Goal: Information Seeking & Learning: Learn about a topic

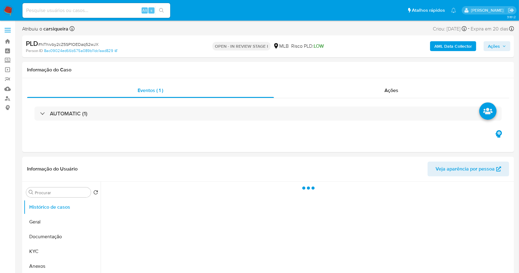
select select "10"
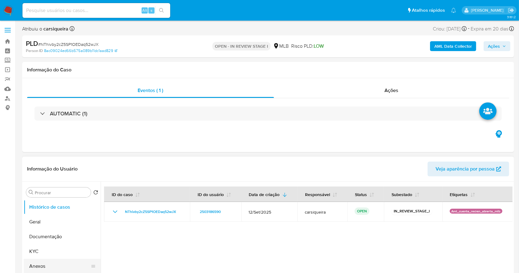
click at [54, 268] on button "Anexos" at bounding box center [60, 266] width 72 height 15
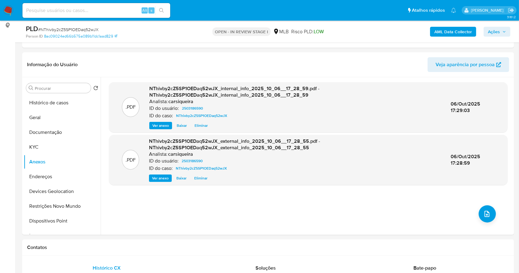
scroll to position [85, 0]
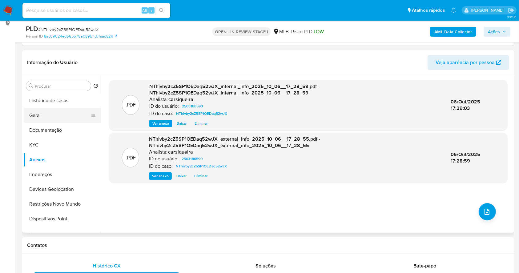
click at [46, 110] on button "Geral" at bounding box center [60, 115] width 72 height 15
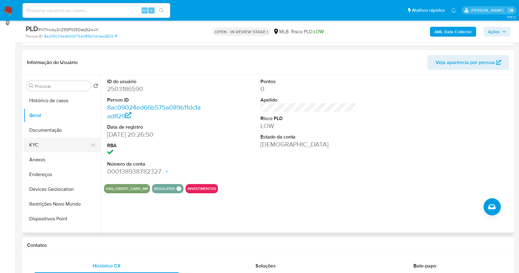
click at [41, 140] on button "KYC" at bounding box center [60, 145] width 72 height 15
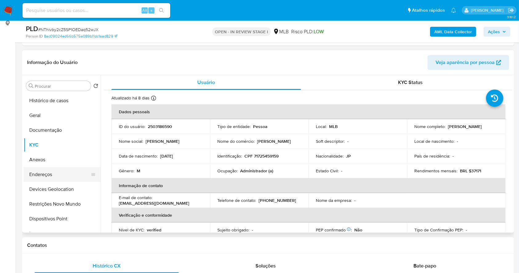
click at [63, 175] on button "Endereços" at bounding box center [60, 174] width 72 height 15
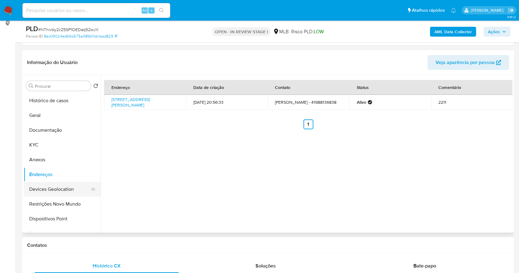
click at [59, 192] on button "Devices Geolocation" at bounding box center [60, 189] width 72 height 15
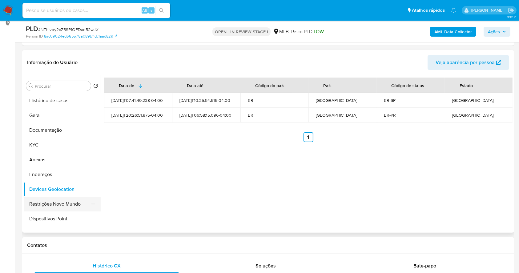
click at [55, 203] on button "Restrições Novo Mundo" at bounding box center [60, 204] width 72 height 15
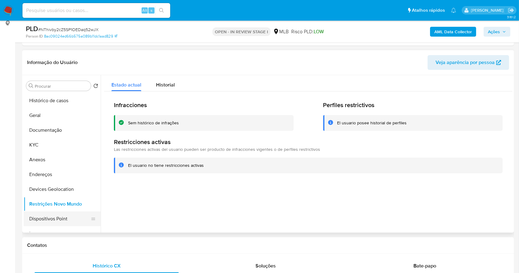
click at [65, 216] on button "Dispositivos Point" at bounding box center [60, 219] width 72 height 15
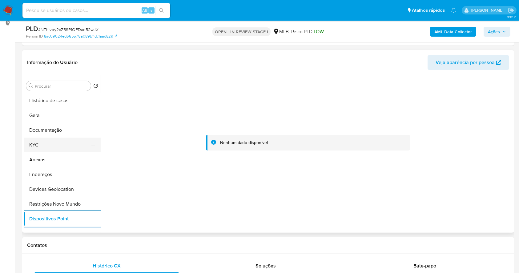
click at [55, 139] on button "KYC" at bounding box center [60, 145] width 72 height 15
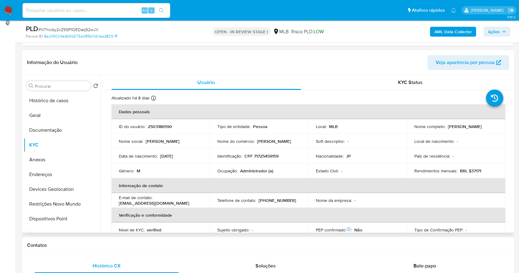
click at [271, 156] on p "CPF 71725459159" at bounding box center [262, 156] width 34 height 6
copy p "71725459159"
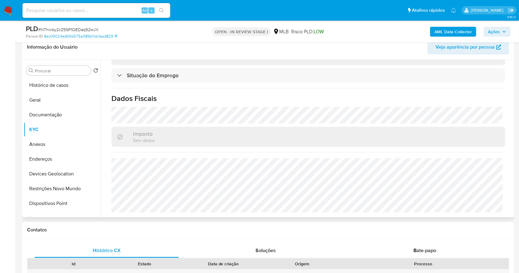
scroll to position [101, 0]
click at [305, 140] on div "Imposto Sem dados" at bounding box center [308, 136] width 394 height 20
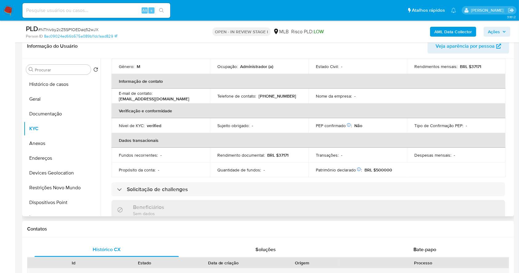
scroll to position [71, 0]
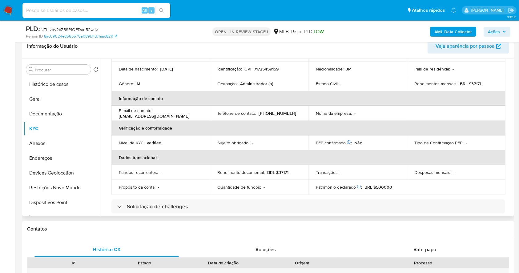
click at [261, 70] on p "CPF 71725459159" at bounding box center [262, 69] width 34 height 6
copy p "71725459159"
click at [390, 88] on td "Estado Civil : -" at bounding box center [358, 83] width 99 height 15
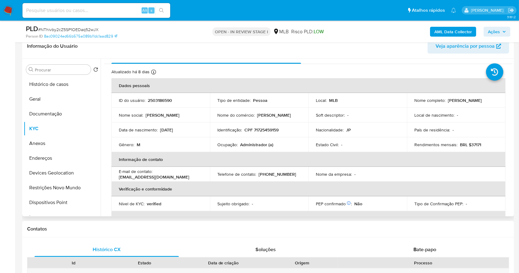
scroll to position [0, 0]
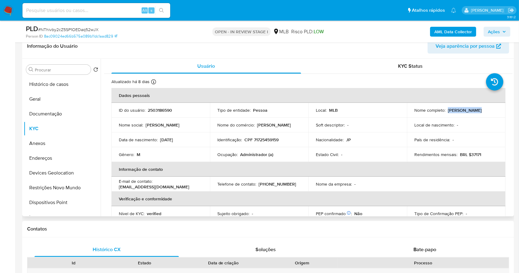
drag, startPoint x: 489, startPoint y: 111, endPoint x: 446, endPoint y: 109, distance: 42.6
click at [446, 109] on div "Nome completo : Kosuke Kawano" at bounding box center [457, 110] width 84 height 6
copy p "Kosuke Kawano"
click at [65, 111] on button "Documentação" at bounding box center [60, 114] width 72 height 15
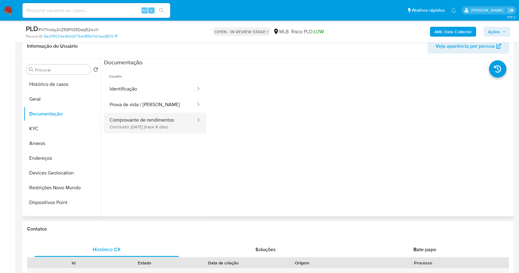
click at [165, 122] on button "Comprovante de rendimentos Concluído: 29/09/2025 (hace 8 días)" at bounding box center [150, 123] width 92 height 21
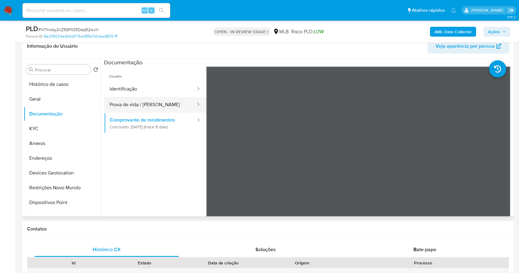
click at [146, 97] on button "Prova de vida / [PERSON_NAME]" at bounding box center [150, 105] width 92 height 16
click at [159, 105] on button "Prova de vida / Selfie" at bounding box center [150, 105] width 92 height 16
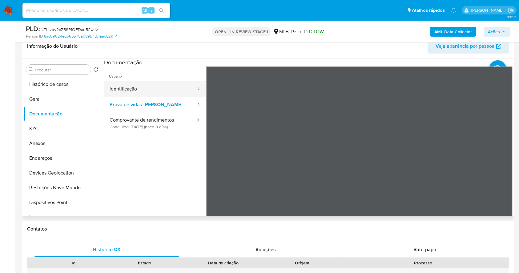
click at [151, 88] on button "Identificação" at bounding box center [150, 89] width 92 height 16
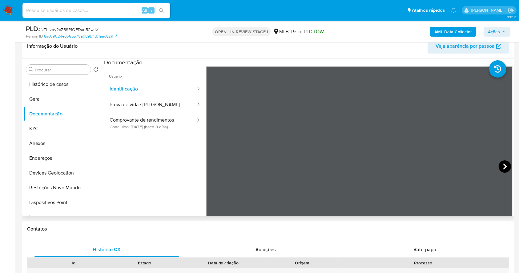
click at [507, 164] on icon at bounding box center [505, 166] width 12 height 12
click at [59, 131] on button "KYC" at bounding box center [60, 128] width 72 height 15
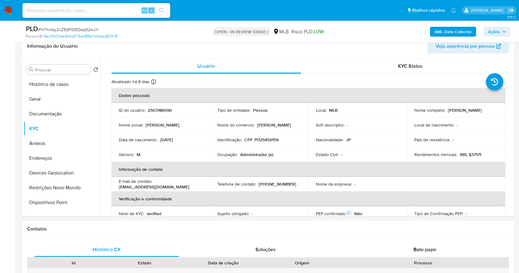
click at [261, 139] on p "CPF 71725459159" at bounding box center [262, 140] width 34 height 6
copy div "Identificação : CPF 71725459159"
click at [261, 139] on p "CPF 71725459159" at bounding box center [262, 140] width 34 height 6
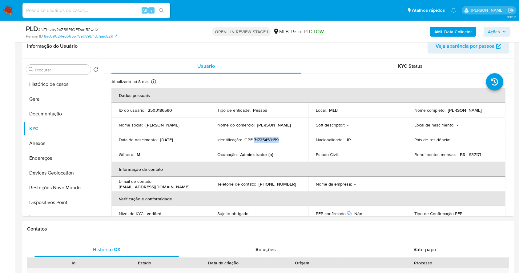
click at [261, 139] on p "CPF 71725459159" at bounding box center [262, 140] width 34 height 6
click at [47, 111] on button "Documentação" at bounding box center [60, 114] width 72 height 15
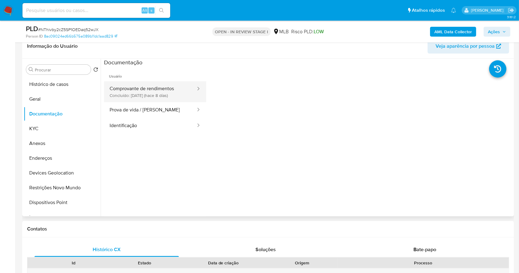
click at [165, 95] on button "Comprovante de rendimentos Concluído: 29/09/2025 (hace 8 días)" at bounding box center [150, 91] width 92 height 21
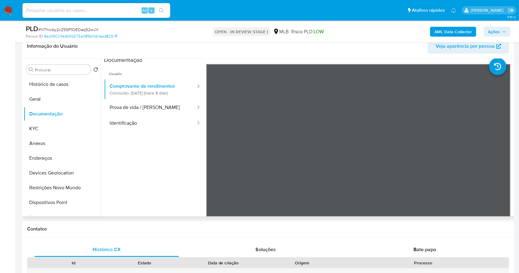
scroll to position [2, 0]
click at [492, 31] on span "Ações" at bounding box center [494, 32] width 12 height 10
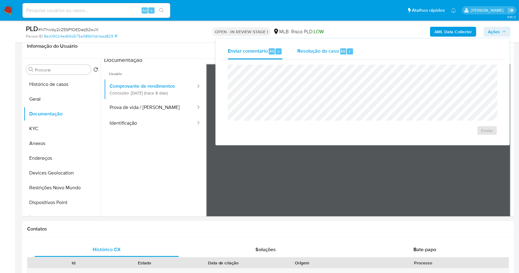
click at [336, 49] on span "Resolução do caso" at bounding box center [318, 50] width 42 height 7
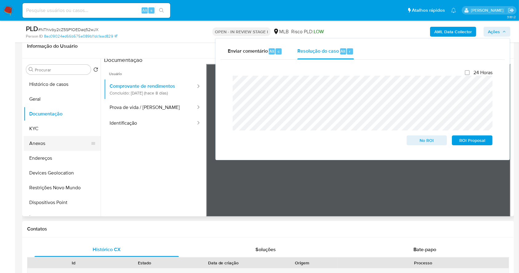
click at [49, 142] on button "Anexos" at bounding box center [60, 143] width 72 height 15
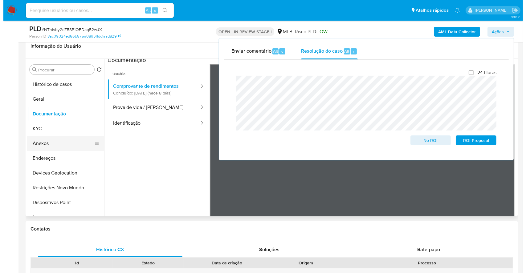
scroll to position [0, 0]
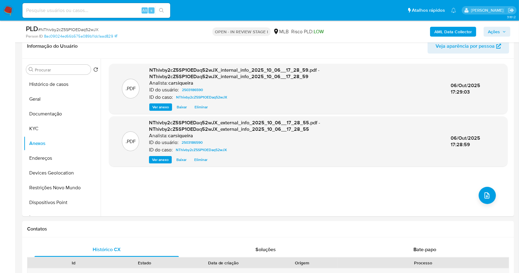
click at [503, 33] on icon "button" at bounding box center [505, 32] width 4 height 4
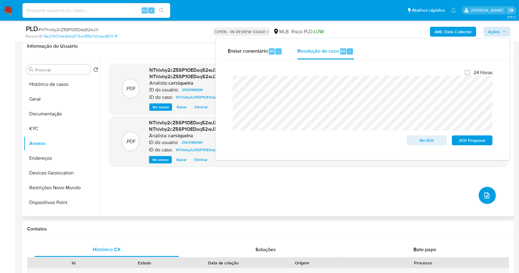
click at [489, 196] on button "upload-file" at bounding box center [487, 195] width 17 height 17
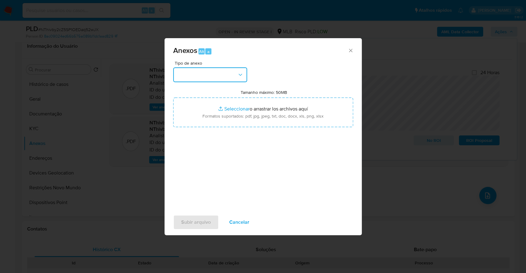
click at [217, 72] on button "button" at bounding box center [210, 74] width 74 height 15
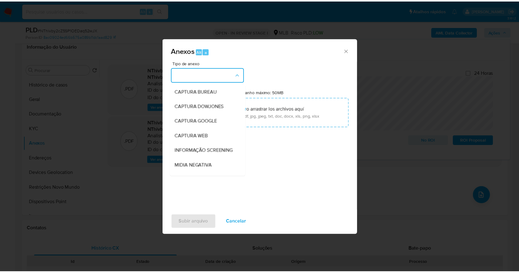
scroll to position [95, 0]
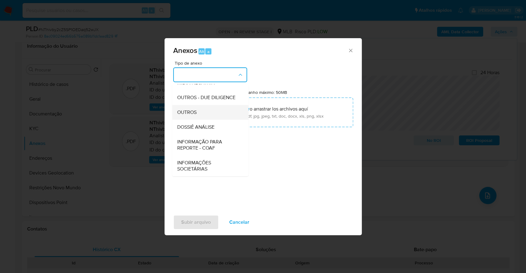
click at [189, 112] on span "OUTROS" at bounding box center [186, 112] width 19 height 6
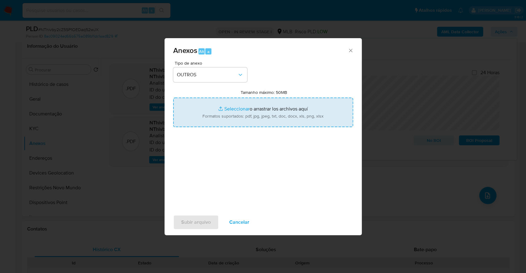
click at [229, 107] on input "Tamanho máximo: 50MB Seleccionar archivos" at bounding box center [263, 113] width 180 height 30
type input "C:\fakepath\DECLINIO - NThivby2cZ5SP1OEDaq52wJX - CPF 71725459159 - KOSUKE KAWA…"
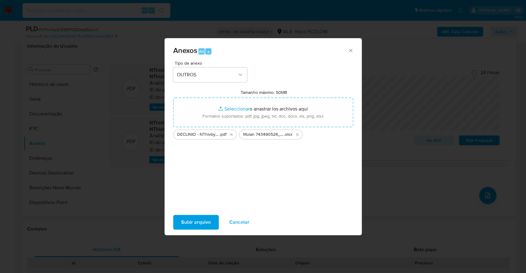
click at [179, 223] on button "Subir arquivo" at bounding box center [196, 222] width 46 height 15
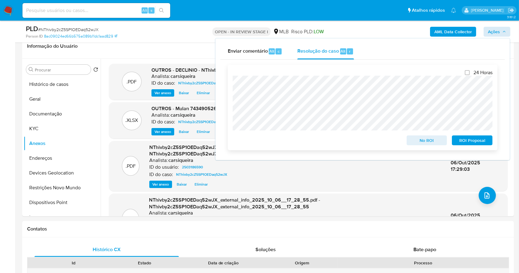
click at [425, 143] on span "No ROI" at bounding box center [427, 140] width 32 height 9
click at [424, 143] on span "No ROI" at bounding box center [427, 140] width 32 height 9
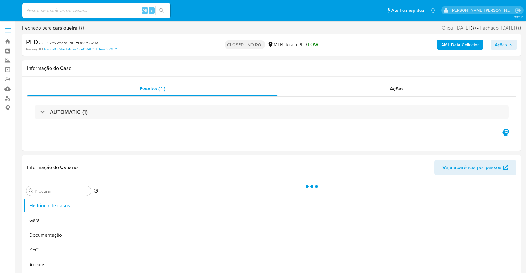
select select "10"
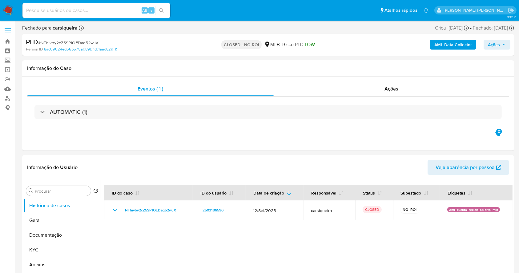
click at [10, 9] on img at bounding box center [8, 10] width 10 height 10
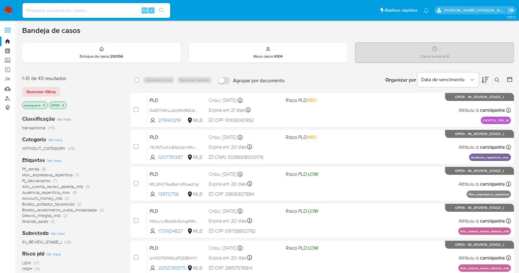
click at [111, 243] on div "IN_REVIEW_STAGE_I (45)" at bounding box center [71, 242] width 99 height 6
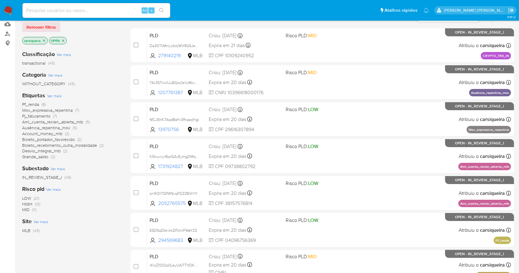
scroll to position [66, 0]
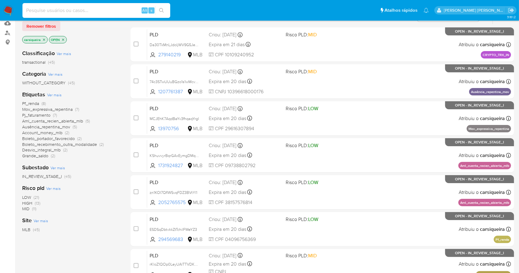
click at [98, 13] on input at bounding box center [96, 10] width 148 height 8
paste input "idPMHyQXhw0OYEdXVMlGqmFz"
type input "idPMHyQXhw0OYEdXVMlGqmFz"
click at [160, 13] on icon "search-icon" at bounding box center [161, 10] width 5 height 5
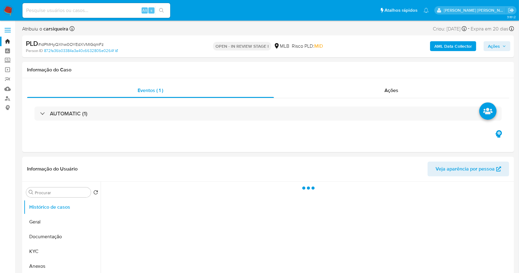
select select "10"
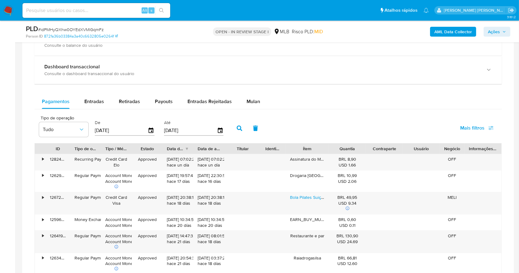
scroll to position [473, 0]
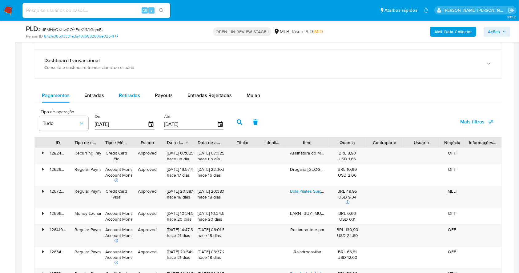
click at [130, 89] on div "Retiradas" at bounding box center [129, 95] width 21 height 15
select select "10"
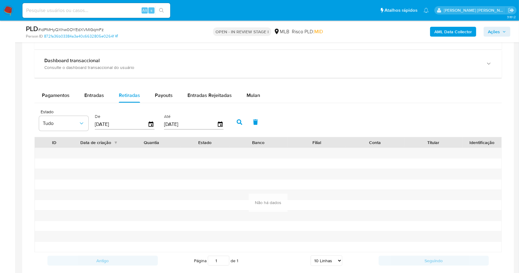
click at [12, 88] on aside "Bandeja Painel Screening Pesquisa em Listas Watchlist Ferramentas Operações em …" at bounding box center [7, 40] width 15 height 1026
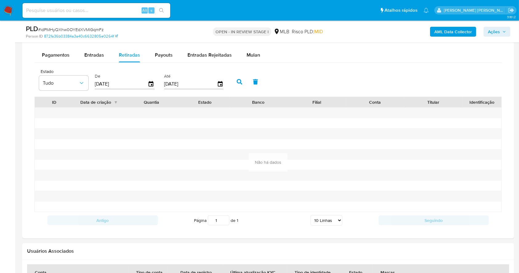
scroll to position [522, 0]
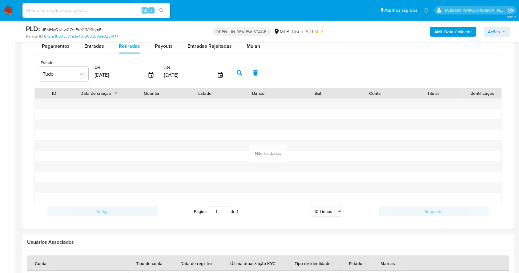
click at [157, 42] on div "PLD # idPMHyQXhw0OYEdXVMlGqmFz Person ID 872fa36b03384a3a40c6632805e0264f OPEN …" at bounding box center [268, 32] width 492 height 22
click at [163, 51] on div "Payouts" at bounding box center [164, 46] width 18 height 15
select select "10"
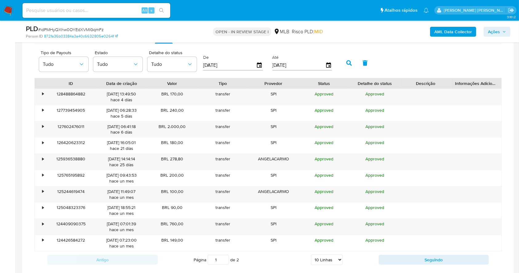
scroll to position [533, 0]
click at [429, 260] on button "Seguindo" at bounding box center [434, 259] width 111 height 10
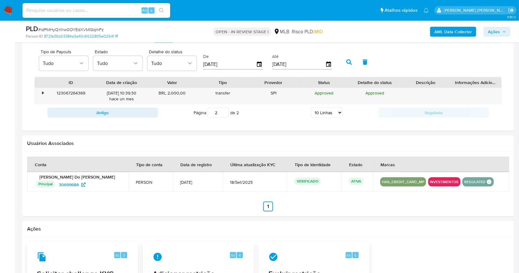
click at [125, 104] on div "Antigo Página 2 de 2 5 Linhas 10 Linhas 20 Linhas 25 Linhas 50 Linhas 100 Linha…" at bounding box center [267, 112] width 467 height 17
click at [132, 110] on button "Antigo" at bounding box center [102, 113] width 111 height 10
type input "1"
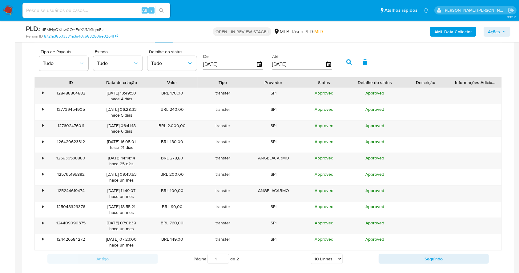
click at [0, 104] on aside "Bandeja Painel Screening Pesquisa em Listas Watchlist Ferramentas Operações em …" at bounding box center [7, 9] width 15 height 1084
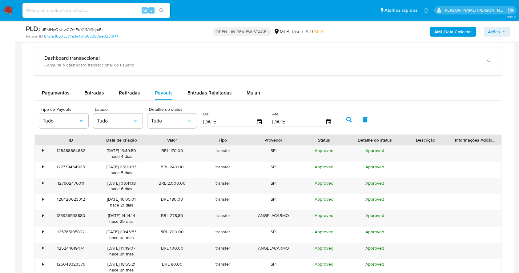
scroll to position [467, 0]
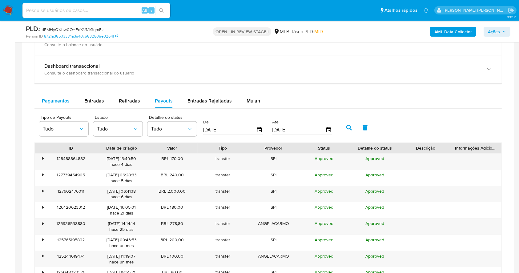
click at [61, 94] on div "Pagamentos" at bounding box center [56, 101] width 28 height 15
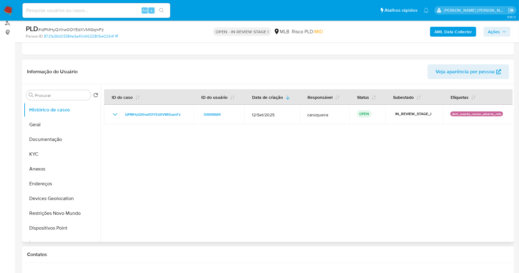
scroll to position [123, 0]
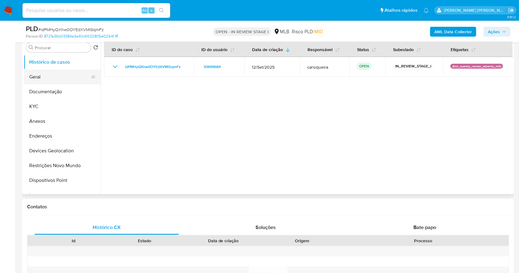
click at [41, 80] on button "Geral" at bounding box center [60, 77] width 72 height 15
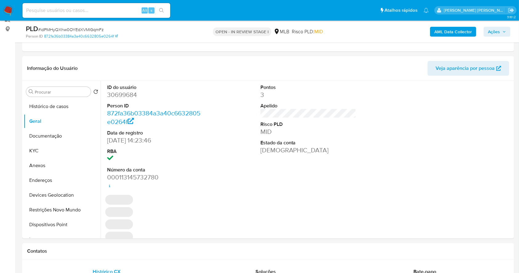
scroll to position [89, 0]
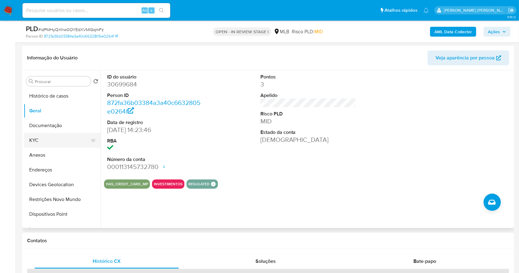
click at [53, 136] on button "KYC" at bounding box center [60, 140] width 72 height 15
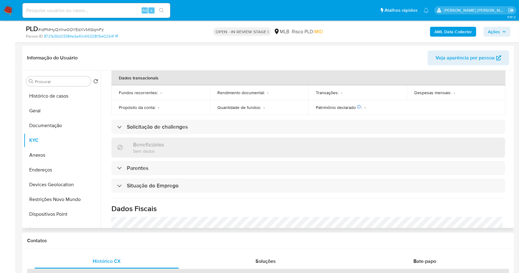
scroll to position [82, 0]
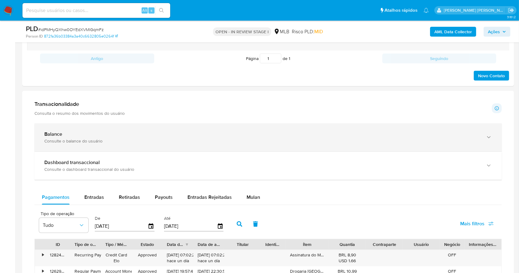
click at [126, 136] on div "Balance" at bounding box center [261, 134] width 435 height 6
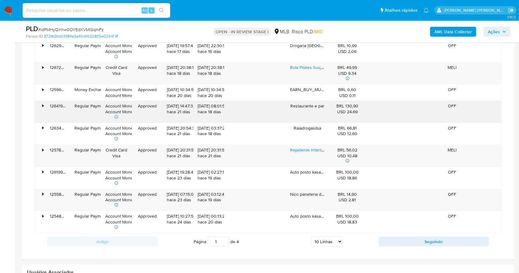
scroll to position [823, 0]
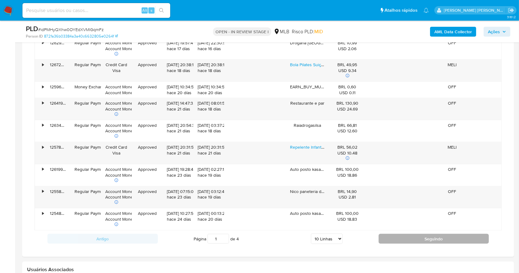
click at [411, 238] on button "Seguindo" at bounding box center [434, 239] width 111 height 10
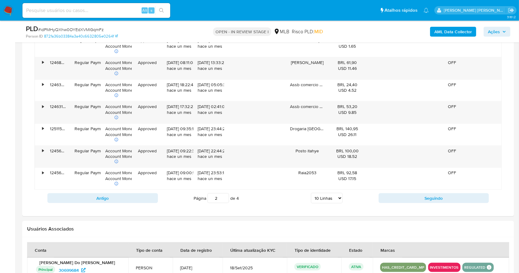
scroll to position [864, 0]
click at [415, 198] on button "Seguindo" at bounding box center [434, 198] width 111 height 10
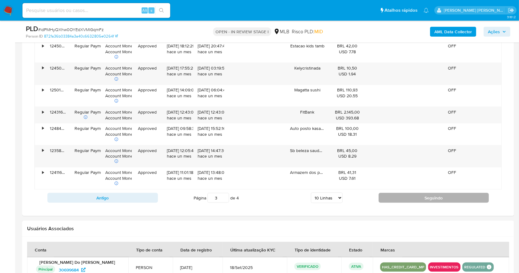
click at [431, 200] on button "Seguindo" at bounding box center [434, 198] width 111 height 10
type input "4"
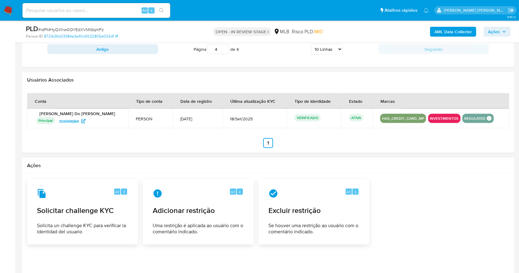
scroll to position [700, 0]
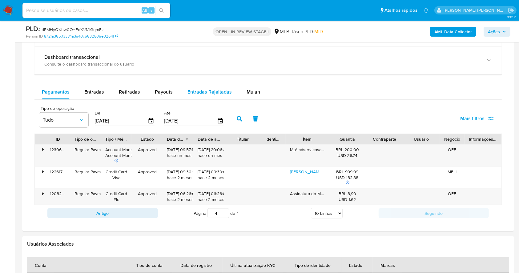
click at [209, 90] on span "Entradas Rejeitadas" at bounding box center [210, 91] width 44 height 7
select select "10"
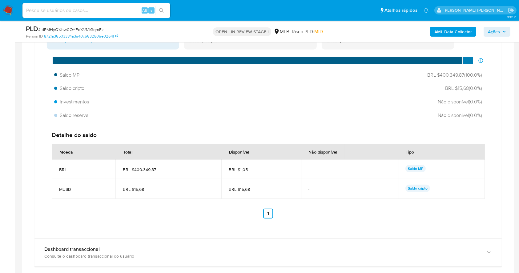
scroll to position [494, 0]
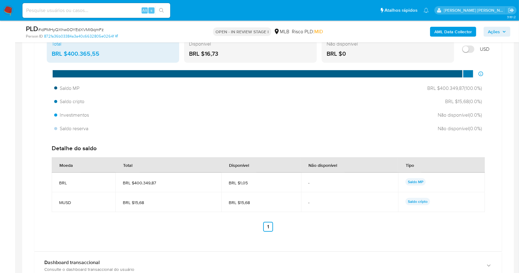
click at [8, 8] on img at bounding box center [8, 10] width 10 height 10
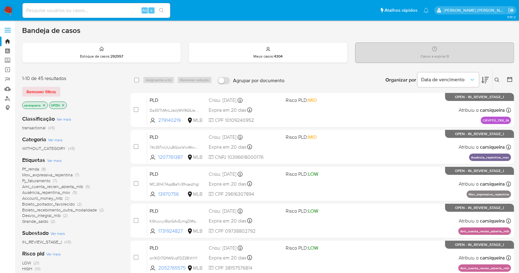
click at [55, 13] on input at bounding box center [96, 10] width 148 height 8
paste input "ESDSqDbtvkkZtTchilFWeYZ3"
type input "ESDSqDbtvkkZtTchilFWeYZ3"
click at [161, 9] on icon "search-icon" at bounding box center [161, 10] width 5 height 5
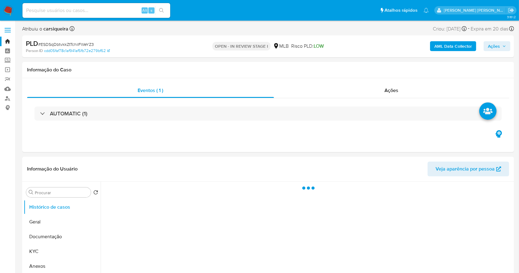
select select "10"
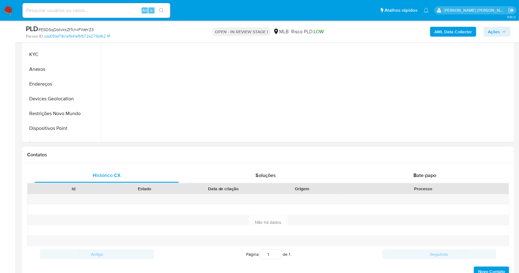
scroll to position [178, 0]
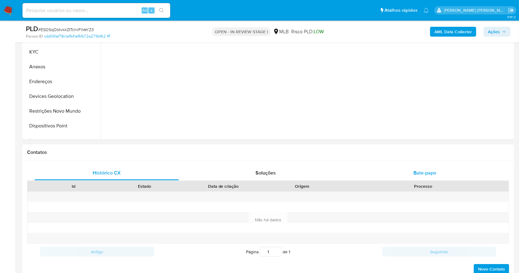
click at [426, 176] on div "Bate-papo" at bounding box center [425, 173] width 144 height 15
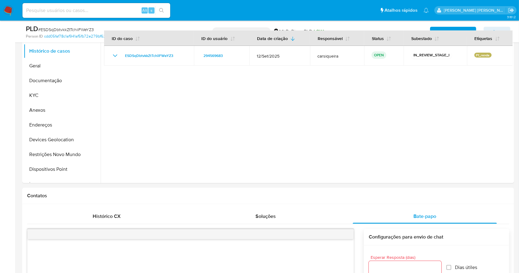
scroll to position [126, 0]
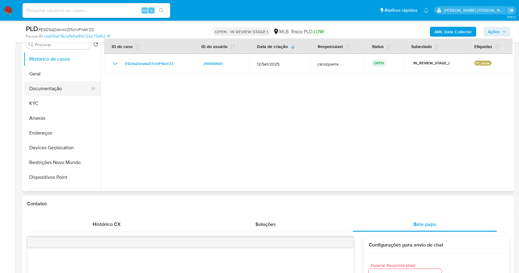
click at [70, 82] on button "Documentação" at bounding box center [60, 88] width 72 height 15
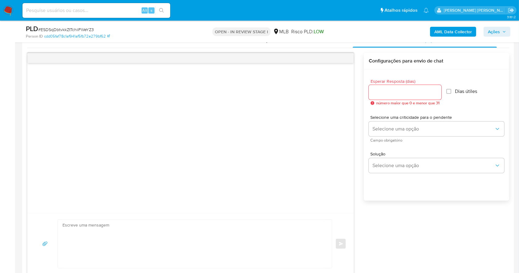
scroll to position [314, 0]
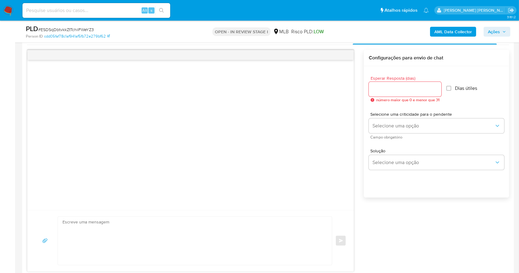
click at [403, 95] on div at bounding box center [405, 89] width 73 height 15
click at [415, 86] on input "Esperar Resposta (dias)" at bounding box center [405, 89] width 73 height 8
type input "3"
click at [449, 88] on input "Dias útiles" at bounding box center [447, 88] width 5 height 5
checkbox input "true"
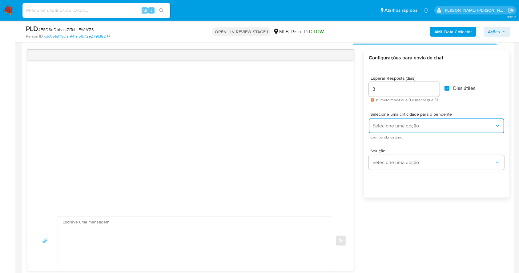
click at [401, 126] on span "Selecione uma opção" at bounding box center [434, 126] width 122 height 6
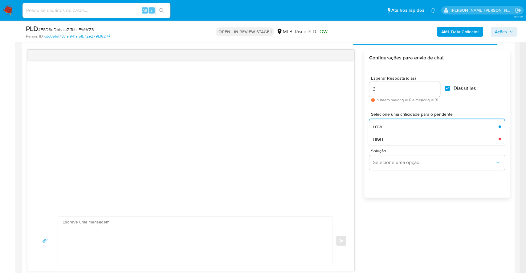
drag, startPoint x: 380, startPoint y: 127, endPoint x: 253, endPoint y: 213, distance: 153.7
click at [380, 127] on span "LOW" at bounding box center [377, 127] width 9 height 6
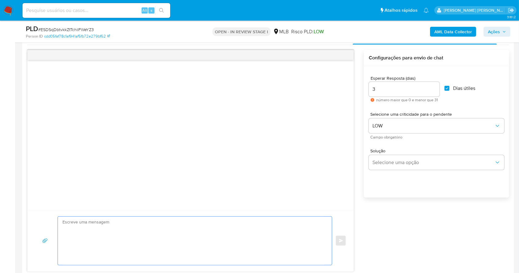
click at [161, 235] on textarea at bounding box center [194, 241] width 262 height 48
paste textarea "Olá, Estamos realizando uma verificação adicional de segurança em contas de usu…"
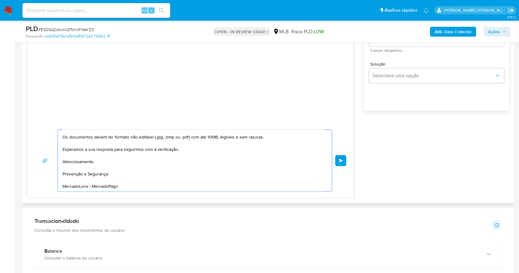
scroll to position [69, 0]
type textarea "Olá, Estamos realizando uma verificação adicional de segurança em contas de usu…"
click at [342, 161] on span "common.send" at bounding box center [341, 161] width 4 height 4
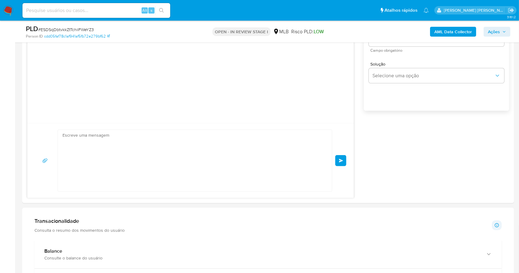
scroll to position [20, 0]
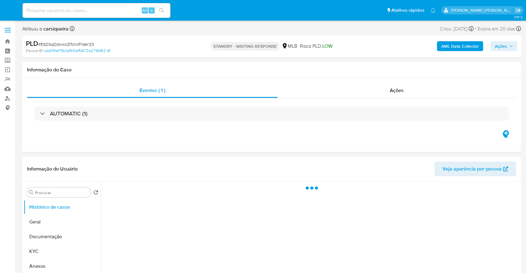
select select "10"
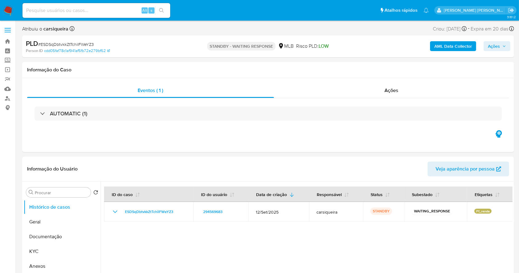
click at [113, 10] on input at bounding box center [96, 10] width 148 height 8
paste input "l5eh4hA0wkh34HRRD1q70kdZ"
type input "l5eh4hA0wkh34HRRD1q70kdZ"
click at [162, 11] on icon "search-icon" at bounding box center [161, 10] width 5 height 5
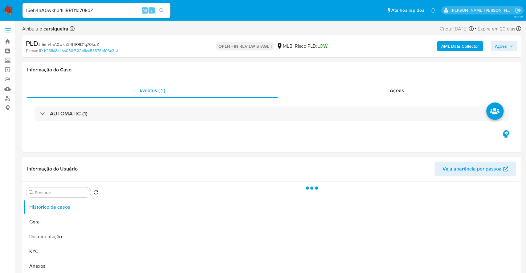
select select "10"
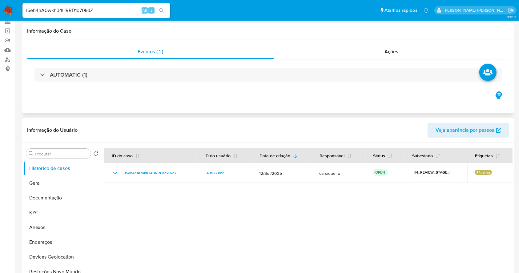
scroll to position [82, 0]
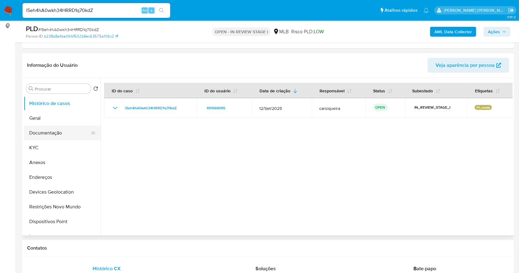
click at [58, 135] on button "Documentação" at bounding box center [60, 133] width 72 height 15
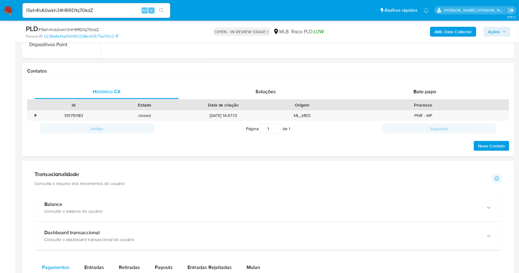
scroll to position [273, 0]
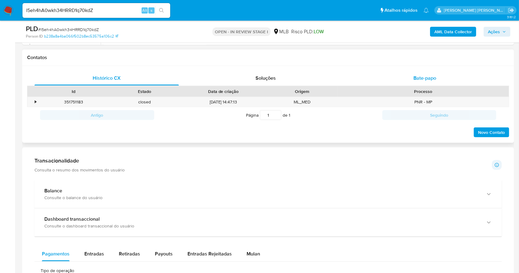
click at [423, 74] on div "Bate-papo" at bounding box center [425, 78] width 144 height 15
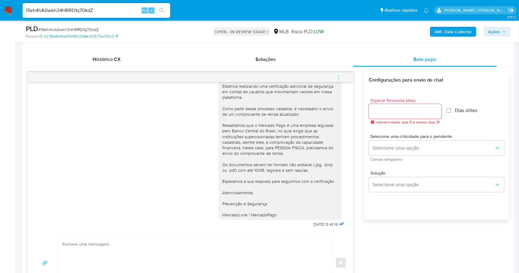
scroll to position [302, 0]
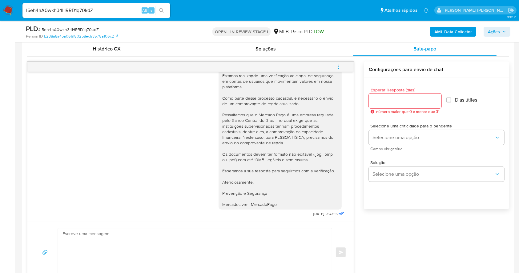
click at [75, 7] on input "l5eh4hA0wkh34HRRD1q70kdZ" at bounding box center [96, 10] width 148 height 8
click at [160, 11] on icon "search-icon" at bounding box center [161, 10] width 5 height 5
click at [162, 10] on icon "search-icon" at bounding box center [161, 10] width 5 height 5
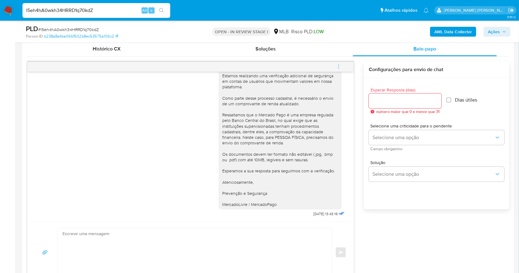
click at [98, 11] on input "l5eh4hA0wkh34HRRD1q70kdZ" at bounding box center [96, 10] width 148 height 8
paste input "DwkYR49jw7VK1AeWLZvnFBDs"
type input "DwkYR49jw7VK1AeWLZvnFBDs"
click at [164, 12] on icon "search-icon" at bounding box center [161, 10] width 5 height 5
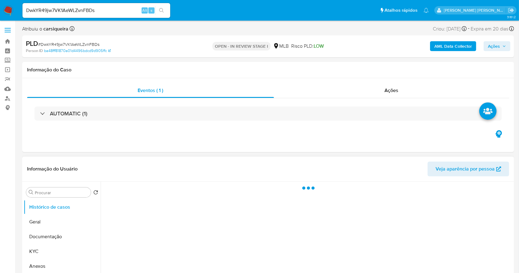
select select "10"
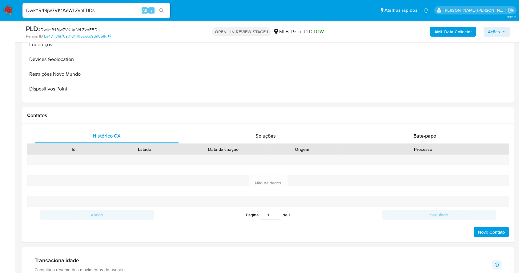
scroll to position [219, 0]
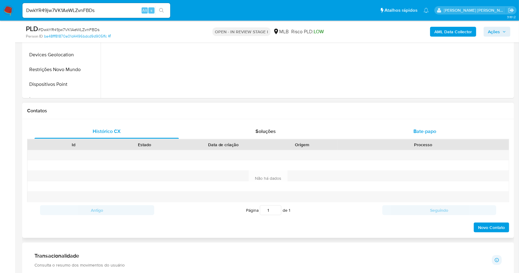
click at [424, 134] on span "Bate-papo" at bounding box center [425, 131] width 23 height 7
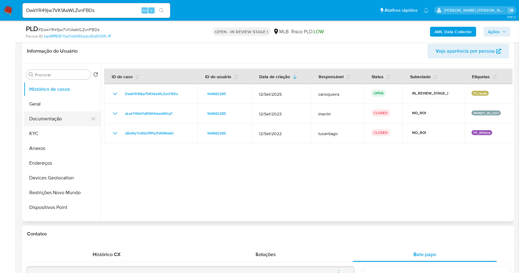
scroll to position [20, 0]
drag, startPoint x: 59, startPoint y: 117, endPoint x: 65, endPoint y: 115, distance: 6.1
click at [59, 117] on button "Documentação" at bounding box center [60, 118] width 72 height 15
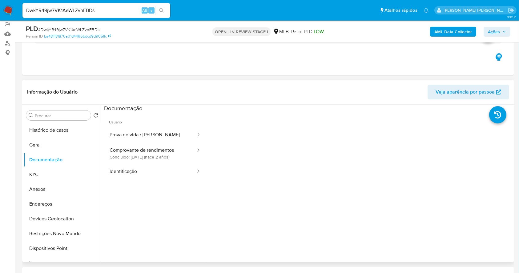
scroll to position [14, 0]
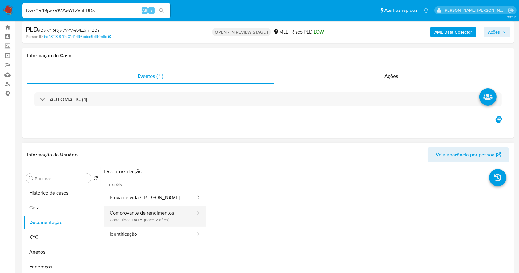
click at [135, 211] on button "Comprovante de rendimentos Concluído: [DATE] (hace 2 años)" at bounding box center [150, 216] width 92 height 21
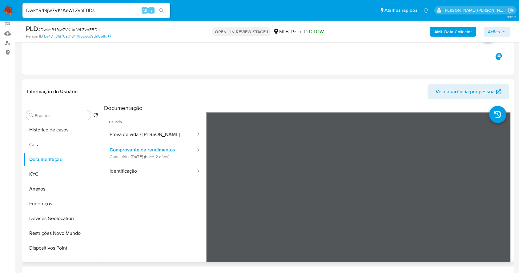
scroll to position [96, 0]
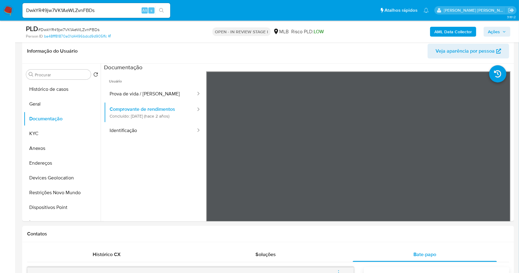
click at [117, 11] on input "DwkYR49jw7VK1AeWLZvnFBDs" at bounding box center [96, 10] width 148 height 8
paste input "hOqZEWwl1m76yCyj4LdbwqjR"
type input "hOqZEWwl1m76yCyj4LdbwqjR"
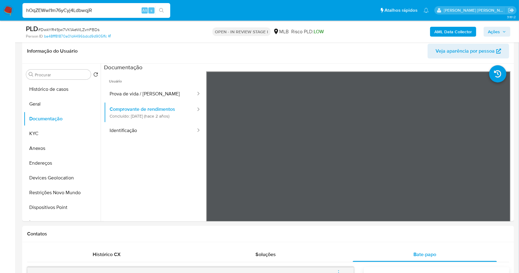
click at [165, 8] on button "search-icon" at bounding box center [161, 10] width 13 height 9
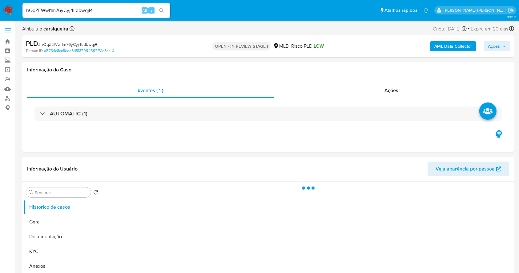
select select "10"
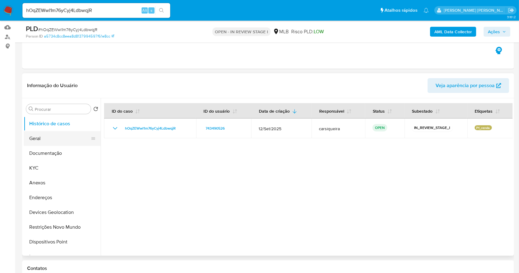
scroll to position [82, 0]
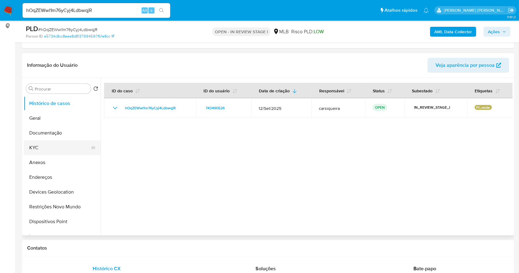
click at [54, 149] on button "KYC" at bounding box center [60, 147] width 72 height 15
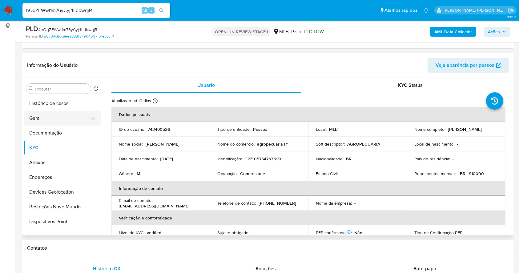
click at [52, 115] on button "Geral" at bounding box center [60, 118] width 72 height 15
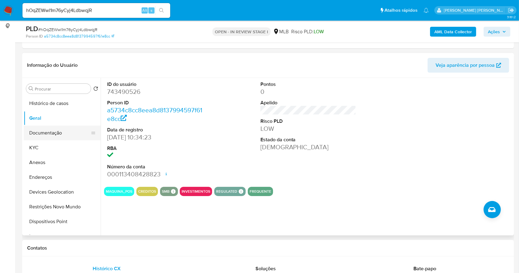
click at [68, 132] on button "Documentação" at bounding box center [60, 133] width 72 height 15
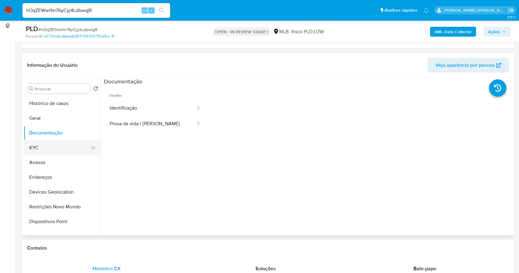
click at [54, 145] on button "KYC" at bounding box center [60, 147] width 72 height 15
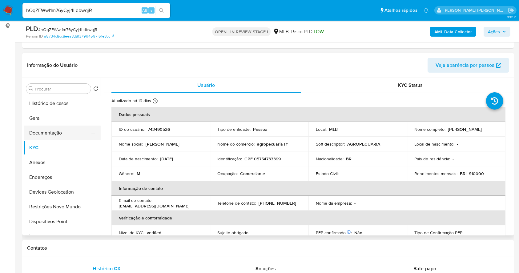
click at [66, 126] on button "Documentação" at bounding box center [60, 133] width 72 height 15
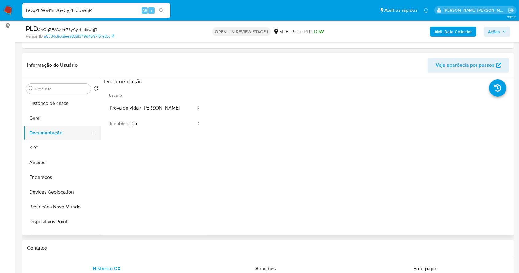
click at [48, 133] on button "Documentação" at bounding box center [60, 133] width 72 height 15
click at [46, 161] on button "Anexos" at bounding box center [60, 162] width 72 height 15
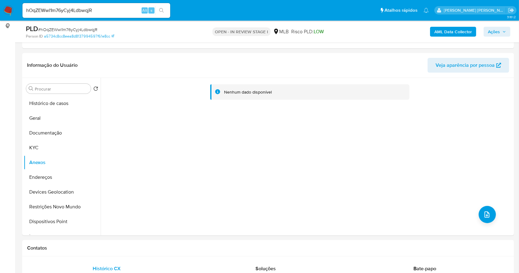
click at [442, 30] on b "AML Data Collector" at bounding box center [454, 32] width 38 height 10
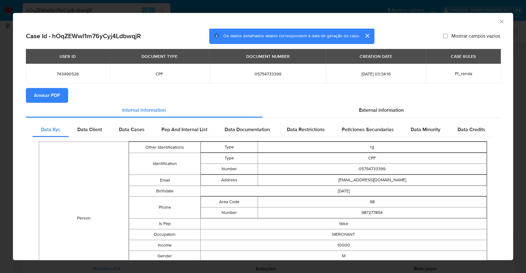
click at [55, 93] on span "Anexar PDF" at bounding box center [47, 96] width 26 height 14
click at [0, 122] on div "AML Data Collector Case Id - hOqZEWwl1m76yCyj4LdbwqjR Os dados detalhados abaix…" at bounding box center [263, 136] width 526 height 273
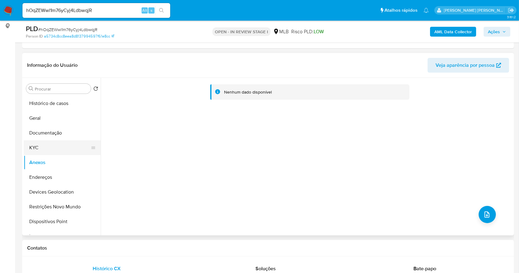
click at [47, 149] on button "KYC" at bounding box center [60, 147] width 72 height 15
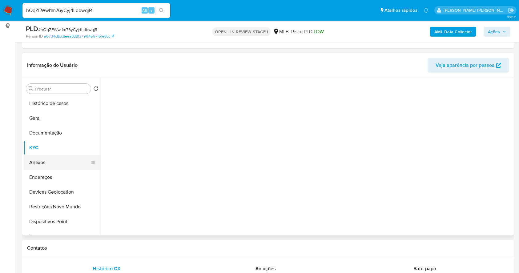
click at [44, 163] on button "Anexos" at bounding box center [60, 162] width 72 height 15
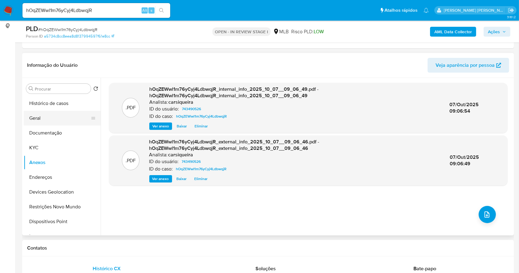
click at [41, 119] on button "Geral" at bounding box center [60, 118] width 72 height 15
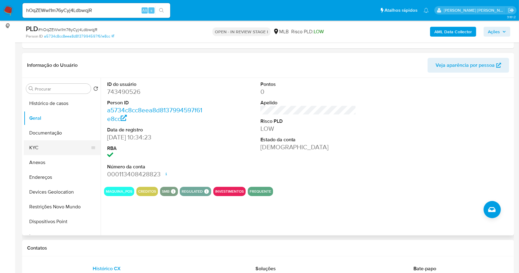
click at [51, 147] on button "KYC" at bounding box center [60, 147] width 72 height 15
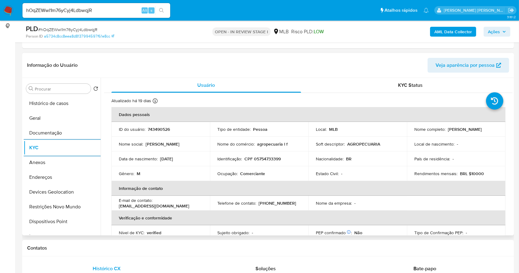
scroll to position [262, 0]
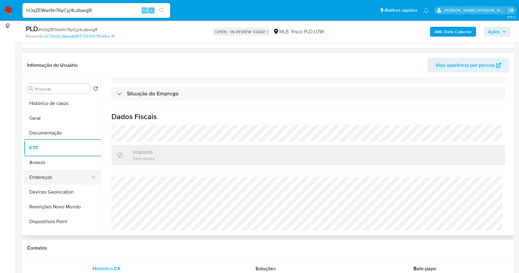
click at [55, 174] on button "Endereços" at bounding box center [60, 177] width 72 height 15
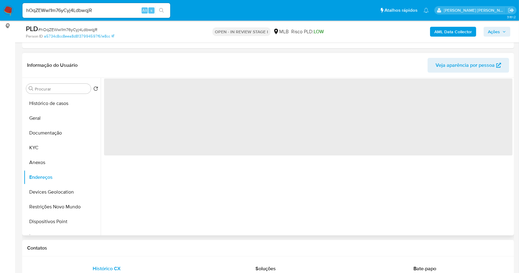
scroll to position [0, 0]
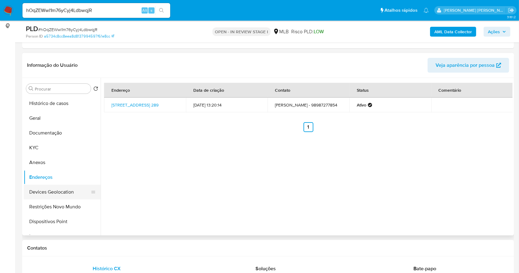
click at [51, 187] on button "Devices Geolocation" at bounding box center [60, 192] width 72 height 15
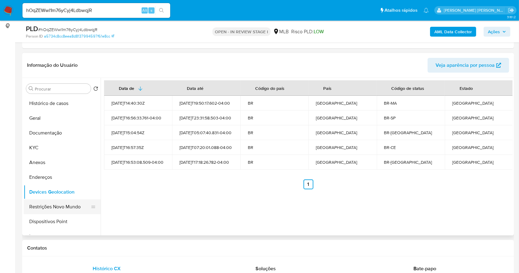
click at [77, 203] on button "Restrições Novo Mundo" at bounding box center [60, 207] width 72 height 15
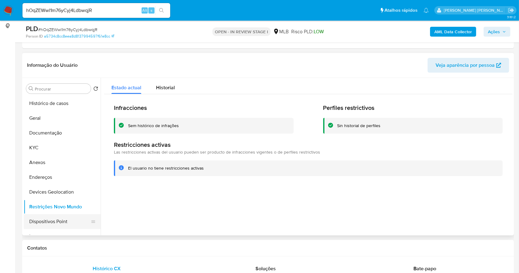
click at [59, 216] on button "Dispositivos Point" at bounding box center [60, 221] width 72 height 15
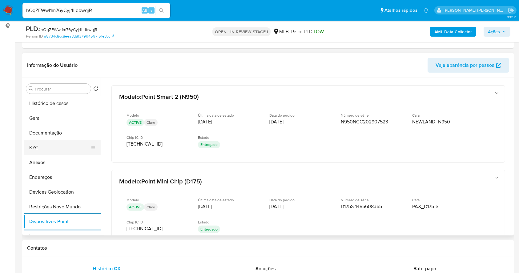
click at [39, 143] on button "KYC" at bounding box center [60, 147] width 72 height 15
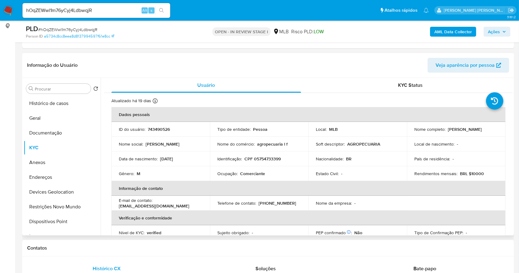
click at [274, 161] on p "CPF 05754733399" at bounding box center [263, 159] width 36 height 6
copy div "Identificação : CPF 05754733399"
click at [264, 160] on p "CPF 05754733399" at bounding box center [263, 159] width 36 height 6
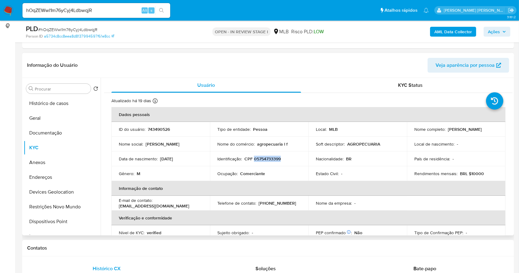
click at [264, 160] on p "CPF 05754733399" at bounding box center [263, 159] width 36 height 6
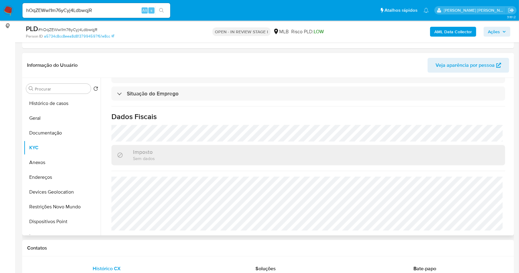
scroll to position [15, 0]
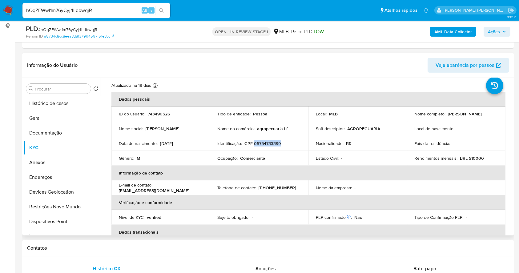
click at [270, 143] on p "CPF 05754733399" at bounding box center [263, 144] width 36 height 6
click at [268, 141] on p "CPF 05754733399" at bounding box center [263, 144] width 36 height 6
copy p "05754733399"
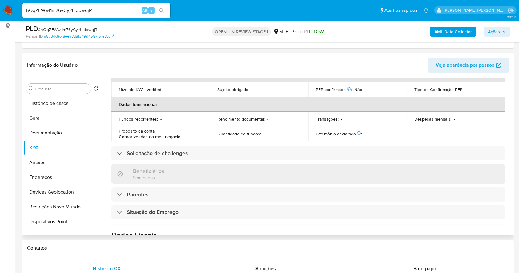
scroll to position [262, 0]
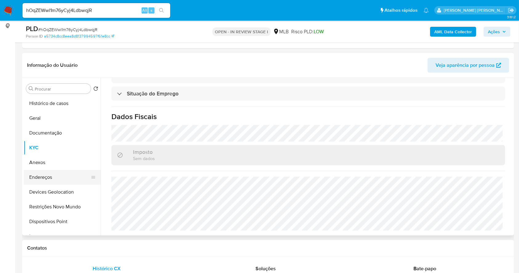
click at [54, 173] on button "Endereços" at bounding box center [60, 177] width 72 height 15
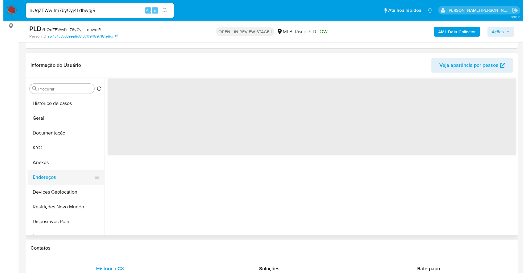
scroll to position [0, 0]
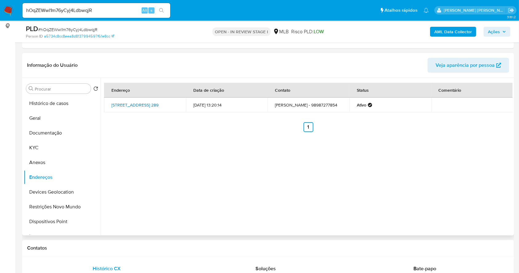
click at [138, 105] on link "J Marques 289, Santa Luzia, Maranhão, 65390000, Brasil 289" at bounding box center [134, 105] width 47 height 6
click at [48, 145] on button "KYC" at bounding box center [60, 147] width 72 height 15
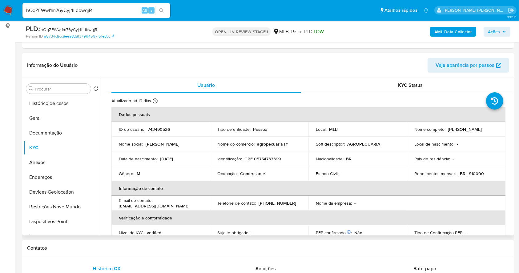
click at [272, 158] on p "CPF 05754733399" at bounding box center [263, 159] width 36 height 6
copy p "05754733399"
click at [48, 164] on button "Anexos" at bounding box center [60, 162] width 72 height 15
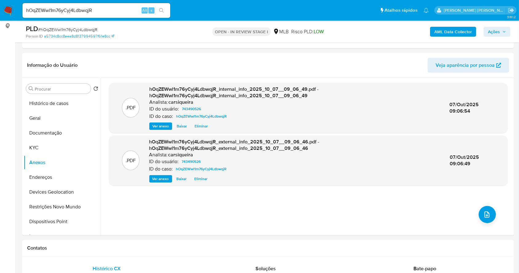
click at [441, 31] on b "AML Data Collector" at bounding box center [454, 32] width 38 height 10
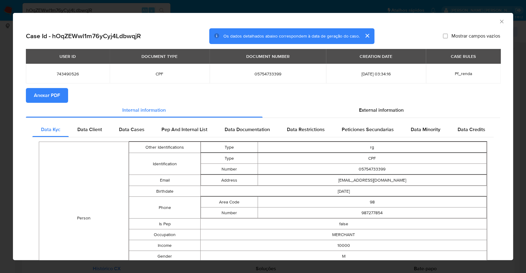
click at [0, 135] on div "AML Data Collector Case Id - hOqZEWwl1m76yCyj4LdbwqjR Os dados detalhados abaix…" at bounding box center [263, 136] width 526 height 273
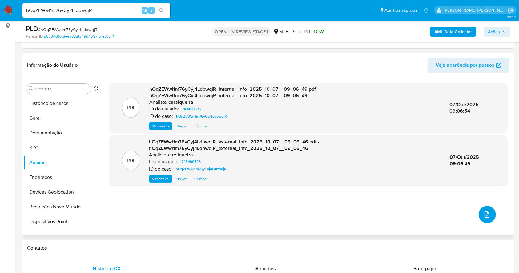
click at [484, 217] on icon "upload-file" at bounding box center [487, 214] width 7 height 7
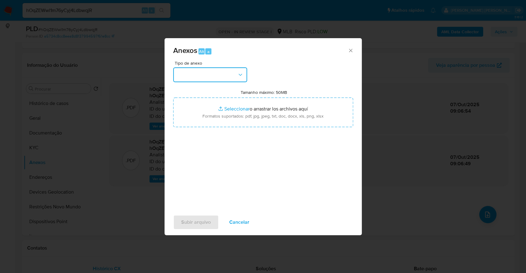
click at [225, 73] on button "button" at bounding box center [210, 74] width 74 height 15
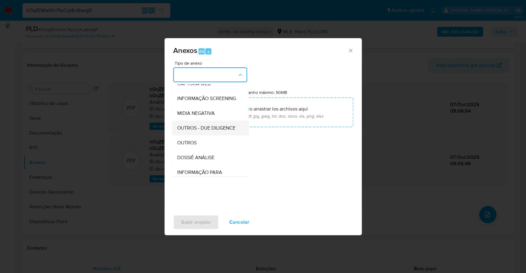
scroll to position [95, 0]
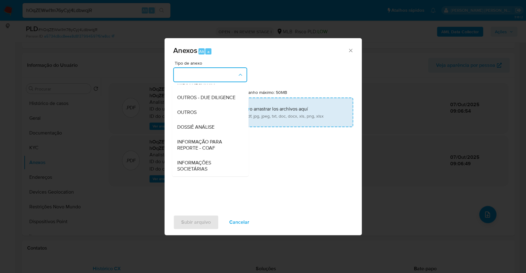
click at [201, 107] on div "OUTROS" at bounding box center [208, 112] width 63 height 15
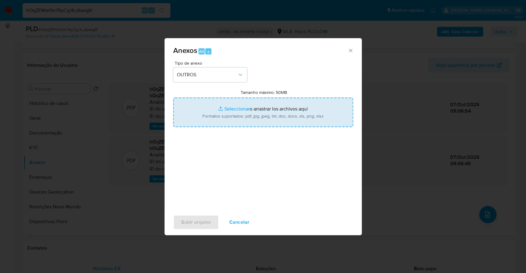
click at [228, 109] on input "Tamanho máximo: 50MB Seleccionar archivos" at bounding box center [263, 113] width 180 height 30
type input "C:\fakepath\Mulan 743490526_2025_10_06_07_29_17.xlsx"
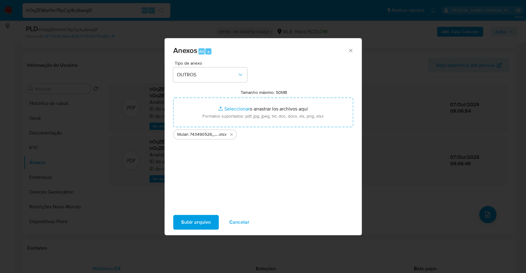
click at [194, 222] on span "Subir arquivo" at bounding box center [196, 223] width 30 height 14
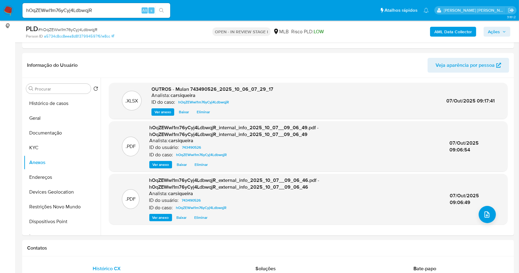
click at [498, 28] on span "Ações" at bounding box center [494, 32] width 12 height 10
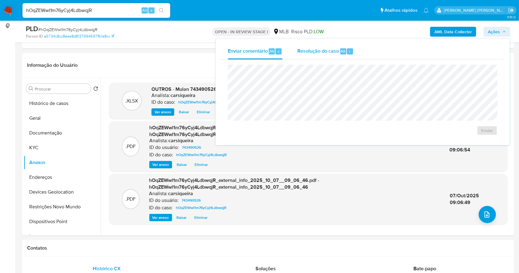
click at [320, 51] on span "Resolução do caso" at bounding box center [318, 50] width 42 height 7
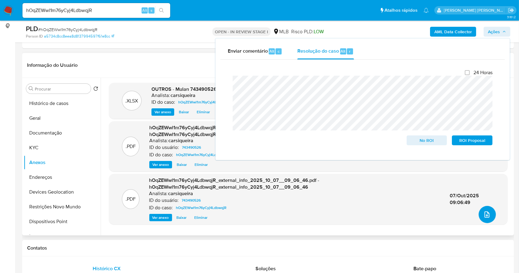
click at [485, 211] on icon "upload-file" at bounding box center [487, 214] width 7 height 7
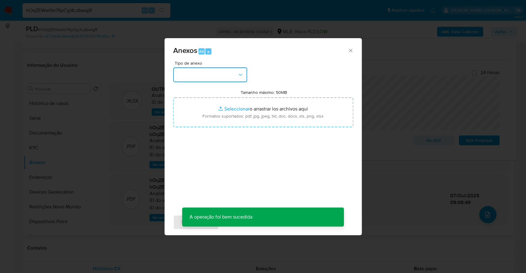
click at [212, 75] on button "button" at bounding box center [210, 74] width 74 height 15
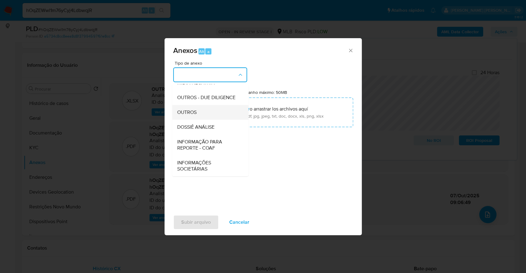
click at [212, 115] on div "OUTROS" at bounding box center [208, 112] width 63 height 15
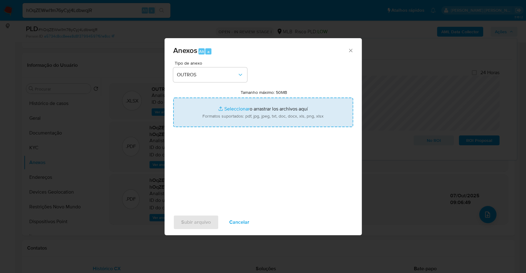
click at [225, 105] on input "Tamanho máximo: 50MB Seleccionar archivos" at bounding box center [263, 113] width 180 height 30
type input "C:\fakepath\Mulan 743490526_2025_10_06_07_29_17.xlsx"
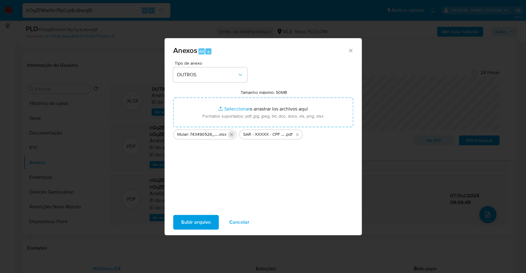
click at [230, 134] on icon "Eliminar Mulan 743490526_2025_10_06_07_29_17.xlsx" at bounding box center [231, 134] width 3 height 3
click at [192, 220] on span "Subir arquivo" at bounding box center [196, 223] width 30 height 14
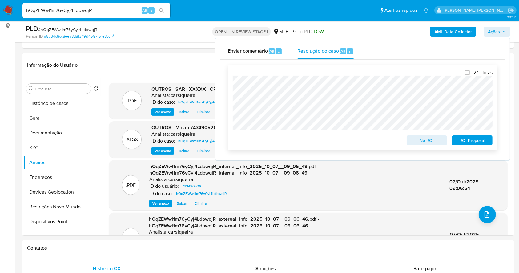
click at [477, 139] on span "ROI Proposal" at bounding box center [472, 140] width 32 height 9
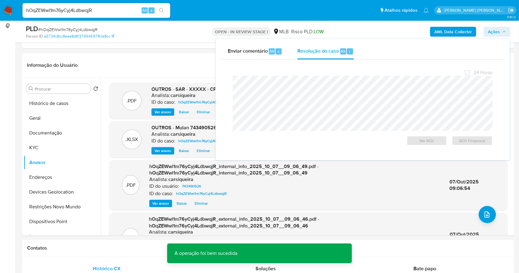
click at [92, 27] on span "# hOqZEWwl1m76yCyj4LdbwqjR" at bounding box center [67, 29] width 59 height 6
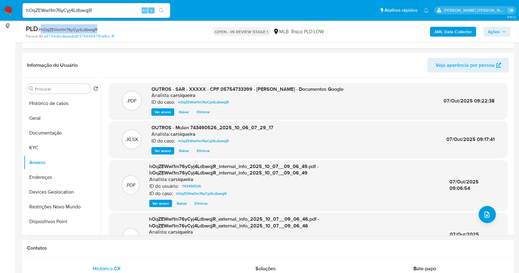
copy span "hOqZEWwl1m76yCyj4LdbwqjR"
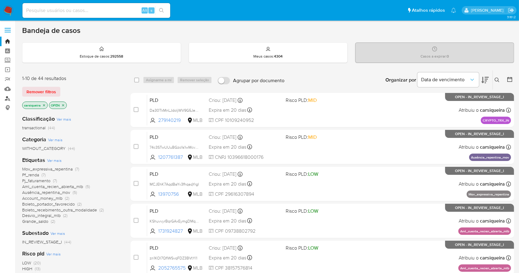
click at [8, 97] on link "Localizador de pessoas" at bounding box center [36, 99] width 73 height 10
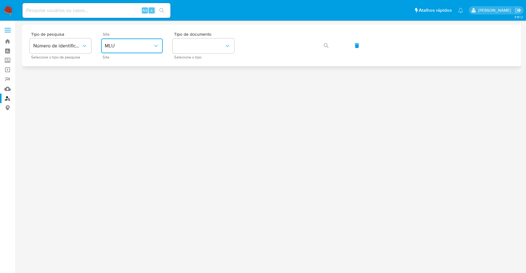
drag, startPoint x: 129, startPoint y: 42, endPoint x: 131, endPoint y: 51, distance: 10.0
click at [129, 42] on button "MLU" at bounding box center [132, 45] width 62 height 15
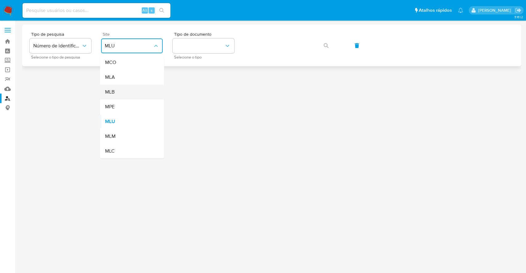
click at [125, 88] on div "MLB" at bounding box center [130, 92] width 51 height 15
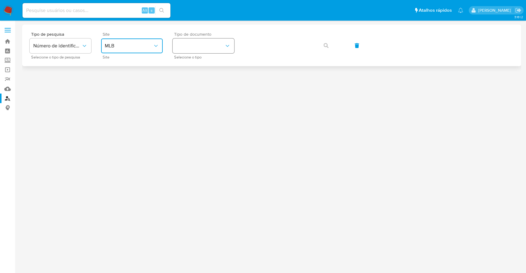
click at [197, 47] on button "identificationType" at bounding box center [203, 45] width 62 height 15
click at [202, 80] on div "CPF CPF" at bounding box center [201, 86] width 51 height 21
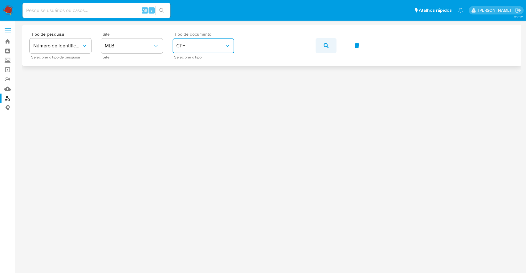
click at [330, 46] on button "button" at bounding box center [325, 45] width 21 height 15
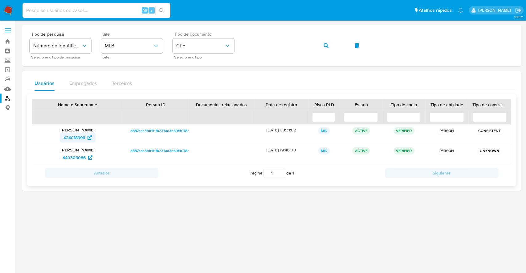
click at [82, 136] on span "424018996" at bounding box center [74, 138] width 22 height 10
click at [73, 158] on span "440306086" at bounding box center [74, 158] width 23 height 10
click at [329, 45] on button "button" at bounding box center [325, 45] width 21 height 15
click at [76, 139] on span "516504292" at bounding box center [74, 138] width 22 height 10
click at [77, 157] on span "516494154" at bounding box center [74, 158] width 20 height 10
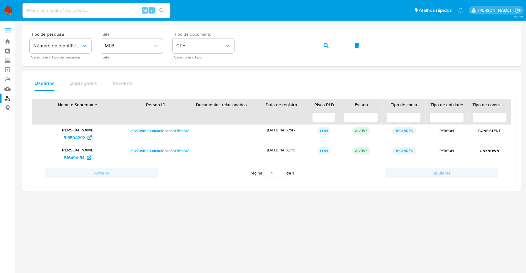
click at [118, 9] on input at bounding box center [96, 10] width 148 height 8
paste input "1078022640"
type input "1078022640"
click at [163, 9] on icon "search-icon" at bounding box center [161, 10] width 5 height 5
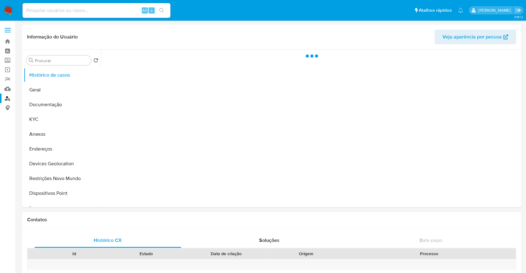
select select "10"
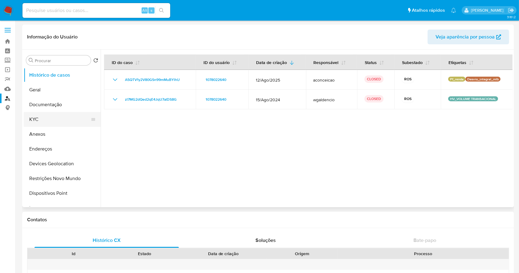
click at [35, 117] on button "KYC" at bounding box center [60, 119] width 72 height 15
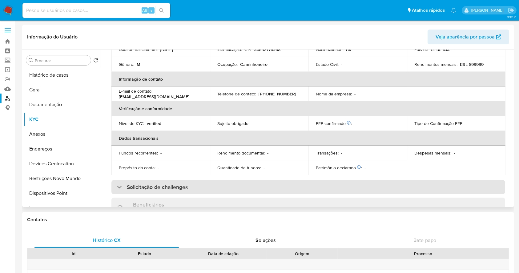
scroll to position [262, 0]
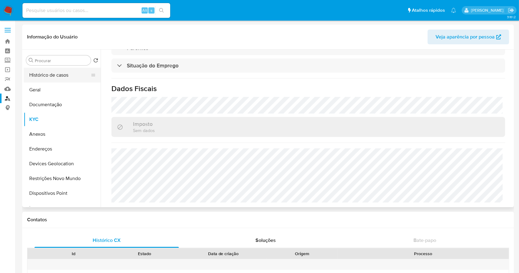
drag, startPoint x: 57, startPoint y: 76, endPoint x: 131, endPoint y: 125, distance: 88.1
click at [57, 76] on button "Histórico de casos" at bounding box center [62, 75] width 77 height 15
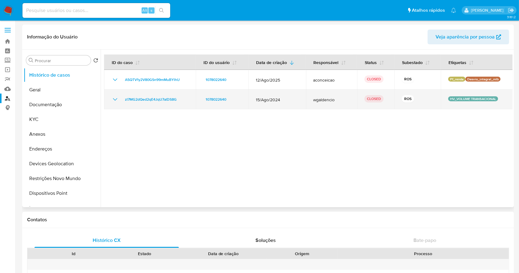
click at [116, 97] on icon "Mostrar/Ocultar" at bounding box center [114, 99] width 7 height 7
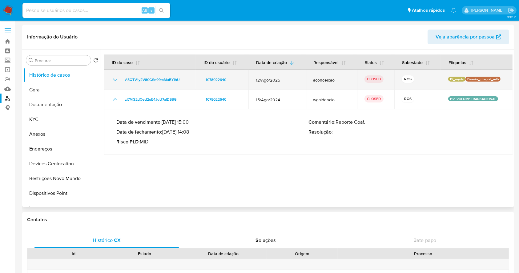
click at [118, 73] on td "A5QTV1y2V80GSn99mMuBYlhU" at bounding box center [150, 80] width 92 height 20
click at [116, 75] on td "A5QTV1y2V80GSn99mMuBYlhU" at bounding box center [150, 80] width 92 height 20
click at [115, 80] on icon "Mostrar/Ocultar" at bounding box center [114, 79] width 7 height 7
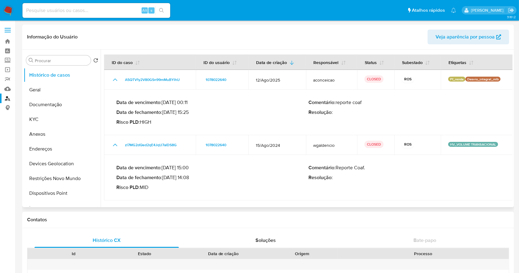
drag, startPoint x: 165, startPoint y: 177, endPoint x: 190, endPoint y: 181, distance: 25.6
click at [190, 181] on p "Data de fechamento : [DATE] 14:08" at bounding box center [212, 178] width 192 height 6
drag, startPoint x: 165, startPoint y: 112, endPoint x: 188, endPoint y: 115, distance: 22.3
click at [188, 115] on p "Data de fechamento : [DATE] 15:25" at bounding box center [212, 112] width 192 height 6
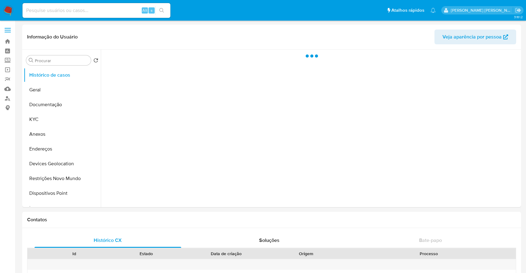
select select "10"
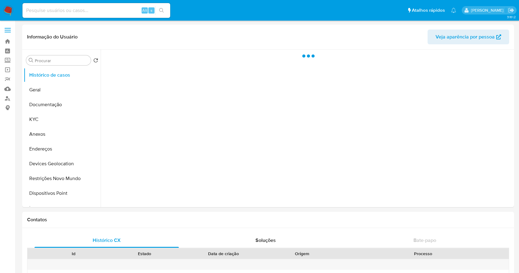
select select "10"
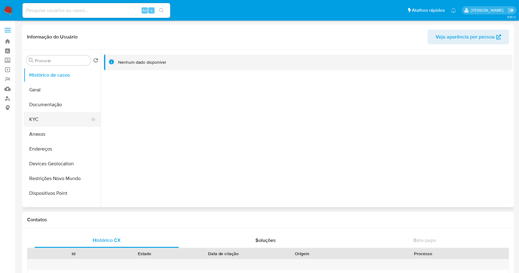
click at [49, 125] on button "KYC" at bounding box center [60, 119] width 72 height 15
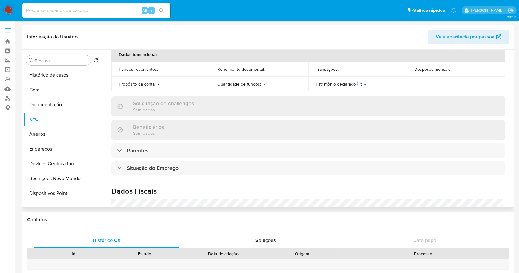
scroll to position [270, 0]
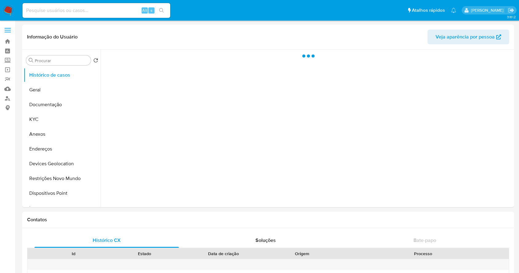
select select "10"
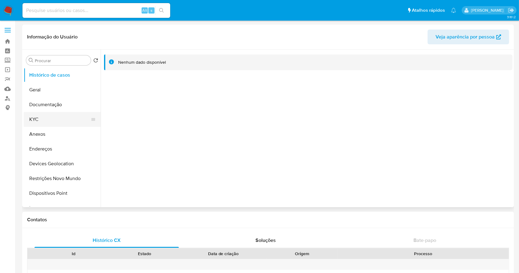
click at [54, 123] on button "KYC" at bounding box center [60, 119] width 72 height 15
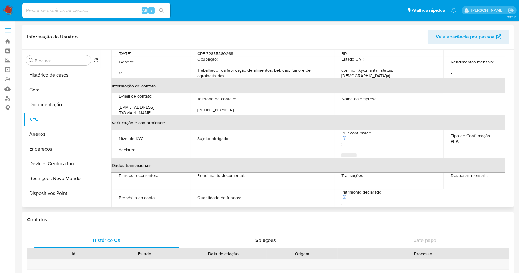
scroll to position [270, 0]
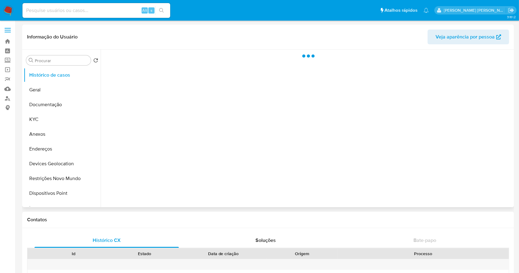
select select "10"
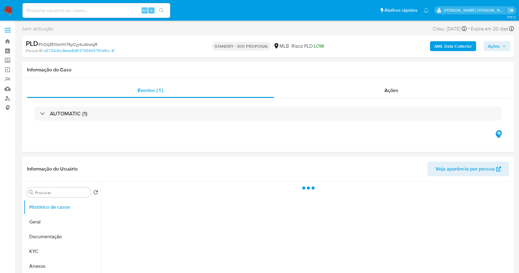
select select "10"
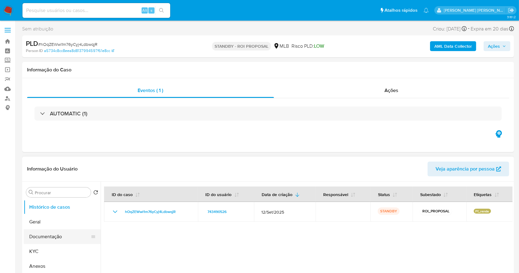
click at [54, 236] on button "Documentação" at bounding box center [60, 236] width 72 height 15
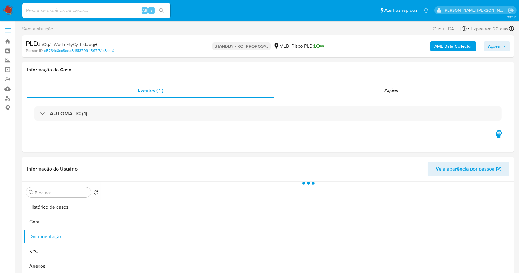
scroll to position [42, 0]
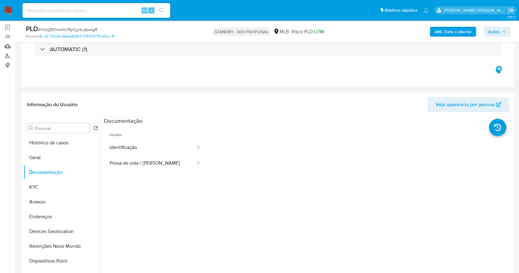
click at [10, 11] on img at bounding box center [8, 10] width 10 height 10
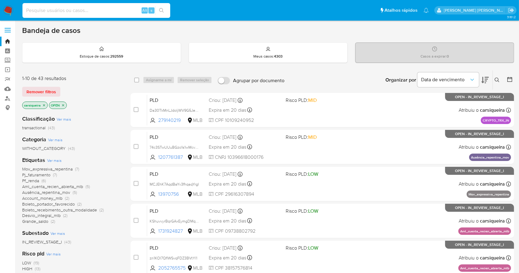
click at [68, 8] on input at bounding box center [96, 10] width 148 height 8
paste input "zn1KOI7QflWSvqFDZ3BVtYl1"
type input "zn1KOI7QflWSvqFDZ3BVtYl1"
click at [163, 10] on icon "search-icon" at bounding box center [161, 10] width 5 height 5
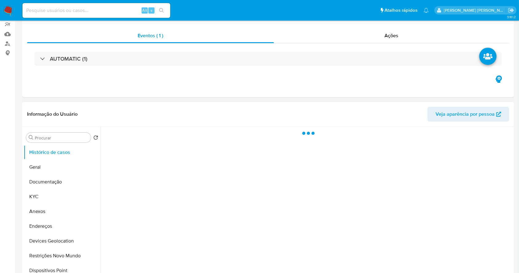
select select "10"
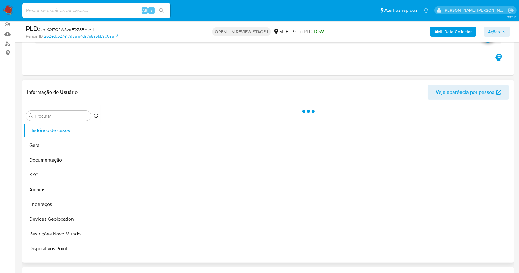
scroll to position [82, 0]
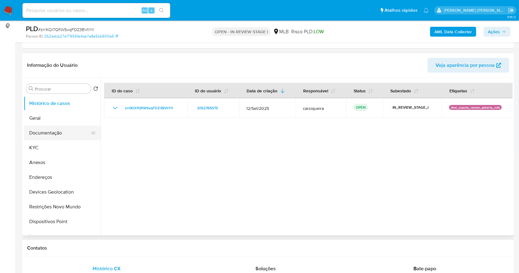
click at [63, 135] on button "Documentação" at bounding box center [60, 133] width 72 height 15
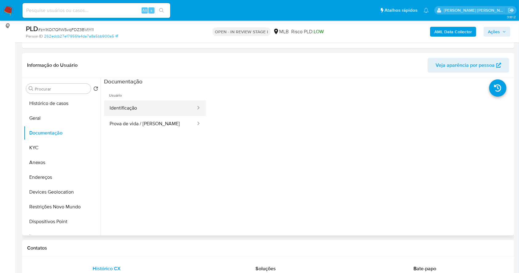
click at [145, 102] on button "Identificação" at bounding box center [150, 108] width 92 height 16
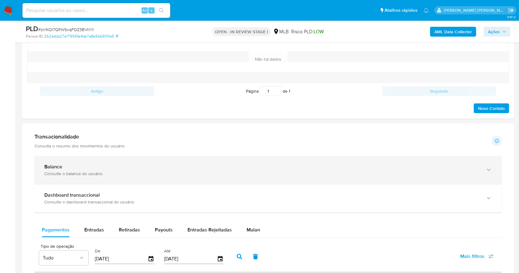
scroll to position [345, 0]
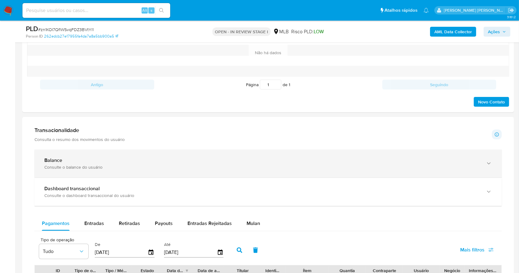
click at [234, 163] on div "Balance" at bounding box center [261, 160] width 435 height 6
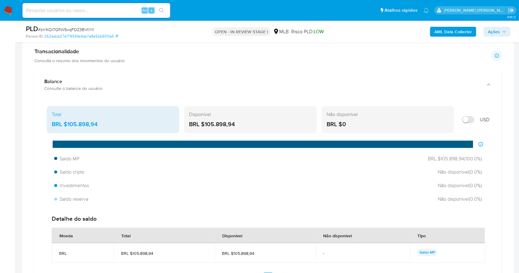
scroll to position [426, 0]
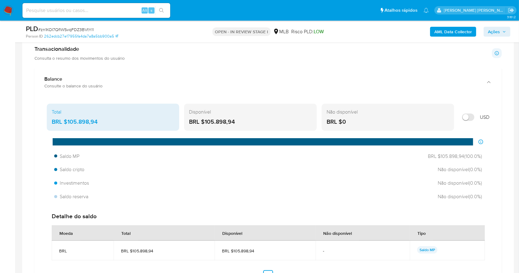
click at [93, 9] on input at bounding box center [96, 10] width 148 height 8
paste input "zn1KOI7QflWSvqFDZ3BVtYl1"
type input "zn1KOI7QflWSvqFDZ3BVtYl1"
click at [161, 11] on icon "search-icon" at bounding box center [161, 10] width 5 height 5
click at [2, 11] on nav "zn1KOI7QflWSvqFDZ3BVtYl1 Alt s Atalhos rápidos Presiona las siguientes teclas p…" at bounding box center [259, 10] width 519 height 21
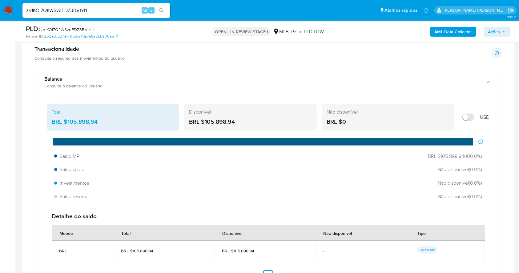
click at [8, 10] on img at bounding box center [8, 10] width 10 height 10
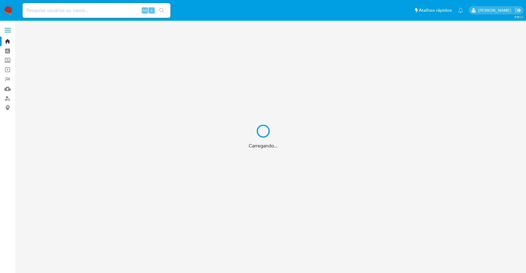
click at [99, 14] on div "Carregando..." at bounding box center [263, 136] width 526 height 273
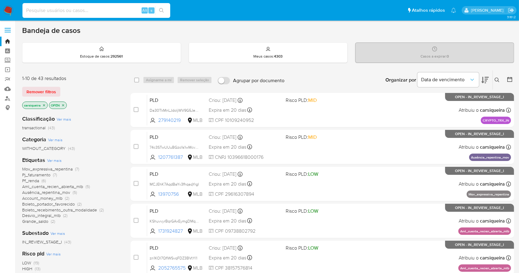
click at [74, 9] on input at bounding box center [96, 10] width 148 height 8
paste input "zn1KOI7QflWSvqFDZ3BVtYl1"
type input "zn1KOI7QflWSvqFDZ3BVtYl1"
click at [163, 8] on icon "search-icon" at bounding box center [161, 10] width 5 height 5
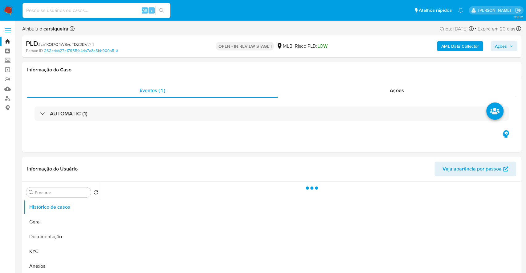
select select "10"
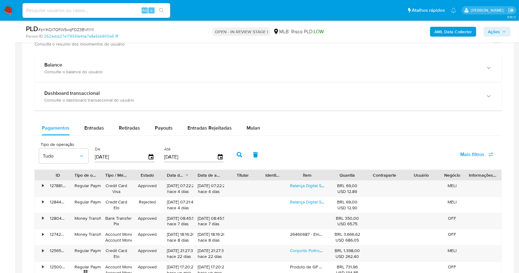
scroll to position [443, 0]
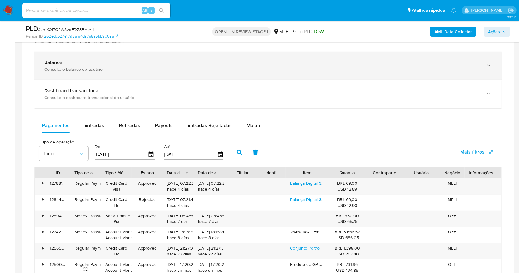
click at [118, 63] on div "Balance" at bounding box center [261, 62] width 435 height 6
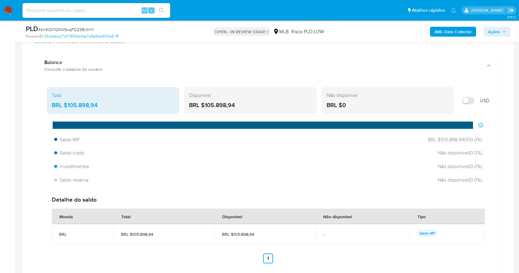
drag, startPoint x: 229, startPoint y: 107, endPoint x: 205, endPoint y: 103, distance: 24.3
click at [205, 103] on div "BRL $105.898,94" at bounding box center [250, 105] width 123 height 8
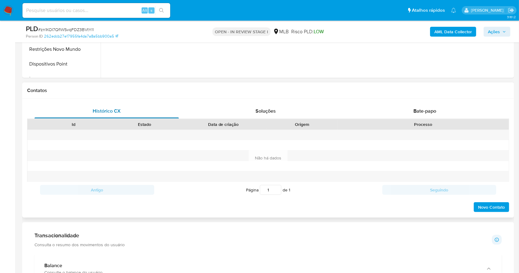
scroll to position [73, 0]
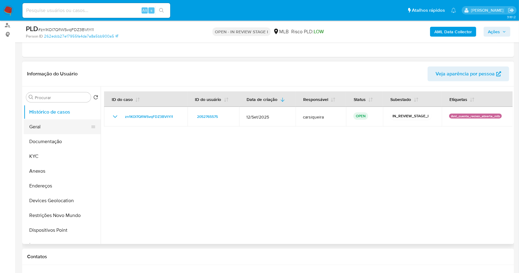
click at [42, 127] on button "Geral" at bounding box center [60, 126] width 72 height 15
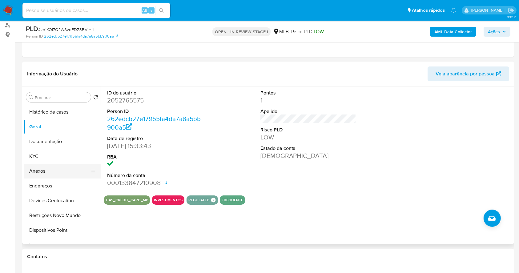
click at [34, 171] on button "Anexos" at bounding box center [60, 171] width 72 height 15
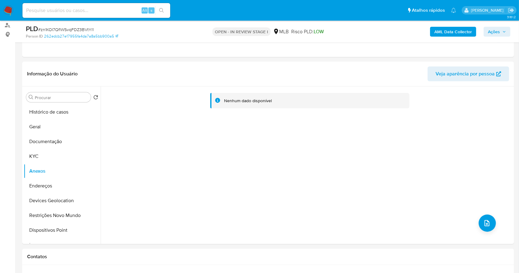
click at [451, 32] on b "AML Data Collector" at bounding box center [454, 32] width 38 height 10
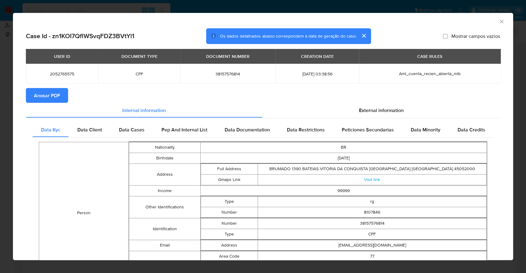
click at [56, 91] on span "Anexar PDF" at bounding box center [47, 96] width 26 height 14
click at [223, 72] on span "38157576814" at bounding box center [228, 74] width 81 height 6
copy span "38157576814"
click at [0, 146] on div "AML Data Collector Case Id - zn1KOI7QflWSvqFDZ3BVtYl1 Os dados detalhados abaix…" at bounding box center [263, 136] width 526 height 273
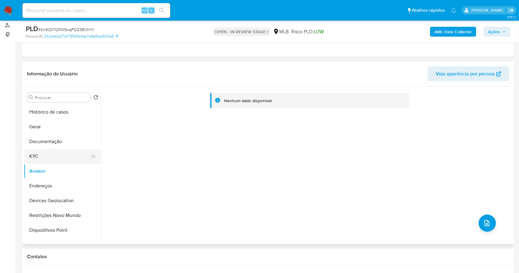
click at [39, 156] on button "KYC" at bounding box center [60, 156] width 72 height 15
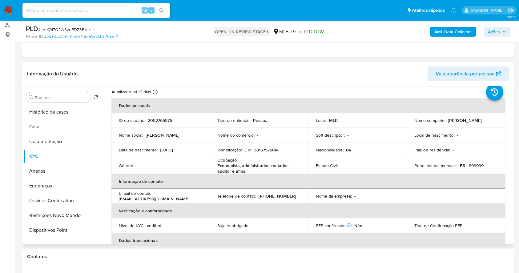
scroll to position [17, 0]
click at [269, 151] on p "CPF 38157576814" at bounding box center [262, 151] width 34 height 6
copy p "38157576814"
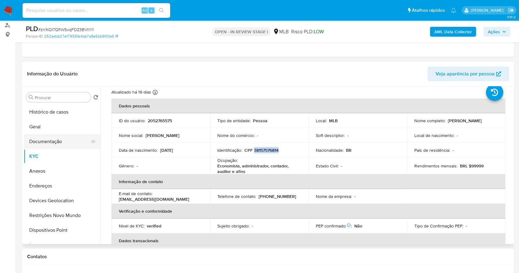
click at [69, 146] on button "Documentação" at bounding box center [60, 141] width 72 height 15
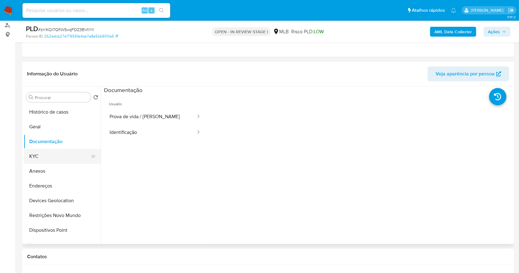
click at [45, 152] on button "KYC" at bounding box center [60, 156] width 72 height 15
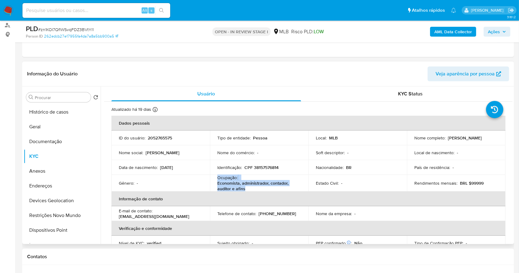
drag, startPoint x: 232, startPoint y: 184, endPoint x: 217, endPoint y: 179, distance: 15.6
click at [217, 179] on div "Ocupação : Economista, administrador, contador, auditor e afins" at bounding box center [259, 183] width 84 height 17
copy div "Ocupação : Economista, administrador, contador, auditor e afins"
click at [258, 166] on p "CPF 38157576814" at bounding box center [262, 168] width 34 height 6
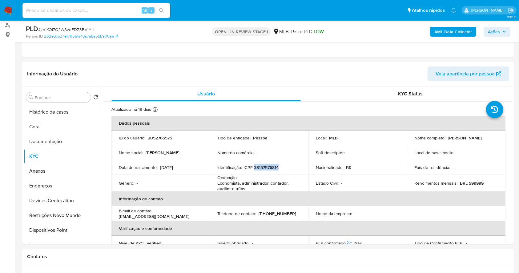
copy p "38157576814"
click at [49, 126] on button "Geral" at bounding box center [60, 126] width 72 height 15
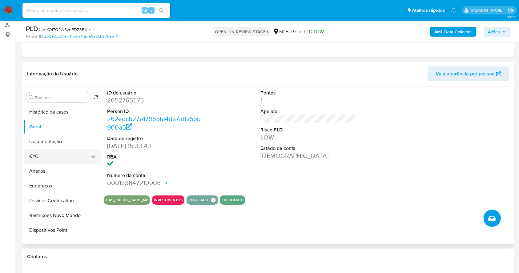
click at [41, 155] on button "KYC" at bounding box center [60, 156] width 72 height 15
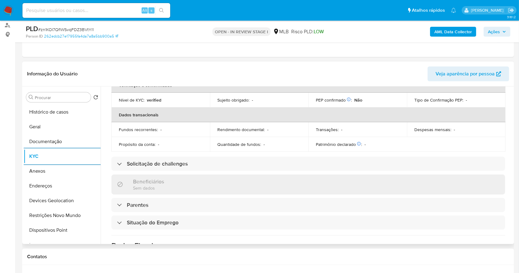
scroll to position [264, 0]
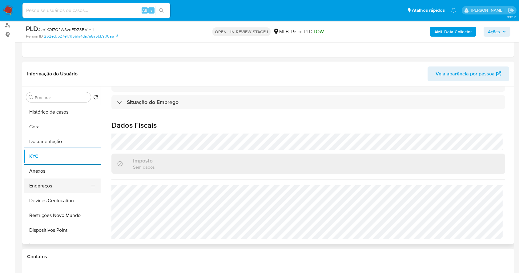
click at [55, 185] on button "Endereços" at bounding box center [60, 186] width 72 height 15
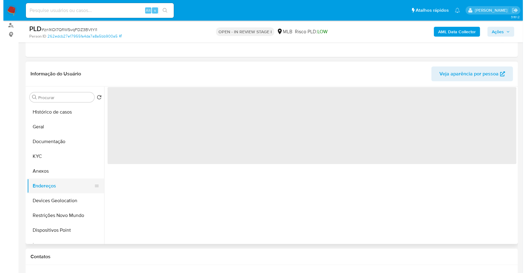
scroll to position [0, 0]
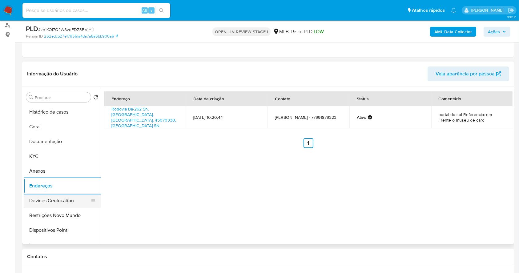
click at [66, 198] on button "Devices Geolocation" at bounding box center [60, 200] width 72 height 15
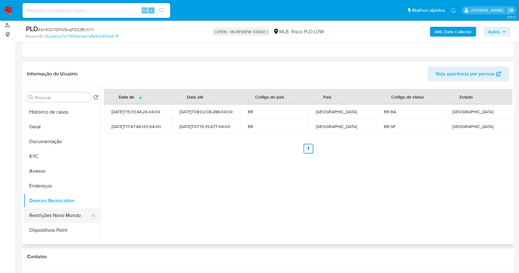
click at [58, 213] on button "Restrições Novo Mundo" at bounding box center [60, 215] width 72 height 15
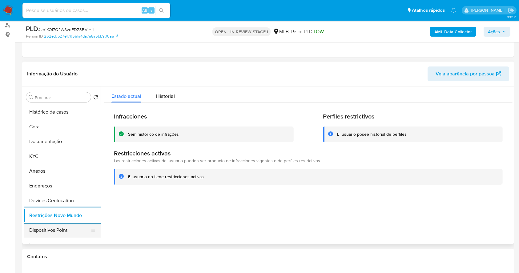
click at [70, 236] on button "Dispositivos Point" at bounding box center [60, 230] width 72 height 15
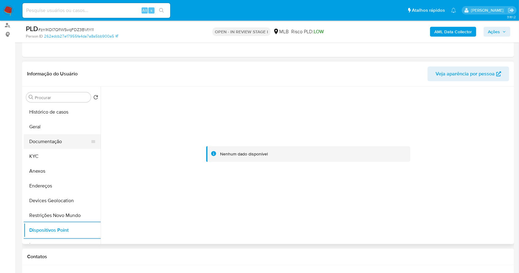
click at [55, 139] on button "Documentação" at bounding box center [60, 141] width 72 height 15
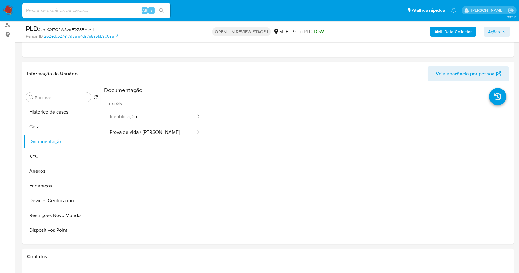
click at [496, 31] on span "Ações" at bounding box center [494, 32] width 12 height 10
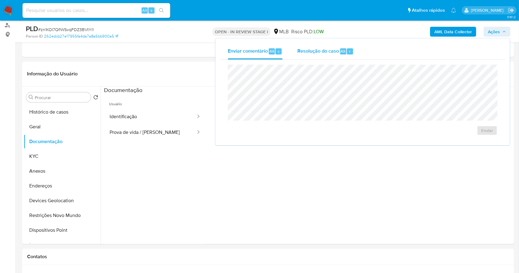
click at [316, 48] on span "Resolução do caso" at bounding box center [318, 50] width 42 height 7
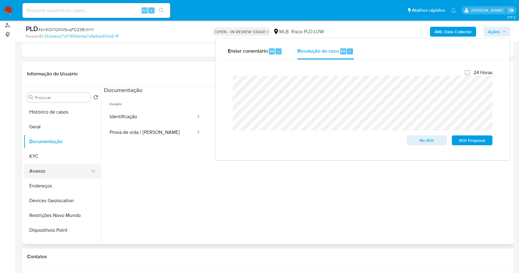
click at [52, 170] on button "Anexos" at bounding box center [60, 171] width 72 height 15
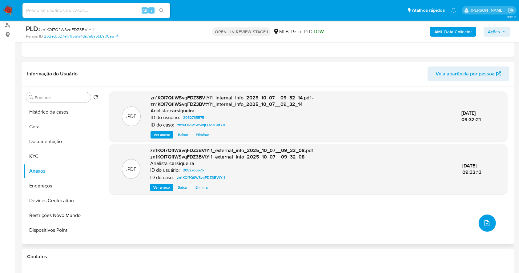
click at [486, 221] on icon "upload-file" at bounding box center [487, 223] width 5 height 6
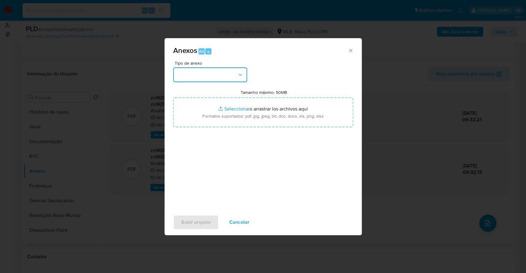
click at [201, 67] on button "button" at bounding box center [210, 74] width 74 height 15
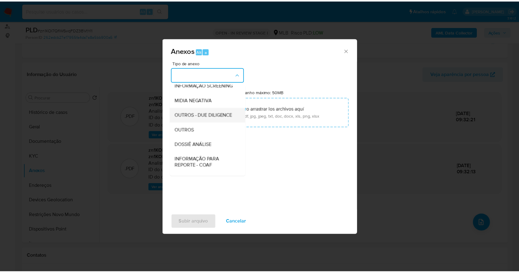
scroll to position [95, 0]
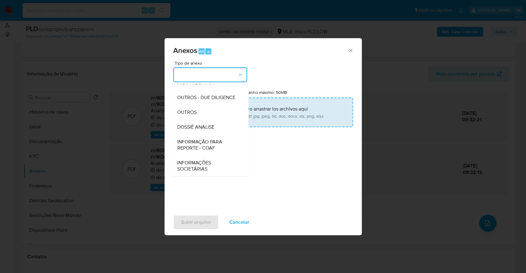
drag, startPoint x: 206, startPoint y: 110, endPoint x: 209, endPoint y: 111, distance: 3.7
click at [205, 111] on div "OUTROS" at bounding box center [208, 112] width 63 height 15
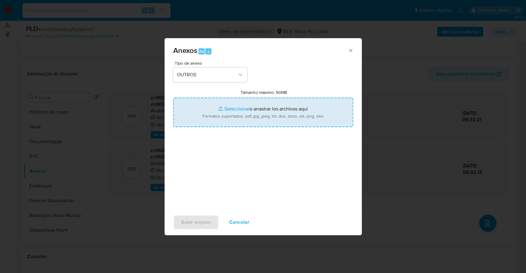
click at [225, 110] on input "Tamanho máximo: 50MB Seleccionar archivos" at bounding box center [263, 113] width 180 height 30
type input "C:\fakepath\DECLINIO - zn1KOI7QflWSvqFDZ3BVtYl1 - CPF 38157576814 - NAIARA ALVE…"
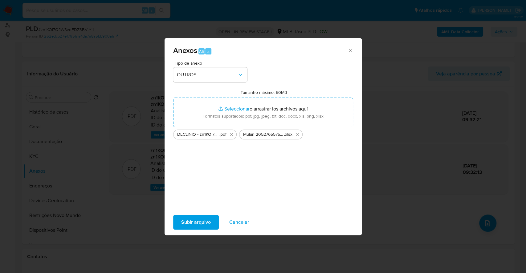
click at [208, 220] on span "Subir arquivo" at bounding box center [196, 223] width 30 height 14
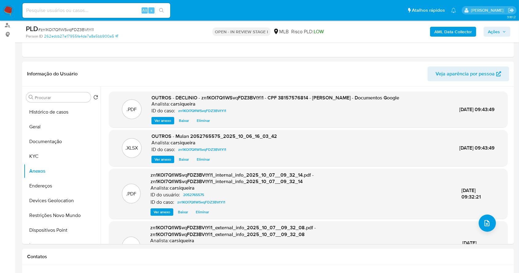
click at [498, 32] on span "Ações" at bounding box center [494, 32] width 12 height 10
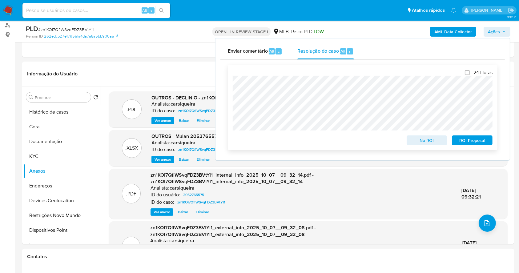
click at [430, 145] on span "No ROI" at bounding box center [427, 140] width 32 height 9
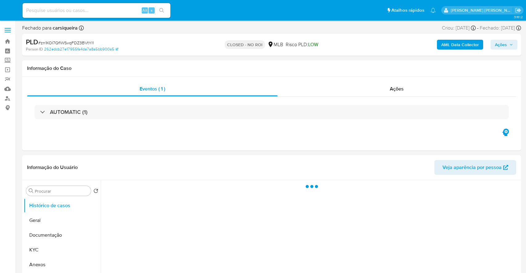
select select "10"
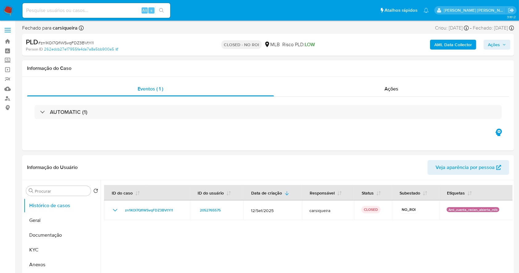
click at [6, 7] on img at bounding box center [8, 10] width 10 height 10
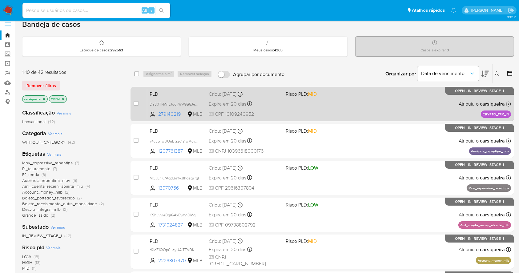
scroll to position [41, 0]
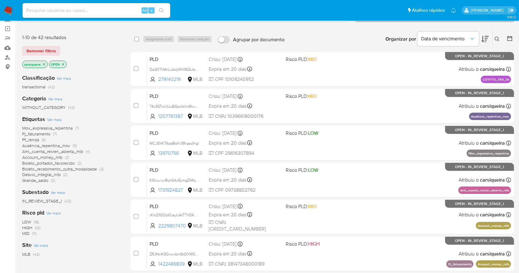
click at [50, 134] on span "Pj_faturamento" at bounding box center [36, 134] width 28 height 6
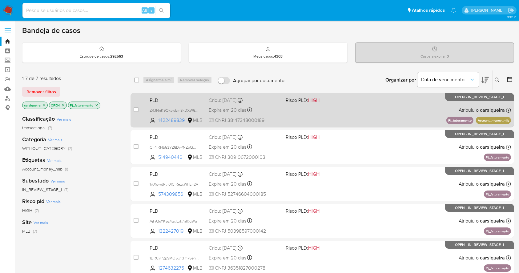
click at [333, 119] on div "PLD ZRJNnK9OxcwbmSkDXW6FjlIR 1422489839 MLB Risco PLD: HIGH Criou: 12/09/2025 C…" at bounding box center [329, 110] width 364 height 31
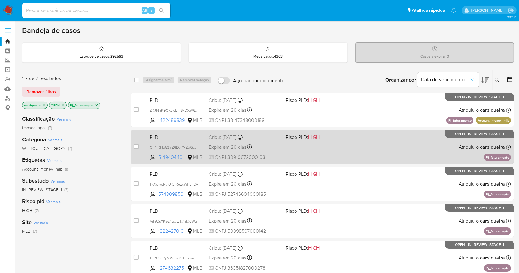
click at [295, 144] on div "PLD Cn4lRHb53YZ6DvPNZoQQWcZp 514940446 MLB Risco PLD: HIGH Criou: 12/09/2025 Cr…" at bounding box center [329, 147] width 364 height 31
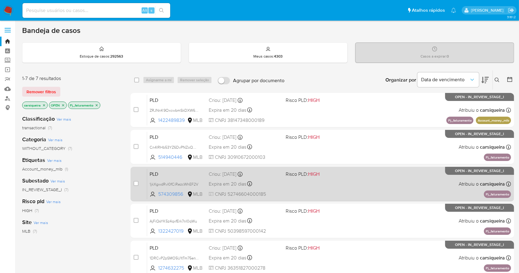
click at [335, 175] on span "Risco PLD: HIGH" at bounding box center [322, 174] width 72 height 8
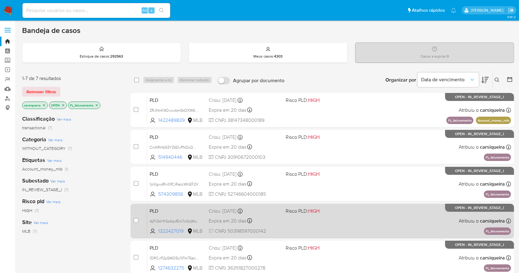
click at [348, 225] on div "PLD AjFiQsYK5z4qxfErk7nI0qWu 1322427019 MLB Risco PLD: HIGH Criou: 12/09/2025 C…" at bounding box center [329, 220] width 364 height 31
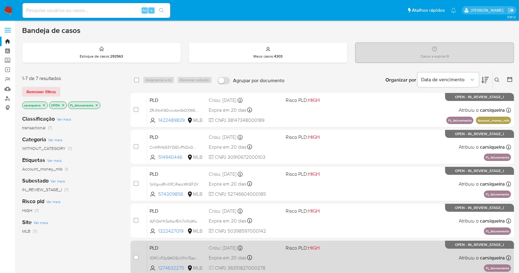
click at [342, 248] on span "Risco PLD: HIGH" at bounding box center [322, 248] width 72 height 8
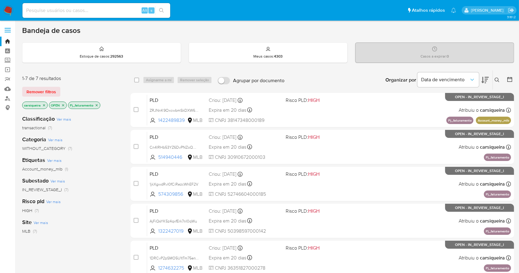
scroll to position [124, 0]
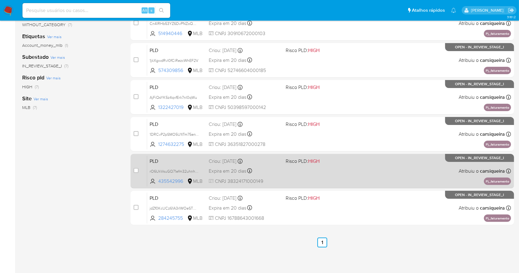
click at [343, 164] on div "PLD rO6UkVsuGQ71efm32uhnhZFD 435542996 MLB Risco PLD: HIGH Criou: 12/09/2025 Cr…" at bounding box center [329, 171] width 364 height 31
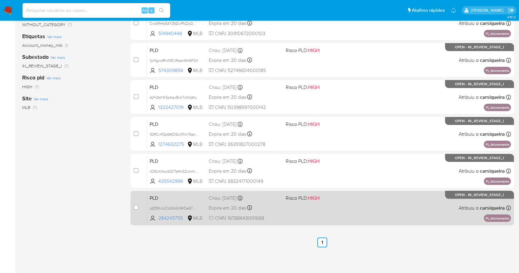
click at [316, 208] on div "PLD jdZf0KcUCz61A3rIWOeSTNN5 284245755 MLB Risco PLD: HIGH Criou: 12/09/2025 Cr…" at bounding box center [329, 207] width 364 height 31
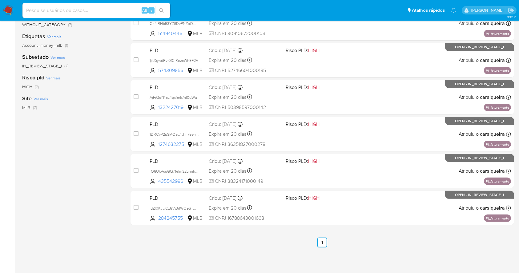
click at [5, 8] on img at bounding box center [8, 10] width 10 height 10
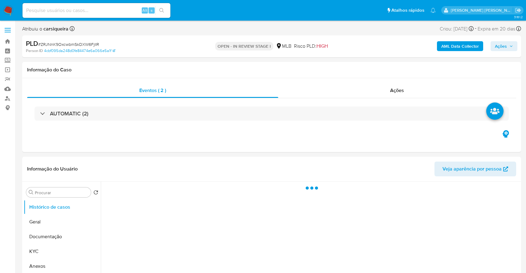
select select "10"
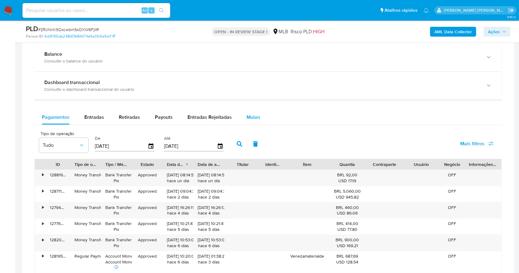
click at [254, 118] on span "Mulan" at bounding box center [254, 117] width 14 height 7
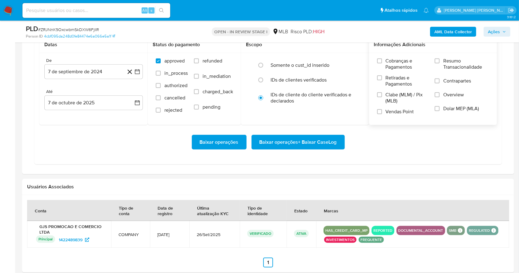
scroll to position [533, 0]
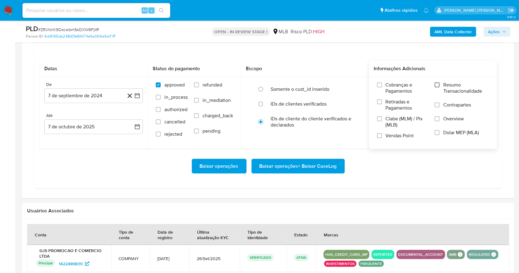
click at [437, 85] on input "Resumo Transacionalidade" at bounding box center [437, 85] width 5 height 5
click at [380, 138] on input "Vendas Point" at bounding box center [379, 135] width 5 height 5
click at [136, 97] on icon "button" at bounding box center [137, 96] width 6 height 6
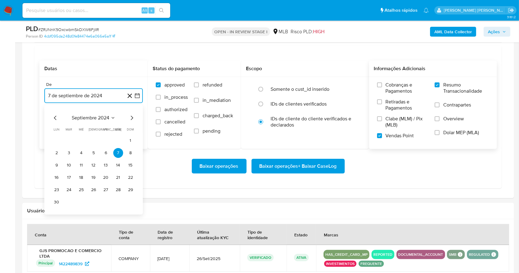
click at [132, 116] on icon "Mes siguiente" at bounding box center [131, 117] width 7 height 7
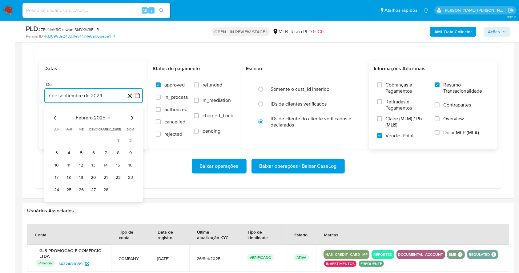
click at [132, 116] on icon "Mes siguiente" at bounding box center [131, 117] width 7 height 7
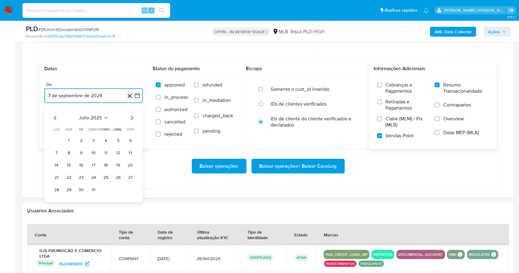
click at [131, 118] on icon "Mes siguiente" at bounding box center [131, 117] width 7 height 7
click at [105, 136] on button "1" at bounding box center [106, 141] width 10 height 10
click at [97, 121] on button "7 de octubre de 2025" at bounding box center [93, 126] width 99 height 15
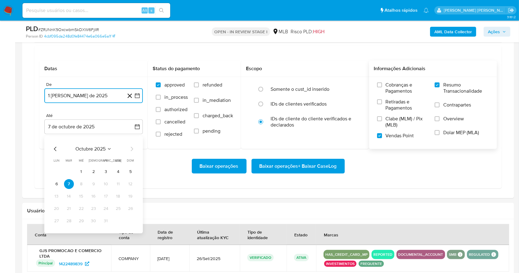
drag, startPoint x: 127, startPoint y: 172, endPoint x: 183, endPoint y: 166, distance: 56.1
click at [127, 172] on button "5" at bounding box center [131, 172] width 10 height 10
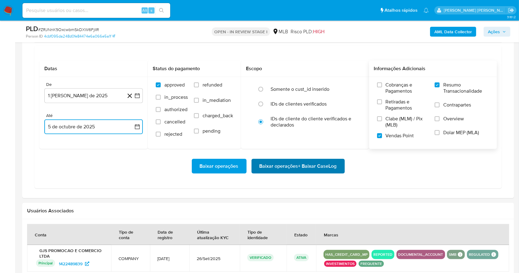
click at [326, 164] on span "Baixar operações + Baixar CaseLog" at bounding box center [298, 167] width 77 height 14
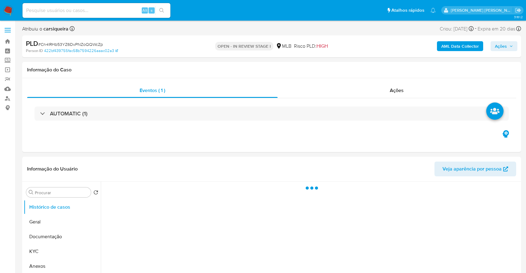
select select "10"
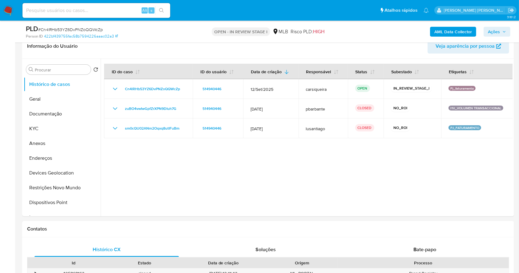
scroll to position [101, 0]
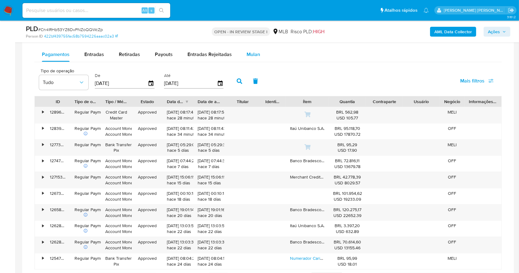
click at [252, 54] on span "Mulan" at bounding box center [254, 54] width 14 height 7
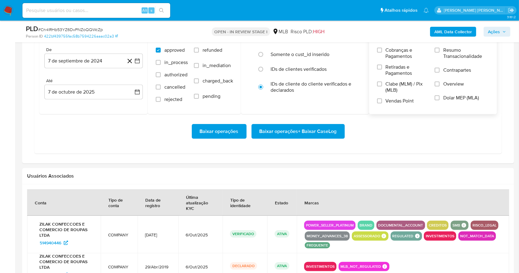
scroll to position [555, 0]
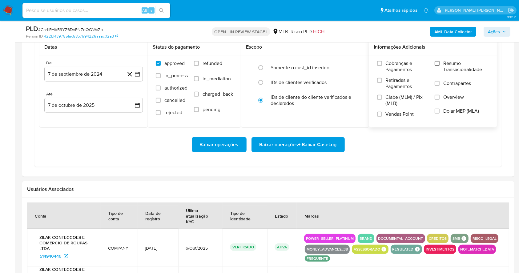
click at [439, 63] on input "Resumo Transacionalidade" at bounding box center [437, 63] width 5 height 5
drag, startPoint x: 381, startPoint y: 114, endPoint x: 365, endPoint y: 112, distance: 16.1
click at [380, 115] on input "Vendas Point" at bounding box center [379, 114] width 5 height 5
click at [136, 71] on icon "button" at bounding box center [137, 74] width 6 height 6
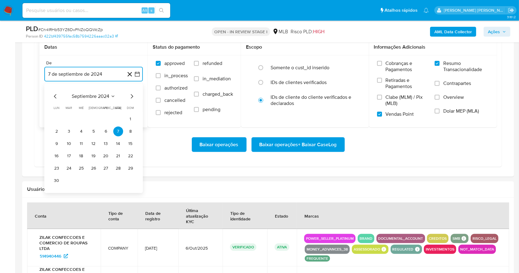
click at [133, 96] on icon "Mes siguiente" at bounding box center [132, 96] width 2 height 4
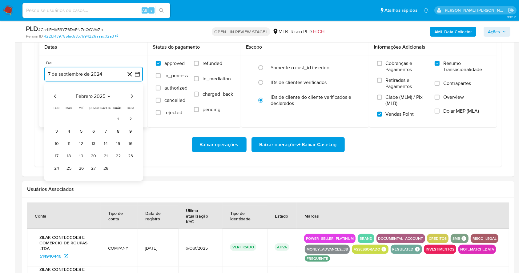
click at [133, 96] on icon "Mes siguiente" at bounding box center [132, 96] width 2 height 4
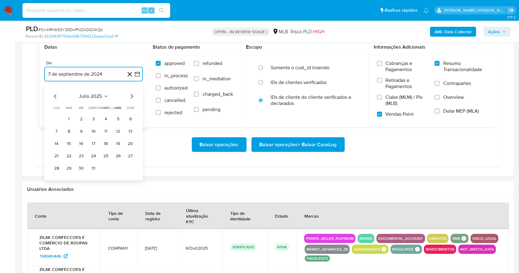
click at [130, 96] on icon "Mes siguiente" at bounding box center [131, 96] width 7 height 7
click at [106, 118] on button "1" at bounding box center [106, 119] width 10 height 10
click at [101, 101] on button "7 de octubre de 2025" at bounding box center [93, 105] width 99 height 15
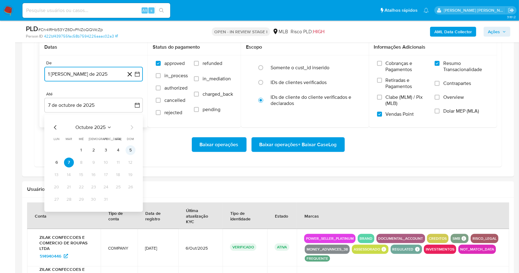
click at [133, 149] on button "5" at bounding box center [131, 150] width 10 height 10
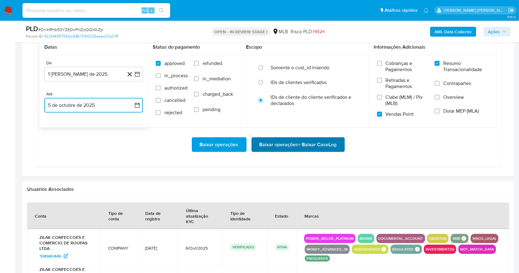
click at [289, 147] on span "Baixar operações + Baixar CaseLog" at bounding box center [298, 145] width 77 height 14
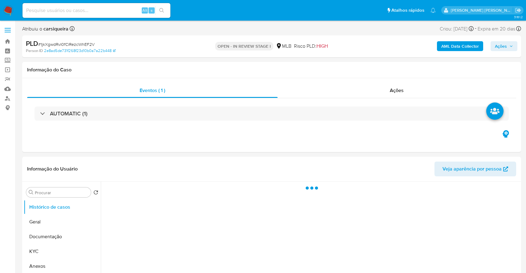
select select "10"
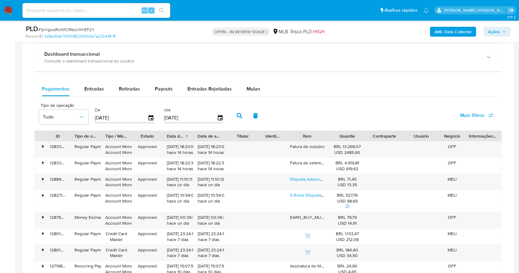
scroll to position [481, 0]
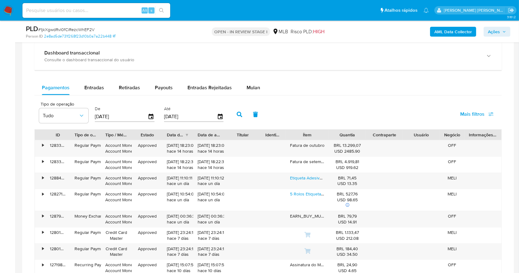
drag, startPoint x: 255, startPoint y: 90, endPoint x: 311, endPoint y: 97, distance: 56.2
click at [255, 90] on span "Mulan" at bounding box center [254, 87] width 14 height 7
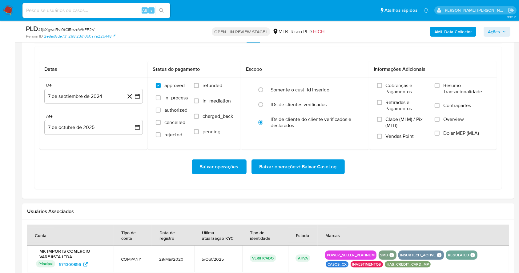
scroll to position [543, 0]
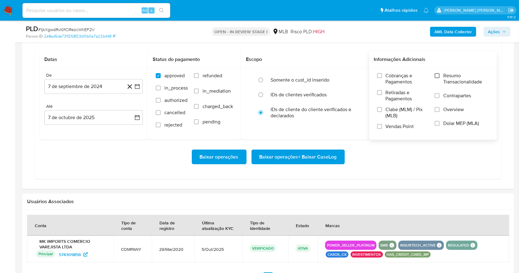
click at [436, 76] on input "Resumo Transacionalidade" at bounding box center [437, 75] width 5 height 5
click at [377, 126] on input "Vendas Point" at bounding box center [379, 126] width 5 height 5
click at [140, 88] on icon "button" at bounding box center [137, 86] width 6 height 6
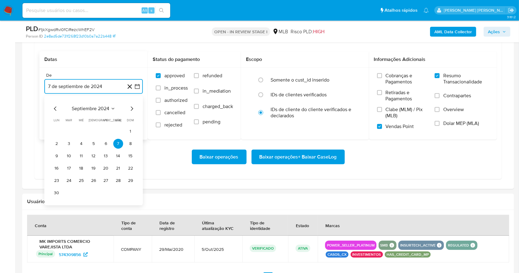
click at [132, 108] on icon "Mes siguiente" at bounding box center [131, 108] width 7 height 7
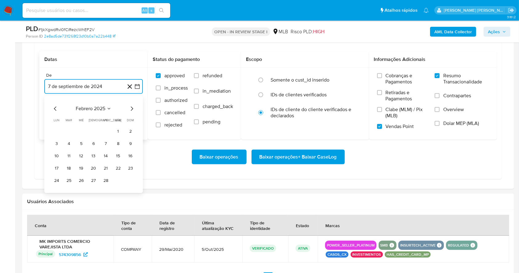
click at [132, 108] on icon "Mes siguiente" at bounding box center [131, 108] width 7 height 7
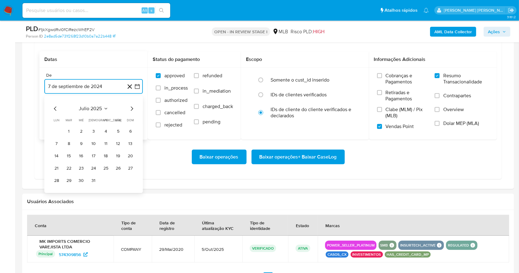
click at [132, 108] on icon "Mes siguiente" at bounding box center [131, 108] width 7 height 7
click at [103, 130] on button "1" at bounding box center [106, 132] width 10 height 10
click at [97, 117] on button "7 de octubre de 2025" at bounding box center [93, 117] width 99 height 15
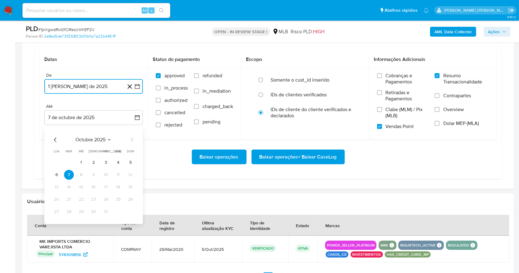
click at [132, 161] on button "5" at bounding box center [131, 163] width 10 height 10
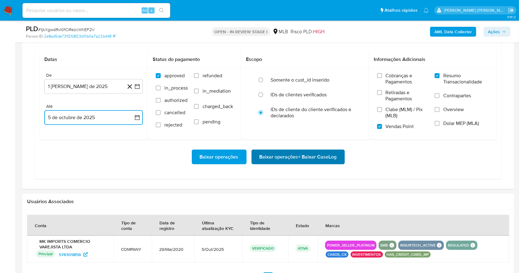
click at [311, 160] on span "Baixar operações + Baixar CaseLog" at bounding box center [298, 157] width 77 height 14
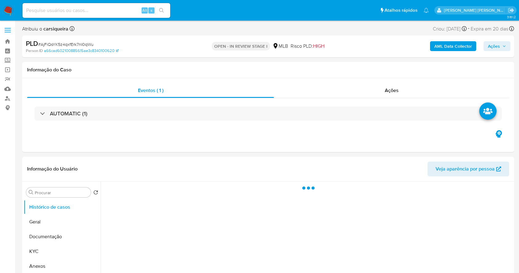
select select "10"
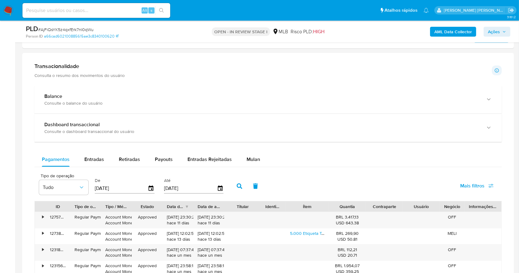
scroll to position [422, 0]
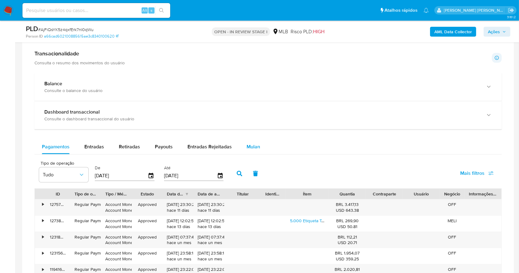
click at [252, 151] on div "Mulan" at bounding box center [254, 147] width 14 height 15
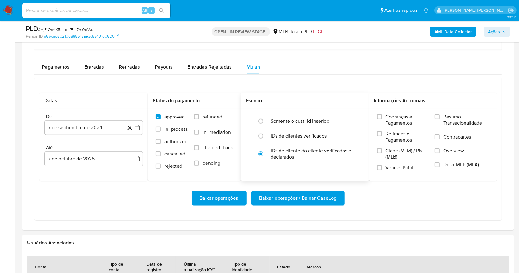
scroll to position [504, 0]
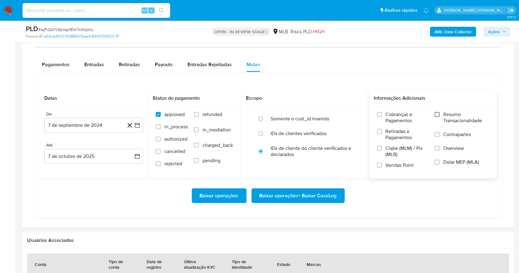
click at [439, 112] on input "Resumo Transacionalidade" at bounding box center [437, 114] width 5 height 5
click at [381, 166] on input "Vendas Point" at bounding box center [379, 165] width 5 height 5
click at [135, 123] on icon "button" at bounding box center [137, 125] width 6 height 6
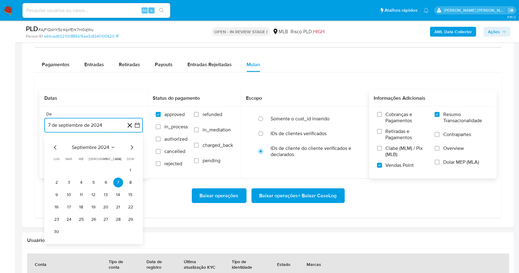
click at [133, 145] on icon "Mes siguiente" at bounding box center [131, 147] width 7 height 7
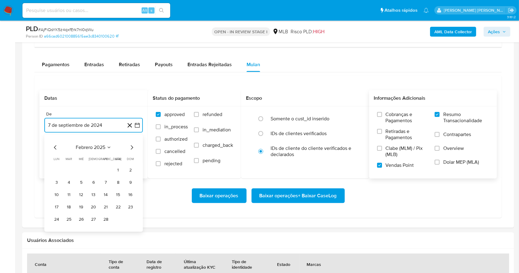
click at [133, 145] on icon "Mes siguiente" at bounding box center [131, 147] width 7 height 7
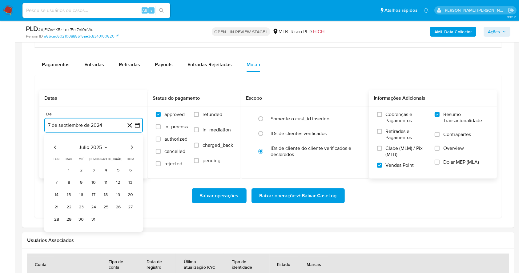
click at [131, 148] on icon "Mes siguiente" at bounding box center [131, 147] width 7 height 7
click at [107, 168] on button "1" at bounding box center [106, 170] width 10 height 10
click at [103, 154] on button "7 de octubre de 2025" at bounding box center [93, 156] width 99 height 15
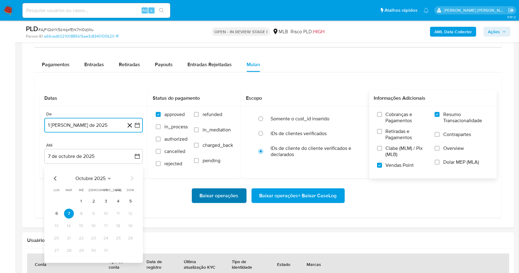
drag, startPoint x: 132, startPoint y: 200, endPoint x: 197, endPoint y: 192, distance: 66.4
click at [131, 200] on button "5" at bounding box center [131, 201] width 10 height 10
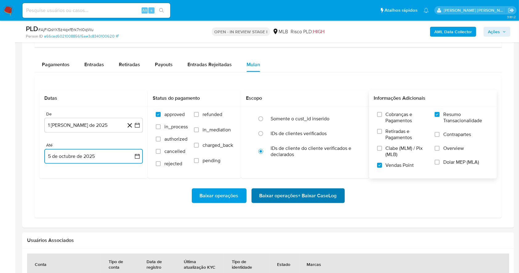
click at [277, 194] on span "Baixar operações + Baixar CaseLog" at bounding box center [298, 196] width 77 height 14
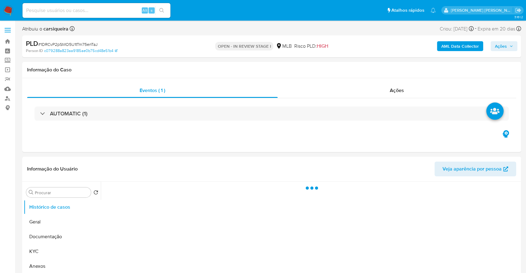
select select "10"
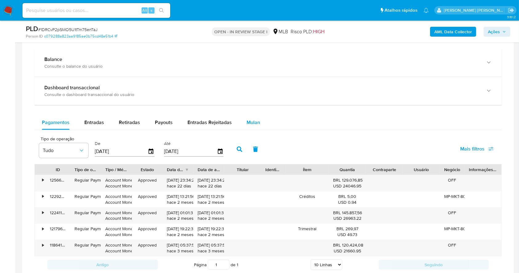
click at [251, 126] on div "Mulan" at bounding box center [254, 122] width 14 height 15
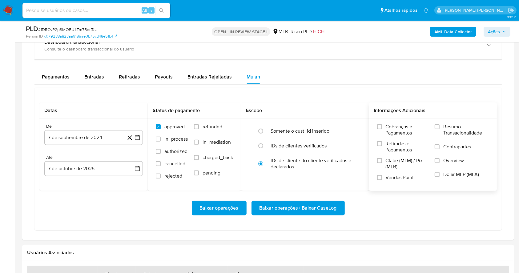
scroll to position [528, 0]
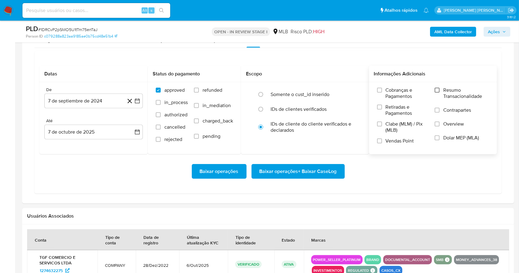
click at [439, 90] on input "Resumo Transacionalidade" at bounding box center [437, 90] width 5 height 5
click at [381, 146] on label "Vendas Point" at bounding box center [403, 143] width 52 height 11
click at [381, 144] on input "Vendas Point" at bounding box center [379, 141] width 5 height 5
click at [136, 101] on icon "button" at bounding box center [137, 101] width 6 height 6
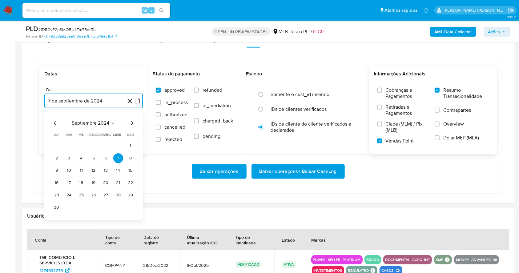
click at [133, 124] on icon "Mes siguiente" at bounding box center [131, 122] width 7 height 7
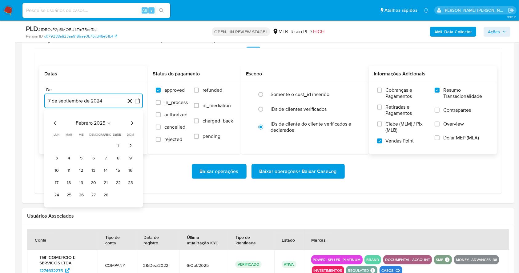
click at [133, 124] on icon "Mes siguiente" at bounding box center [131, 122] width 7 height 7
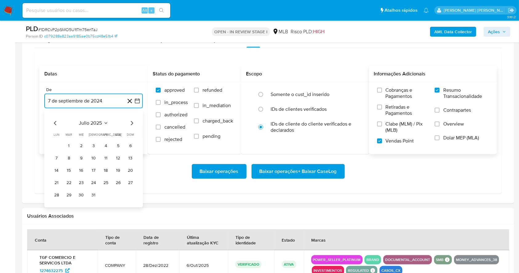
click at [133, 124] on icon "Mes siguiente" at bounding box center [131, 122] width 7 height 7
click at [103, 143] on button "1" at bounding box center [106, 146] width 10 height 10
click at [103, 132] on button "7 de octubre de 2025" at bounding box center [93, 132] width 99 height 15
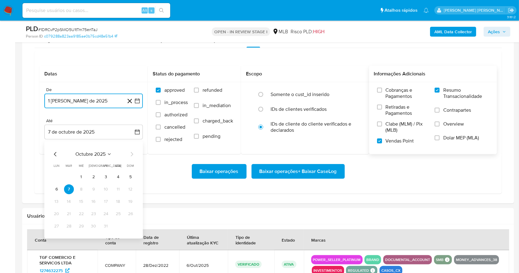
drag, startPoint x: 128, startPoint y: 175, endPoint x: 151, endPoint y: 172, distance: 23.0
click at [128, 175] on button "5" at bounding box center [131, 177] width 10 height 10
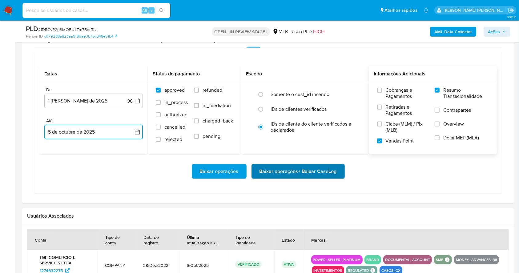
click at [315, 169] on span "Baixar operações + Baixar CaseLog" at bounding box center [298, 172] width 77 height 14
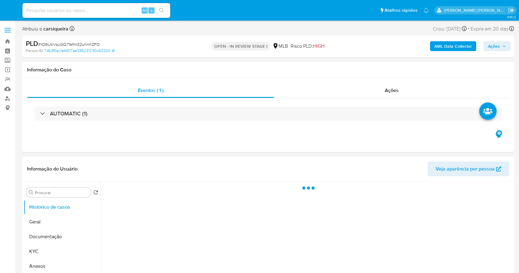
select select "10"
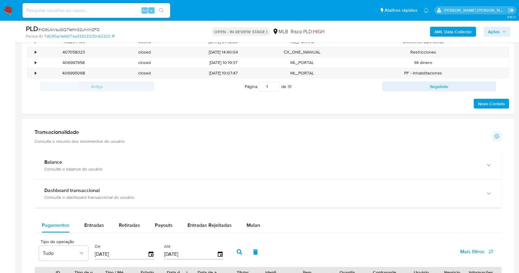
scroll to position [355, 0]
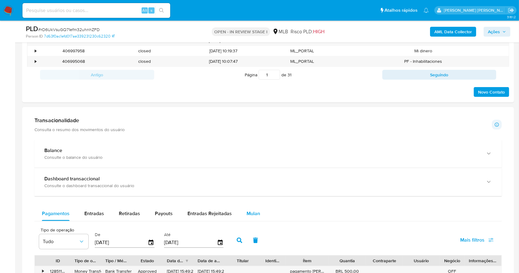
click at [251, 214] on span "Mulan" at bounding box center [254, 213] width 14 height 7
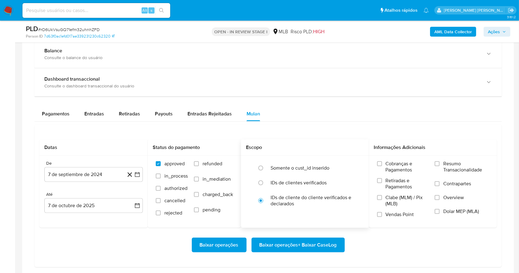
scroll to position [478, 0]
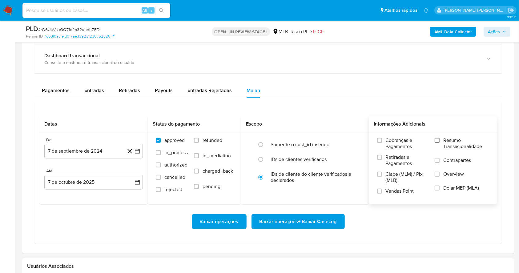
click at [440, 140] on input "Resumo Transacionalidade" at bounding box center [437, 140] width 5 height 5
click at [380, 192] on input "Vendas Point" at bounding box center [379, 191] width 5 height 5
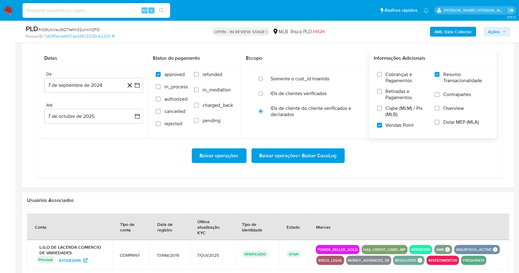
scroll to position [548, 0]
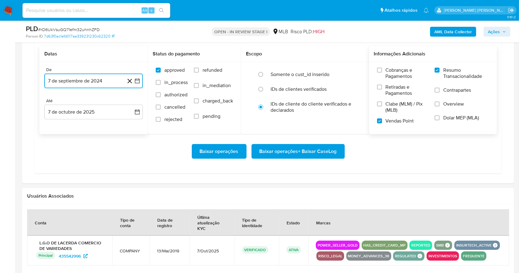
click at [137, 81] on icon "button" at bounding box center [137, 81] width 6 height 6
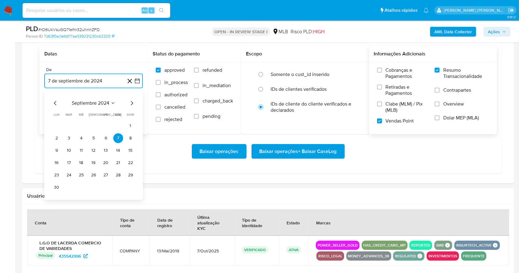
click at [131, 103] on icon "Mes siguiente" at bounding box center [131, 102] width 7 height 7
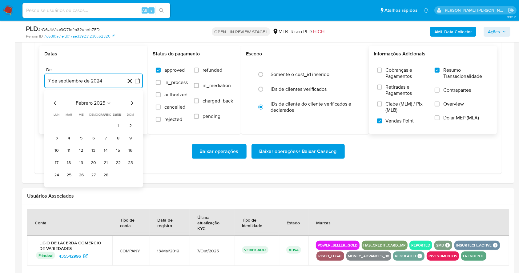
click at [130, 103] on icon "Mes siguiente" at bounding box center [131, 102] width 7 height 7
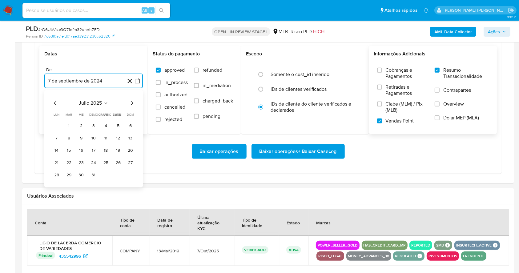
click at [130, 103] on icon "Mes siguiente" at bounding box center [131, 102] width 7 height 7
click at [107, 124] on button "1" at bounding box center [106, 126] width 10 height 10
click at [99, 110] on button "7 de octubre de 2025" at bounding box center [93, 112] width 99 height 15
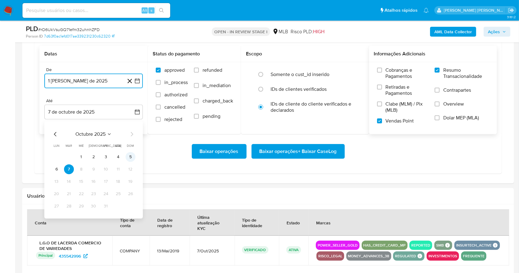
click at [130, 156] on button "5" at bounding box center [131, 157] width 10 height 10
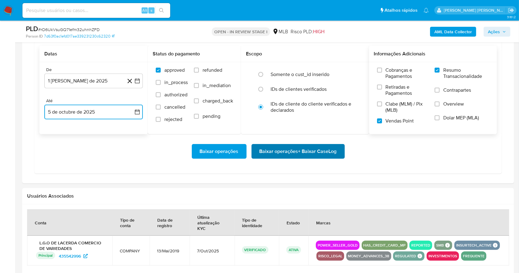
click at [285, 153] on span "Baixar operações + Baixar CaseLog" at bounding box center [298, 152] width 77 height 14
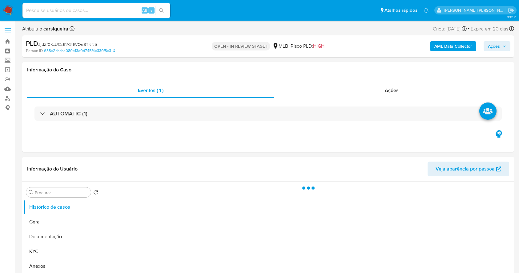
select select "10"
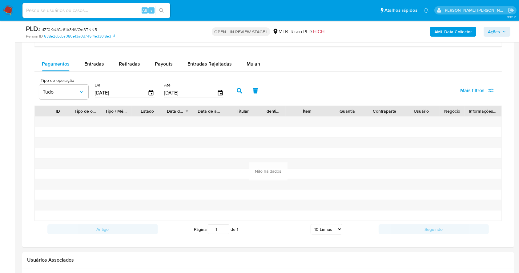
scroll to position [328, 0]
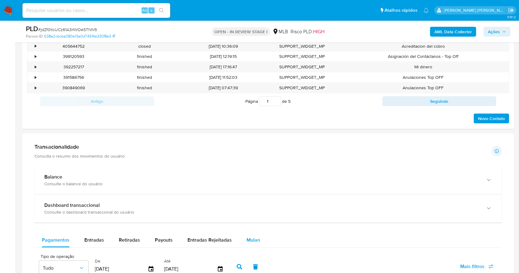
click at [256, 243] on span "Mulan" at bounding box center [254, 240] width 14 height 7
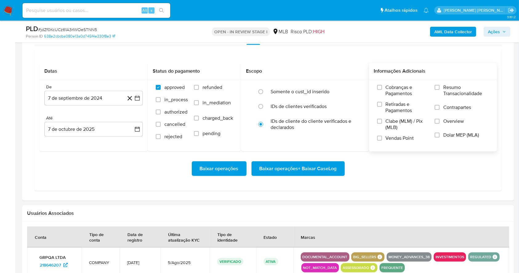
scroll to position [534, 0]
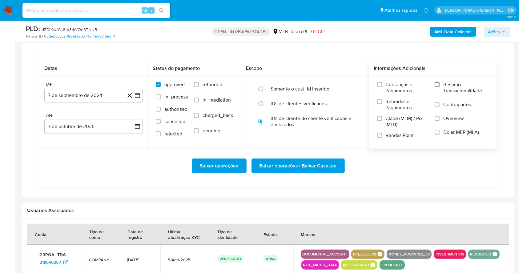
click at [438, 83] on input "Resumo Transacionalidade" at bounding box center [437, 84] width 5 height 5
click at [379, 135] on input "Vendas Point" at bounding box center [379, 135] width 5 height 5
click at [137, 96] on icon "button" at bounding box center [137, 95] width 6 height 6
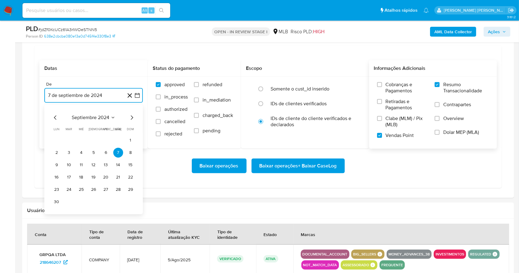
click at [132, 118] on icon "Mes siguiente" at bounding box center [132, 117] width 2 height 4
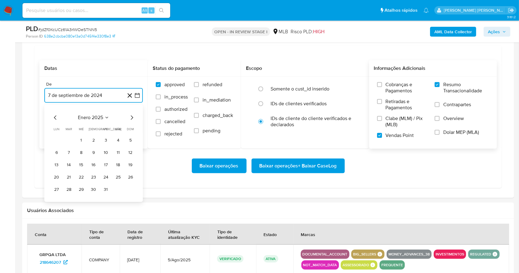
click at [132, 118] on icon "Mes siguiente" at bounding box center [132, 117] width 2 height 4
click at [132, 117] on icon "Mes siguiente" at bounding box center [131, 117] width 7 height 7
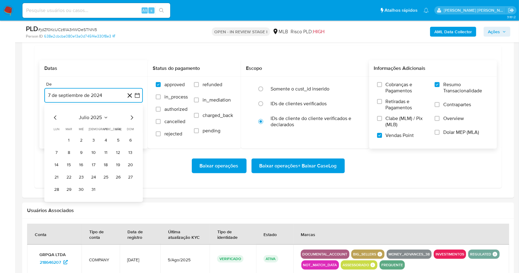
click at [132, 116] on icon "Mes siguiente" at bounding box center [131, 117] width 7 height 7
drag, startPoint x: 106, startPoint y: 141, endPoint x: 103, endPoint y: 127, distance: 14.4
click at [105, 140] on button "1" at bounding box center [106, 141] width 10 height 10
drag, startPoint x: 101, startPoint y: 124, endPoint x: 103, endPoint y: 132, distance: 8.1
click at [101, 124] on button "7 de octubre de 2025" at bounding box center [93, 126] width 99 height 15
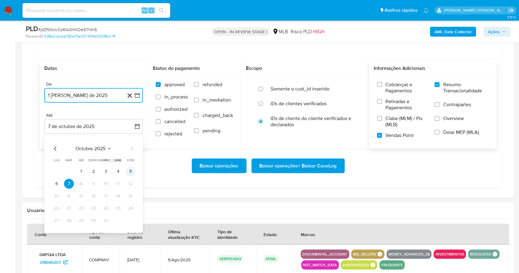
click at [130, 168] on button "5" at bounding box center [131, 172] width 10 height 10
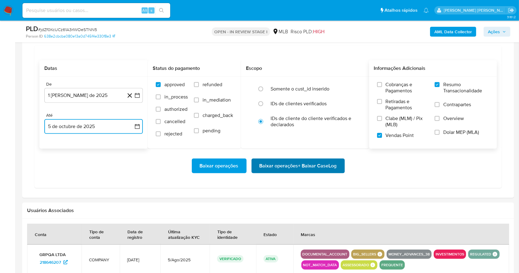
click at [309, 169] on span "Baixar operações + Baixar CaseLog" at bounding box center [298, 166] width 77 height 14
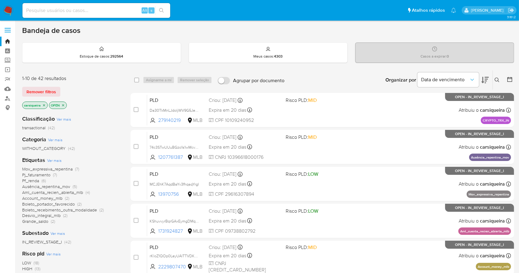
click at [91, 11] on input at bounding box center [96, 10] width 148 height 8
paste input "KShuvvyrBqrGAxEymgDMqhPh"
type input "KShuvvyrBqrGAxEymgDMqhPh"
click at [163, 8] on icon "search-icon" at bounding box center [161, 10] width 5 height 5
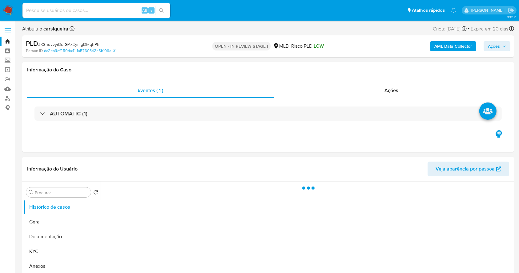
select select "10"
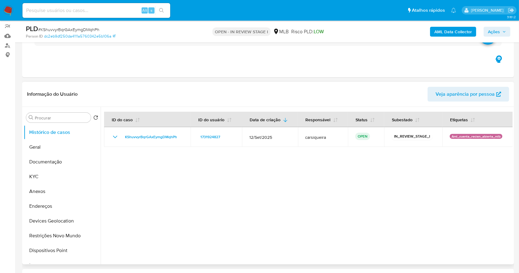
scroll to position [82, 0]
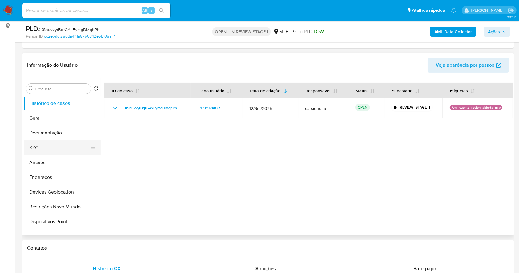
click at [32, 149] on button "KYC" at bounding box center [60, 147] width 72 height 15
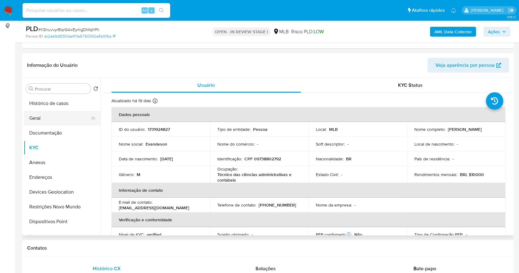
click at [40, 118] on button "Geral" at bounding box center [60, 118] width 72 height 15
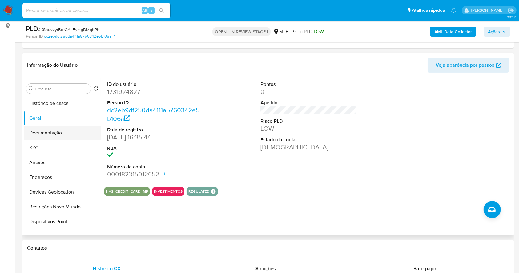
click at [74, 136] on button "Documentação" at bounding box center [60, 133] width 72 height 15
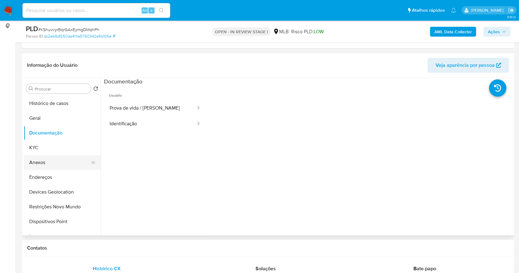
click at [64, 159] on button "Anexos" at bounding box center [60, 162] width 72 height 15
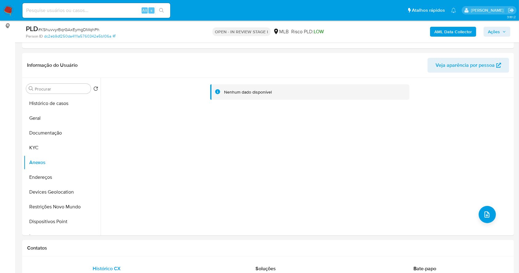
click at [448, 33] on b "AML Data Collector" at bounding box center [454, 32] width 38 height 10
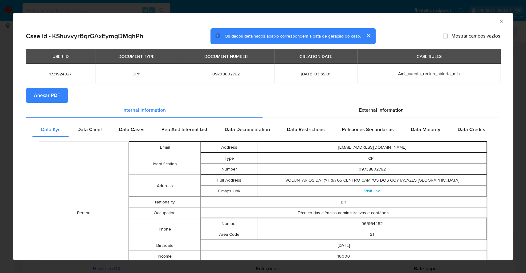
click at [53, 96] on span "Anexar PDF" at bounding box center [47, 96] width 26 height 14
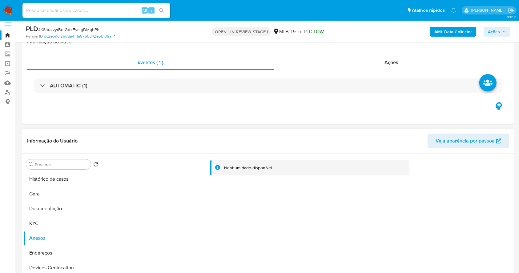
scroll to position [0, 0]
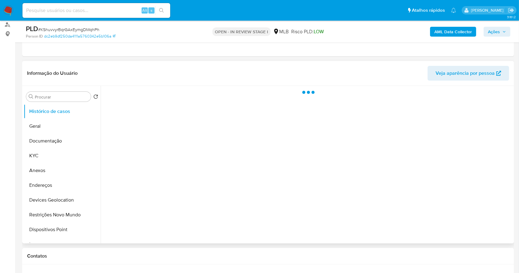
select select "10"
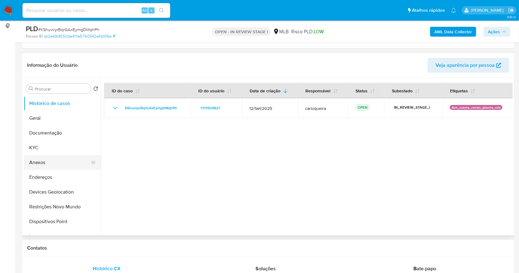
click at [46, 161] on button "Anexos" at bounding box center [60, 162] width 72 height 15
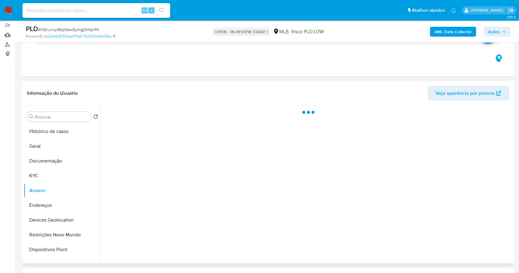
scroll to position [41, 0]
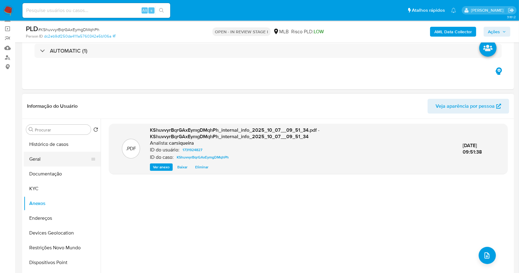
click at [52, 163] on button "Geral" at bounding box center [60, 159] width 72 height 15
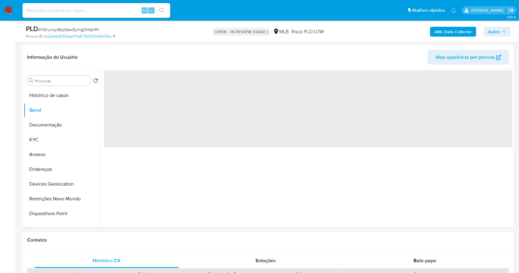
scroll to position [99, 0]
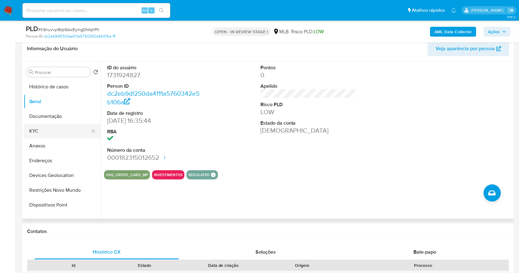
click at [50, 134] on button "KYC" at bounding box center [60, 131] width 72 height 15
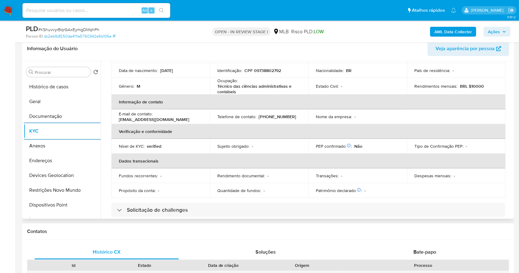
scroll to position [264, 0]
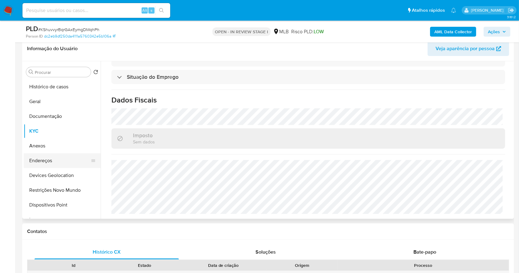
click at [51, 158] on button "Endereços" at bounding box center [60, 160] width 72 height 15
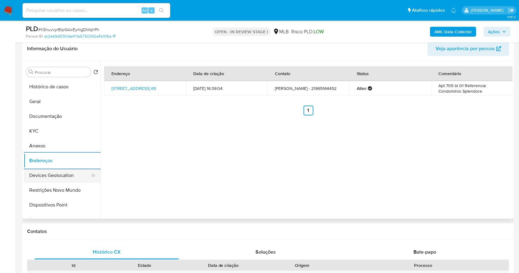
click at [65, 173] on button "Devices Geolocation" at bounding box center [60, 175] width 72 height 15
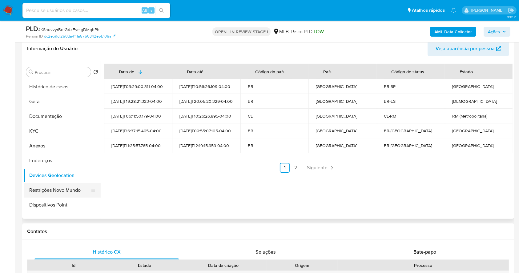
click at [51, 193] on button "Restrições Novo Mundo" at bounding box center [60, 190] width 72 height 15
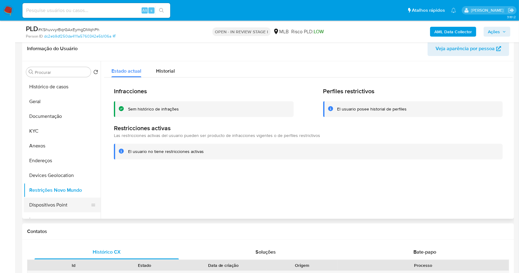
click at [72, 205] on button "Dispositivos Point" at bounding box center [60, 205] width 72 height 15
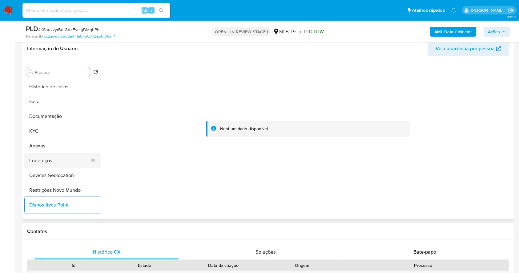
click at [55, 157] on button "Endereços" at bounding box center [60, 160] width 72 height 15
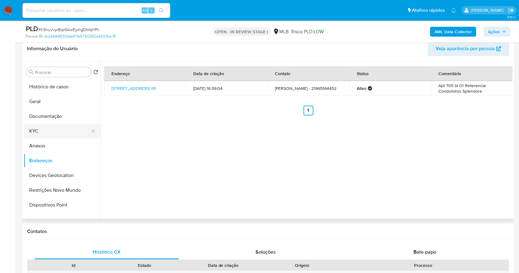
click at [37, 127] on button "KYC" at bounding box center [60, 131] width 72 height 15
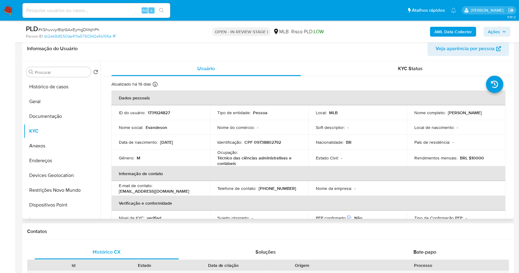
click at [265, 142] on p "CPF 09738802792" at bounding box center [263, 143] width 37 height 6
copy p "09738802792"
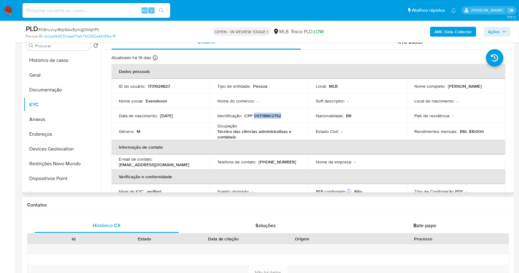
scroll to position [123, 0]
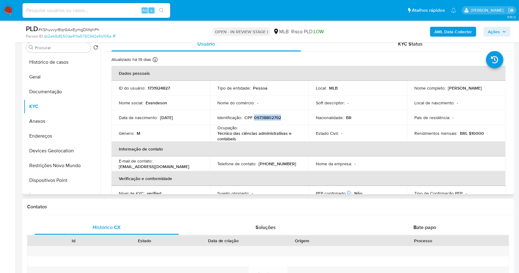
click at [275, 118] on p "CPF 09738802792" at bounding box center [263, 118] width 37 height 6
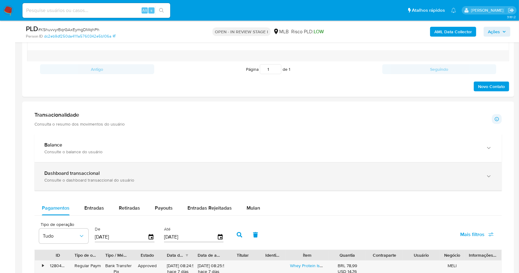
scroll to position [362, 0]
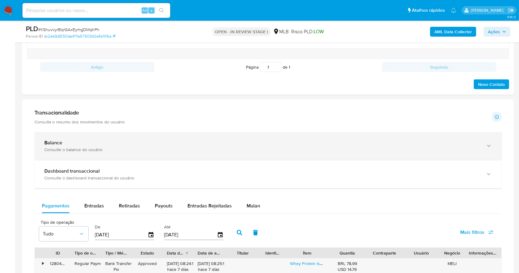
click at [143, 140] on div "Balance" at bounding box center [261, 143] width 435 height 6
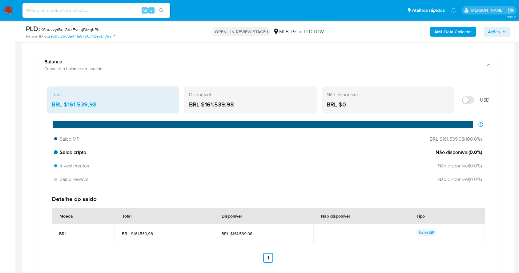
scroll to position [445, 0]
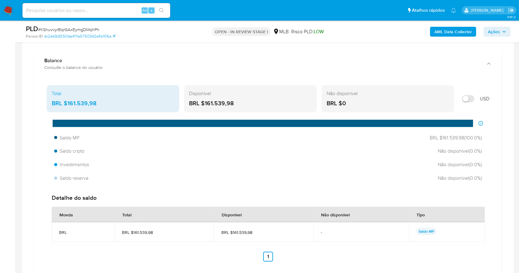
drag, startPoint x: 241, startPoint y: 102, endPoint x: 204, endPoint y: 103, distance: 37.3
click at [204, 103] on div "BRL $161.539,98" at bounding box center [250, 103] width 123 height 8
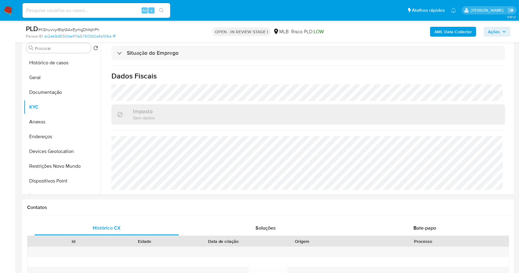
scroll to position [75, 0]
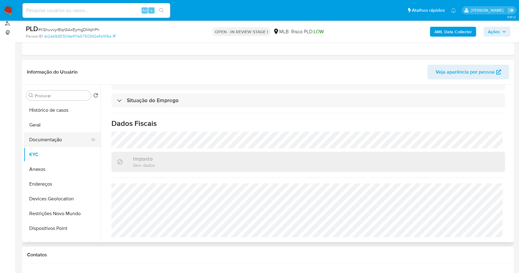
click at [47, 140] on button "Documentação" at bounding box center [60, 139] width 72 height 15
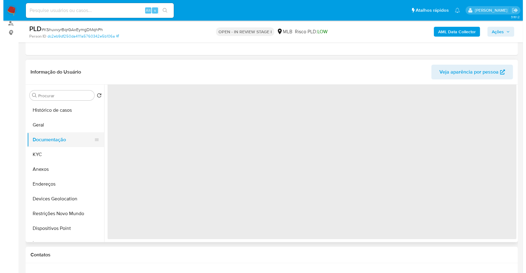
scroll to position [0, 0]
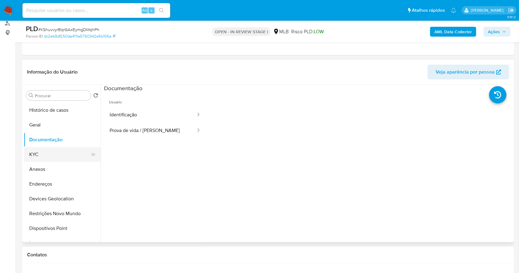
click at [52, 154] on button "KYC" at bounding box center [60, 154] width 72 height 15
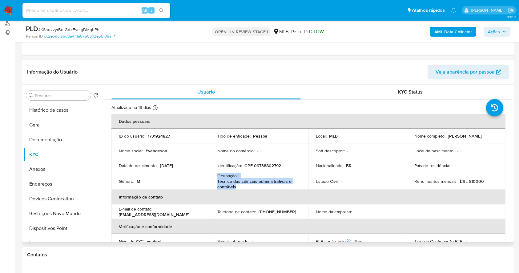
drag, startPoint x: 241, startPoint y: 188, endPoint x: 213, endPoint y: 176, distance: 29.9
click at [213, 176] on td "Ocupação : Técnico das ciências administrativas e contábeis" at bounding box center [259, 181] width 99 height 17
copy div "Ocupação : Técnico das ciências administrativas e contábeis"
click at [503, 30] on icon "button" at bounding box center [505, 32] width 4 height 4
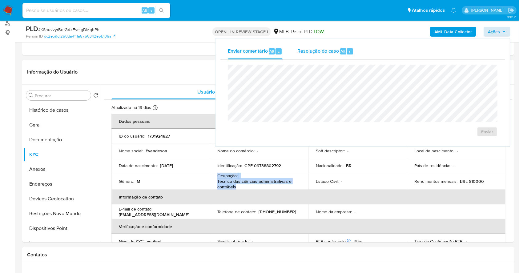
click at [317, 53] on span "Resolução do caso" at bounding box center [318, 50] width 42 height 7
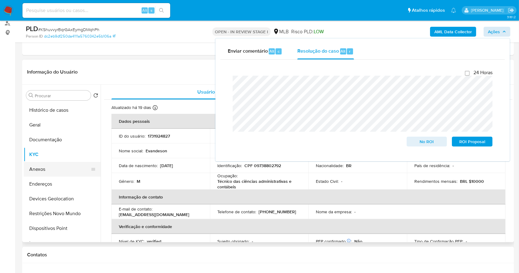
click at [58, 168] on button "Anexos" at bounding box center [60, 169] width 72 height 15
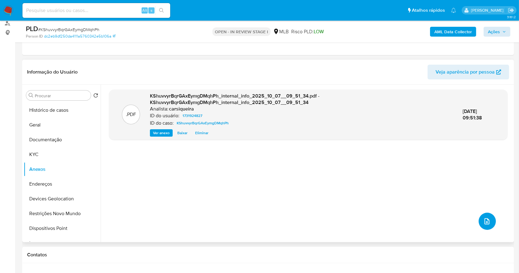
click at [483, 215] on button "upload-file" at bounding box center [487, 221] width 17 height 17
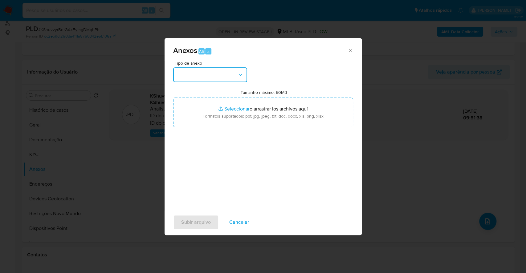
click at [204, 71] on button "button" at bounding box center [210, 74] width 74 height 15
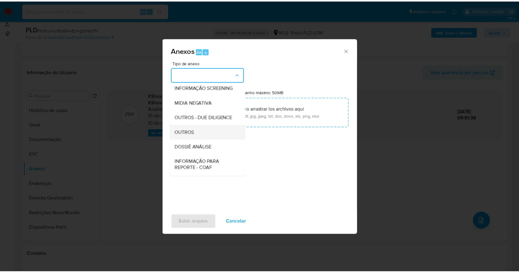
scroll to position [95, 0]
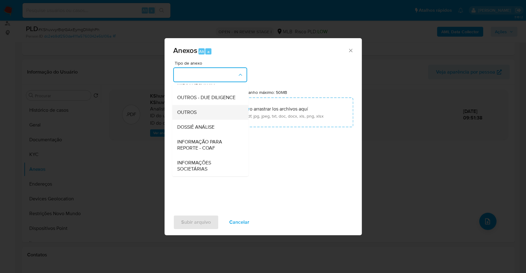
click at [197, 111] on div "OUTROS" at bounding box center [208, 112] width 63 height 15
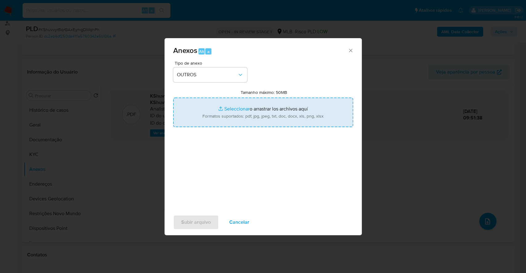
click at [231, 110] on input "Tamanho máximo: 50MB Seleccionar archivos" at bounding box center [263, 113] width 180 height 30
type input "C:\fakepath\DECLINIO - KShuvvyrBqrGAxEymgDMqhPh - CPF 09738802792 - EVANDESON S…"
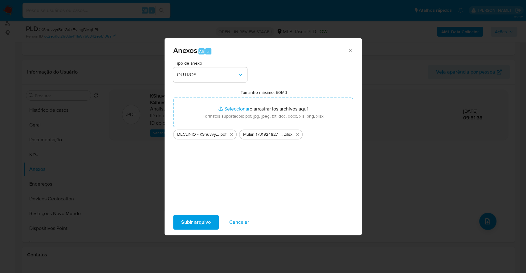
click at [192, 224] on span "Subir arquivo" at bounding box center [196, 223] width 30 height 14
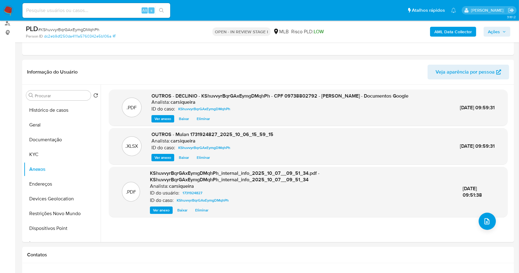
click at [495, 33] on span "Ações" at bounding box center [494, 32] width 12 height 10
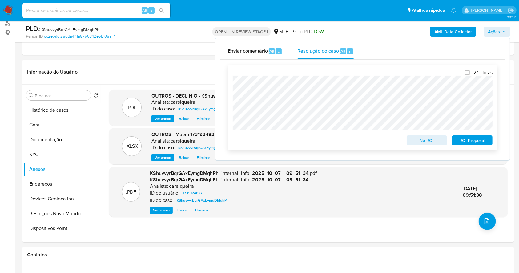
click at [436, 140] on span "No ROI" at bounding box center [427, 140] width 32 height 9
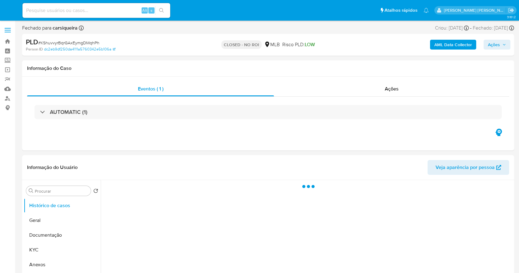
select select "10"
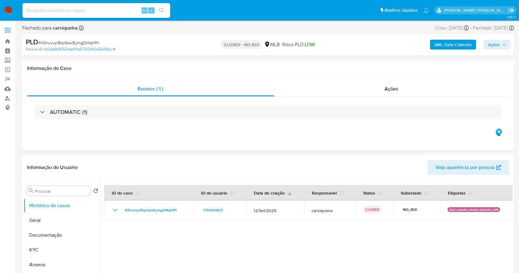
click at [7, 9] on img at bounding box center [8, 10] width 10 height 10
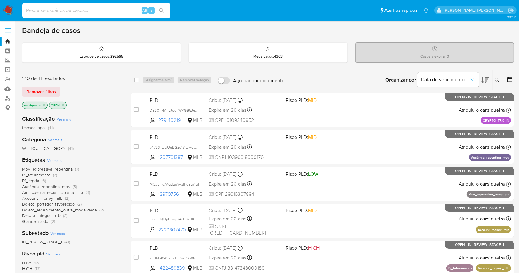
click at [112, 13] on input at bounding box center [96, 10] width 148 height 8
paste input "SApvjCmaLF5c5NlXdrg4a5vR"
type input "SApvjCmaLF5c5NlXdrg4a5vR"
click at [162, 10] on icon "search-icon" at bounding box center [161, 10] width 5 height 5
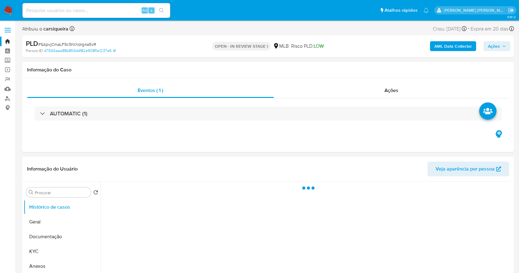
select select "10"
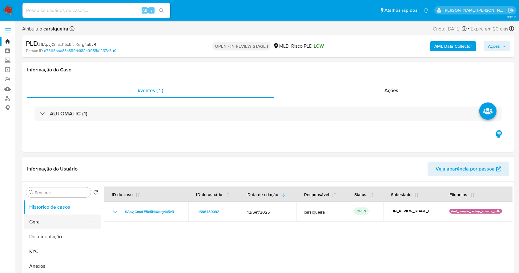
scroll to position [82, 0]
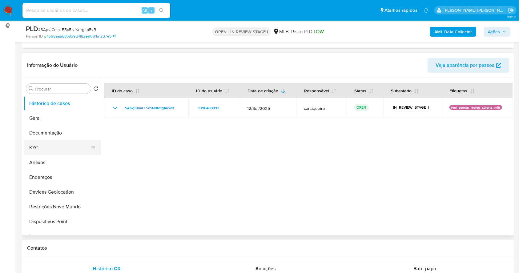
click at [49, 148] on button "KYC" at bounding box center [60, 147] width 72 height 15
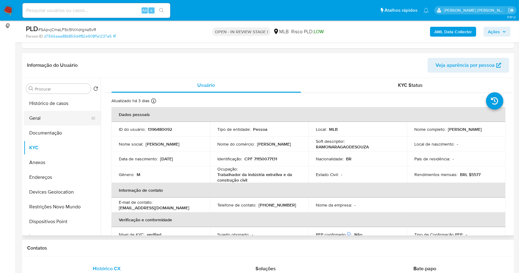
click at [52, 120] on button "Geral" at bounding box center [60, 118] width 72 height 15
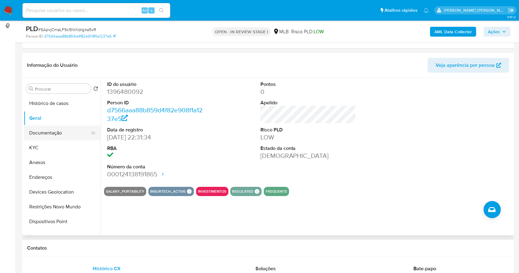
click at [48, 130] on button "Documentação" at bounding box center [60, 133] width 72 height 15
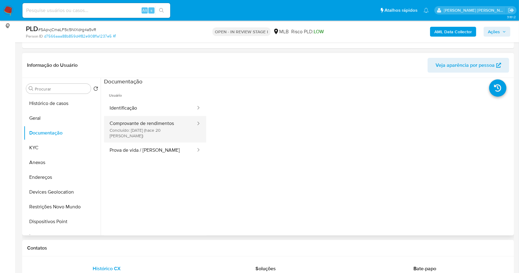
click at [162, 125] on button "Comprovante de rendimentos Concluído: [DATE] (hace 20 [PERSON_NAME])" at bounding box center [150, 129] width 92 height 26
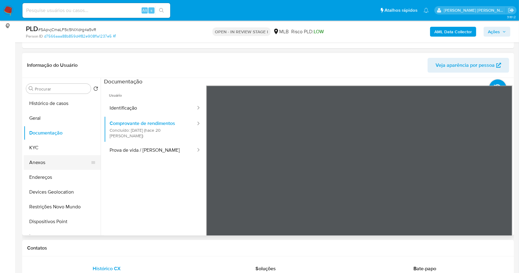
click at [59, 164] on button "Anexos" at bounding box center [60, 162] width 72 height 15
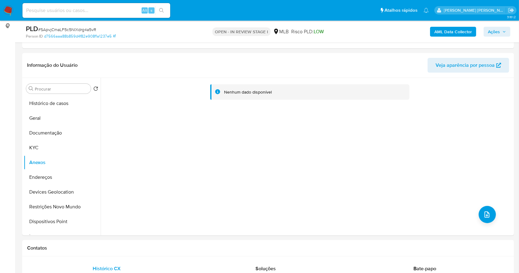
click at [447, 31] on b "AML Data Collector" at bounding box center [454, 32] width 38 height 10
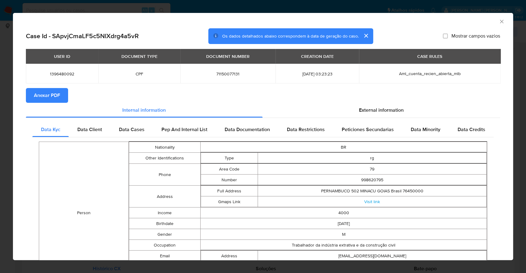
click at [39, 95] on span "Anexar PDF" at bounding box center [47, 96] width 26 height 14
click at [0, 99] on div "AML Data Collector Case Id - SApvjCmaLF5c5NlXdrg4a5vR Os dados detalhados abaix…" at bounding box center [263, 136] width 526 height 273
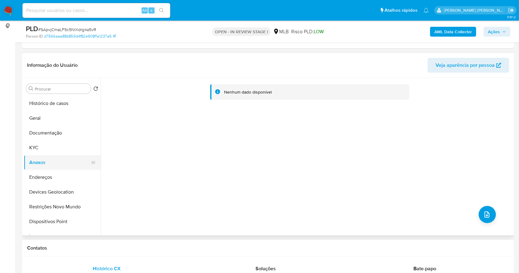
click at [39, 148] on button "KYC" at bounding box center [62, 147] width 77 height 15
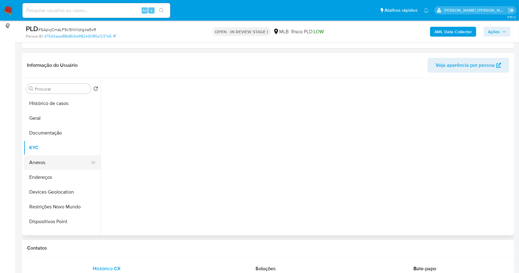
click at [45, 162] on button "Anexos" at bounding box center [60, 162] width 72 height 15
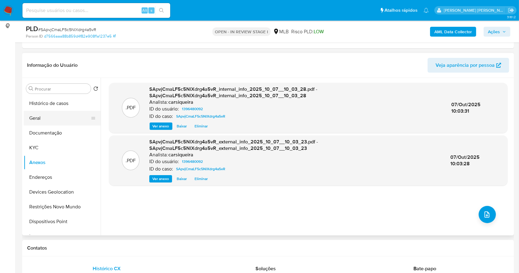
click at [43, 119] on button "Geral" at bounding box center [60, 118] width 72 height 15
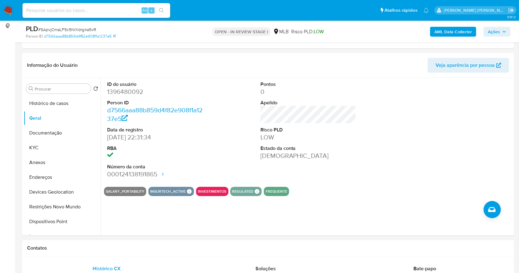
drag, startPoint x: 49, startPoint y: 148, endPoint x: 350, endPoint y: 248, distance: 317.3
click at [52, 148] on button "KYC" at bounding box center [62, 147] width 77 height 15
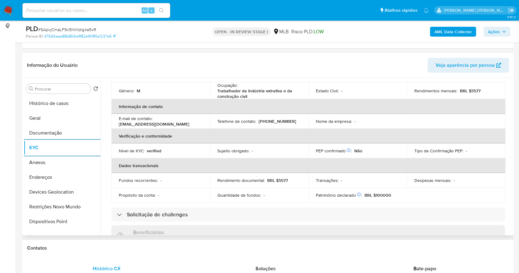
scroll to position [264, 0]
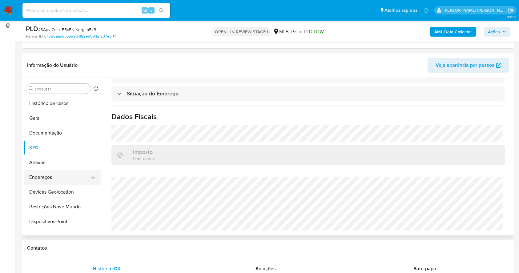
click at [54, 174] on button "Endereços" at bounding box center [60, 177] width 72 height 15
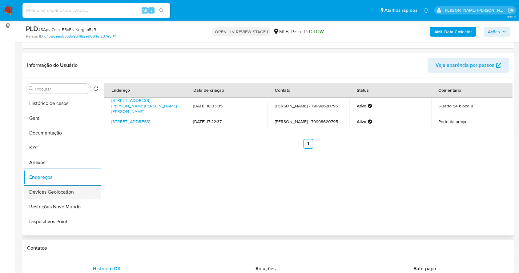
click at [65, 191] on button "Devices Geolocation" at bounding box center [60, 192] width 72 height 15
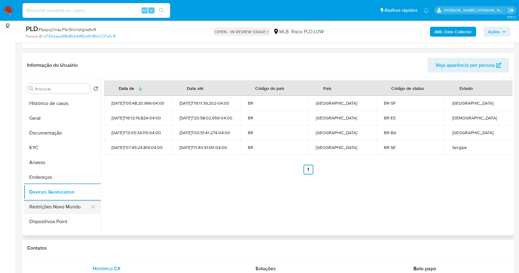
click at [69, 205] on button "Restrições Novo Mundo" at bounding box center [60, 207] width 72 height 15
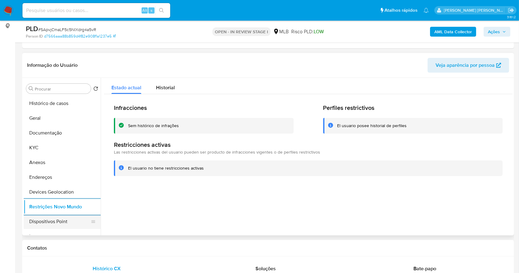
click at [58, 224] on button "Dispositivos Point" at bounding box center [60, 221] width 72 height 15
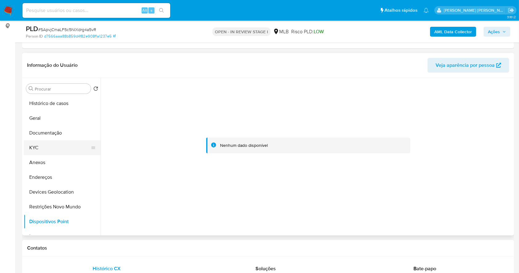
click at [51, 146] on button "KYC" at bounding box center [60, 147] width 72 height 15
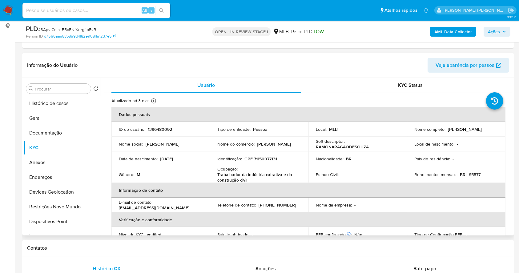
drag, startPoint x: 267, startPoint y: 159, endPoint x: 268, endPoint y: 162, distance: 3.1
click at [268, 162] on td "Identificação : CPF 71150077131" at bounding box center [259, 159] width 99 height 15
click at [264, 158] on p "CPF 71150077131" at bounding box center [261, 159] width 33 height 6
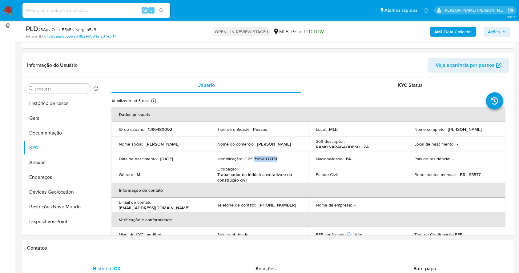
copy p "71150077131"
click at [272, 158] on p "CPF 71150077131" at bounding box center [261, 159] width 33 height 6
click at [271, 158] on p "CPF 71150077131" at bounding box center [261, 159] width 33 height 6
drag, startPoint x: 457, startPoint y: 134, endPoint x: 406, endPoint y: 133, distance: 51.4
click at [407, 133] on td "Nome completo : Ramon Aragao de Souza" at bounding box center [456, 129] width 99 height 15
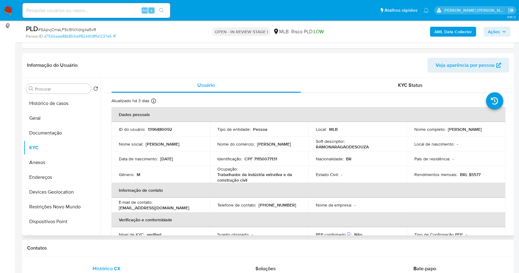
click at [272, 160] on p "CPF 71150077131" at bounding box center [261, 159] width 33 height 6
copy p "71150077131"
click at [448, 132] on p "Ramon Aragao de Souza" at bounding box center [465, 130] width 34 height 6
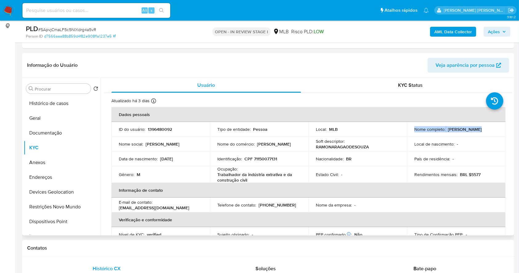
click at [448, 132] on p "Ramon Aragao de Souza" at bounding box center [465, 130] width 34 height 6
click at [446, 150] on td "Local de nascimento : -" at bounding box center [456, 144] width 99 height 15
drag, startPoint x: 463, startPoint y: 131, endPoint x: 414, endPoint y: 131, distance: 49.0
click at [415, 131] on div "Nome completo : Ramon Aragao de Souza" at bounding box center [457, 130] width 84 height 6
copy p "Ramon Aragao de Souza"
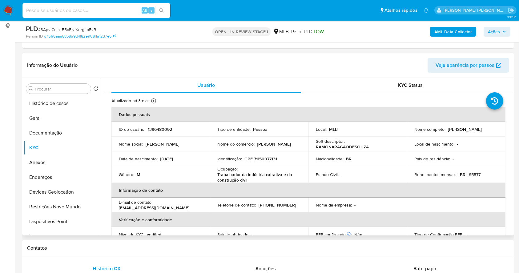
click at [260, 159] on p "CPF 71150077131" at bounding box center [261, 159] width 33 height 6
copy p "71150077131"
drag, startPoint x: 52, startPoint y: 132, endPoint x: 127, endPoint y: 77, distance: 92.9
click at [52, 132] on button "Documentação" at bounding box center [62, 133] width 77 height 15
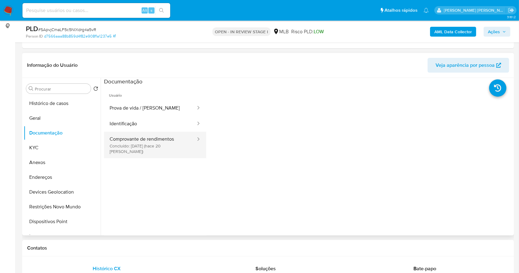
click at [154, 142] on button "Comprovante de rendimentos Concluído: 17/09/2025 (hace 20 días)" at bounding box center [150, 145] width 92 height 26
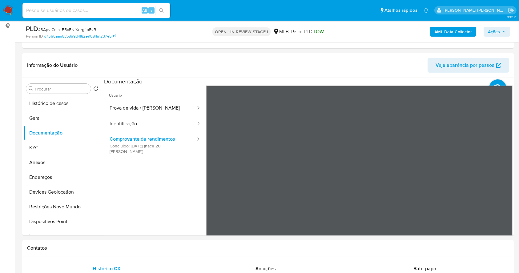
click at [490, 32] on span "Ações" at bounding box center [494, 32] width 12 height 10
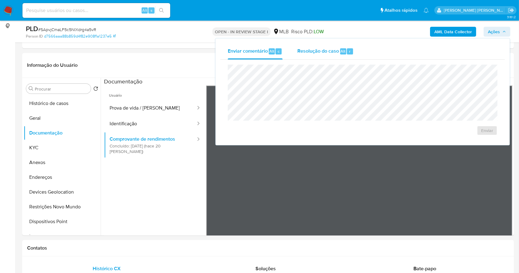
click at [309, 50] on span "Resolução do caso" at bounding box center [318, 50] width 42 height 7
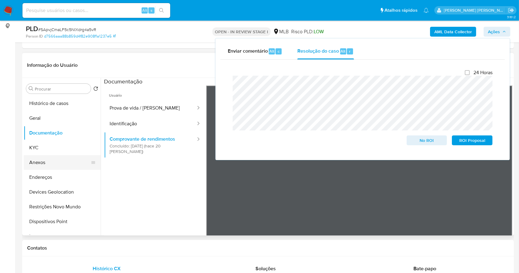
click at [74, 161] on button "Anexos" at bounding box center [60, 162] width 72 height 15
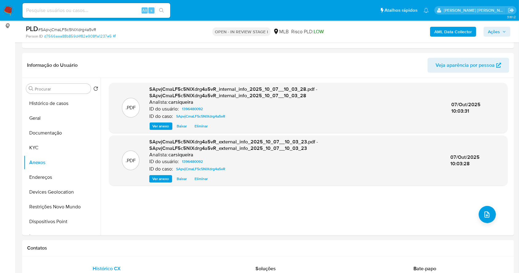
click at [498, 25] on div "AML Data Collector Ações" at bounding box center [431, 31] width 160 height 14
click at [500, 31] on span "Ações" at bounding box center [494, 32] width 12 height 10
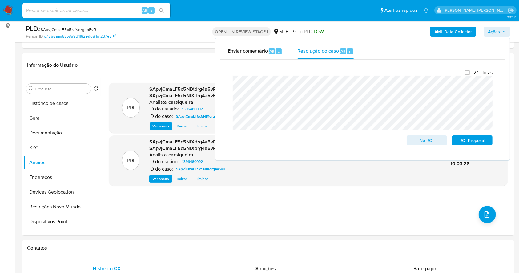
click at [499, 31] on span "Ações" at bounding box center [494, 32] width 12 height 10
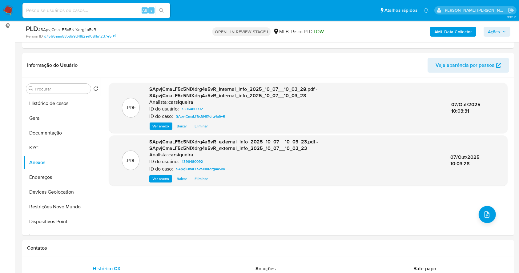
click at [497, 31] on span "Ações" at bounding box center [494, 32] width 12 height 10
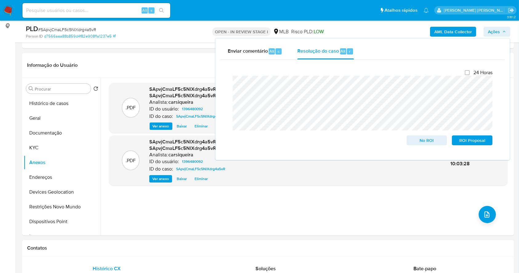
click at [66, 11] on input at bounding box center [96, 10] width 148 height 8
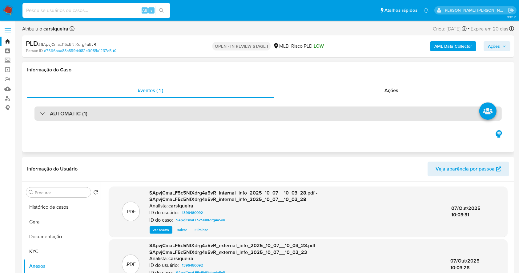
click at [117, 117] on div "AUTOMATIC (1)" at bounding box center [267, 114] width 467 height 14
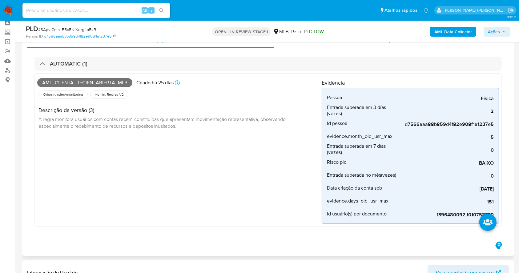
scroll to position [41, 0]
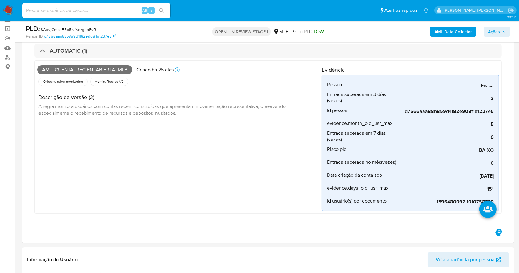
click at [502, 31] on span "Ações" at bounding box center [497, 31] width 18 height 9
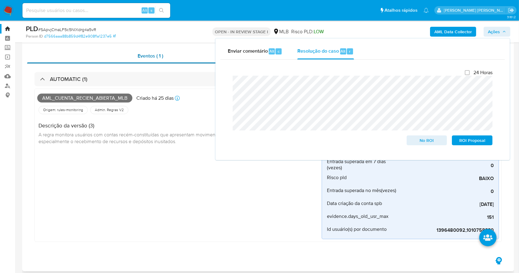
scroll to position [0, 0]
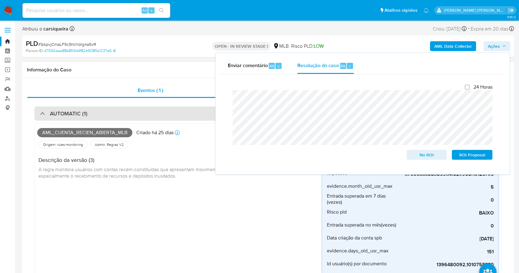
click at [39, 115] on div "AUTOMATIC (1)" at bounding box center [267, 114] width 467 height 14
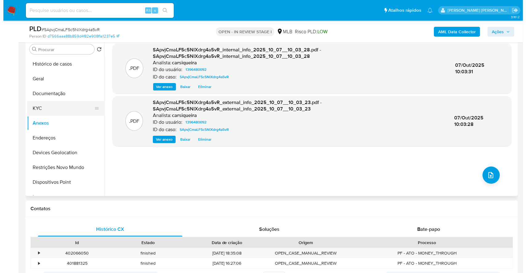
scroll to position [123, 0]
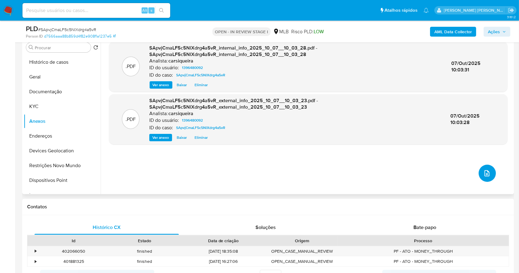
click at [481, 168] on button "upload-file" at bounding box center [487, 173] width 17 height 17
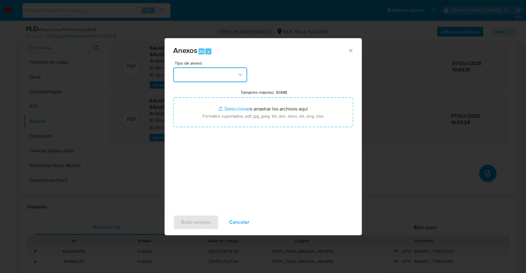
click at [226, 79] on button "button" at bounding box center [210, 74] width 74 height 15
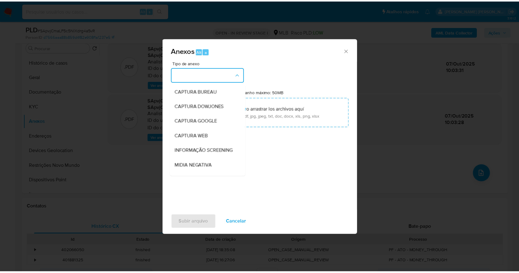
scroll to position [82, 0]
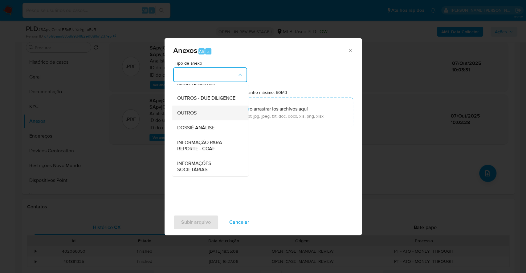
click at [212, 120] on div "OUTROS" at bounding box center [208, 113] width 63 height 15
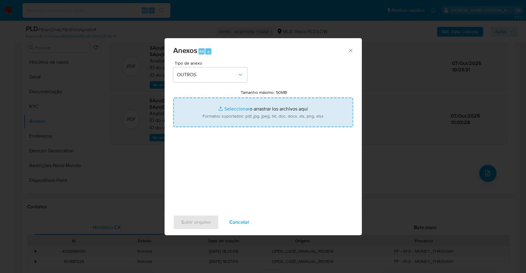
click at [227, 112] on input "Tamanho máximo: 50MB Seleccionar archivos" at bounding box center [263, 113] width 180 height 30
type input "C:\fakepath\Mulan 1396480092_2025_10_06_16_07_25.xlsx"
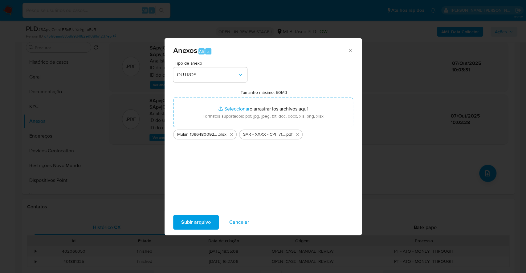
click at [203, 225] on span "Subir arquivo" at bounding box center [196, 223] width 30 height 14
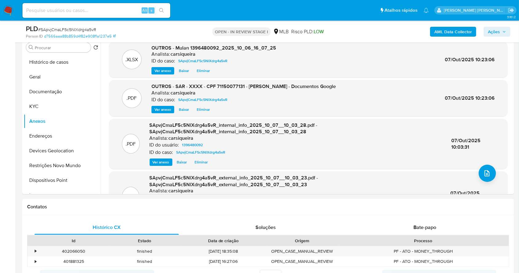
click at [497, 33] on span "Ações" at bounding box center [494, 32] width 12 height 10
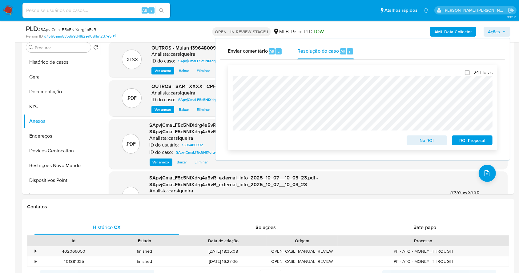
click at [478, 141] on span "ROI Proposal" at bounding box center [472, 140] width 32 height 9
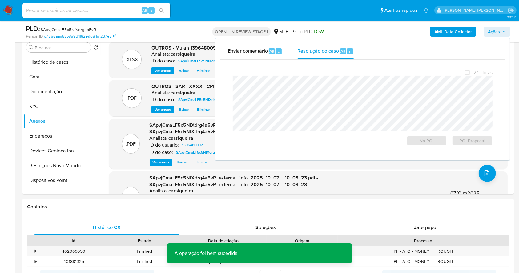
click at [77, 30] on span "# SApvjCmaLF5c5NlXdrg4a5vR" at bounding box center [67, 29] width 58 height 6
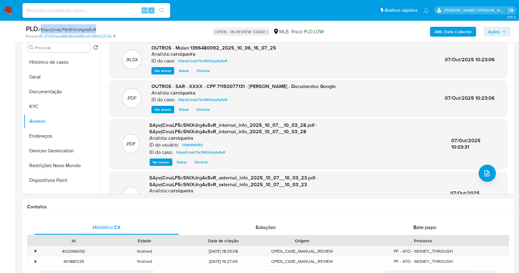
copy span "SApvjCmaLF5c5NlXdrg4a5vR"
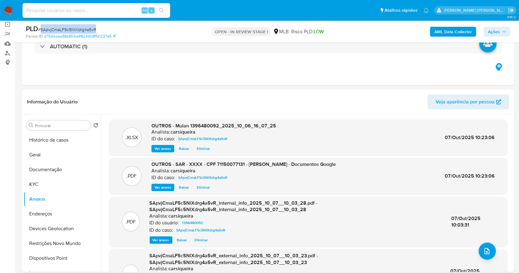
scroll to position [41, 0]
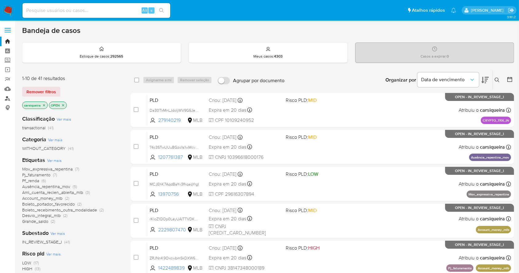
click at [8, 100] on link "Localizador de pessoas" at bounding box center [36, 99] width 73 height 10
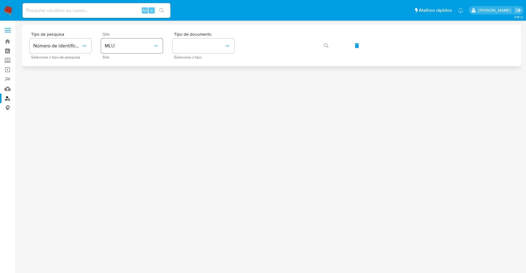
drag, startPoint x: 137, startPoint y: 55, endPoint x: 136, endPoint y: 50, distance: 5.7
click at [137, 55] on div "Site MLU Site" at bounding box center [132, 45] width 62 height 27
click at [136, 50] on button "MLU" at bounding box center [132, 45] width 62 height 15
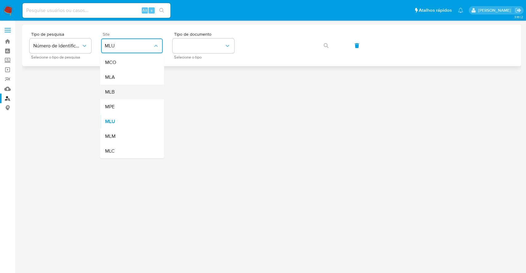
click at [131, 94] on div "MLB" at bounding box center [130, 92] width 51 height 15
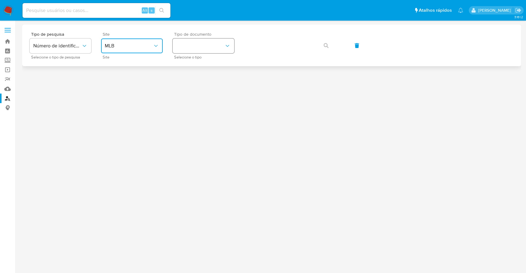
click at [194, 47] on button "identificationType" at bounding box center [203, 45] width 62 height 15
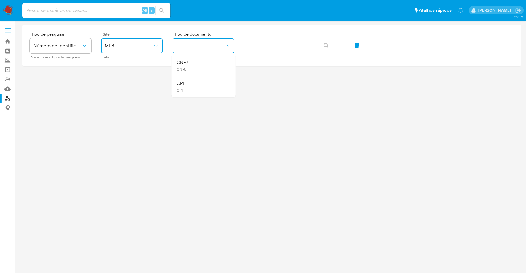
click at [215, 71] on div "CNPJ CNPJ" at bounding box center [201, 65] width 51 height 21
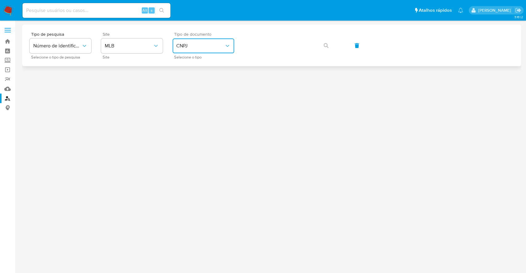
click at [203, 41] on button "CNPJ" at bounding box center [203, 45] width 62 height 15
drag, startPoint x: 213, startPoint y: 92, endPoint x: 219, endPoint y: 87, distance: 7.4
click at [212, 92] on div "CPF CPF" at bounding box center [201, 86] width 51 height 21
click at [328, 47] on icon "button" at bounding box center [325, 45] width 5 height 5
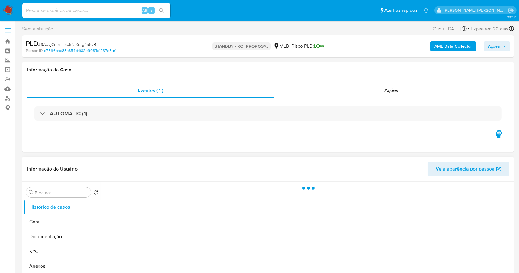
select select "10"
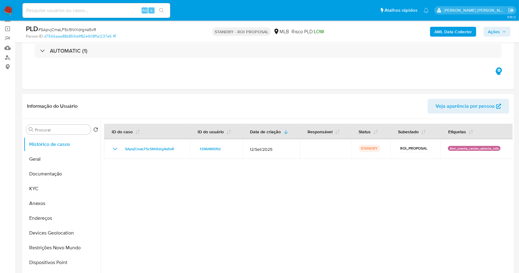
click at [6, 5] on img at bounding box center [8, 10] width 10 height 10
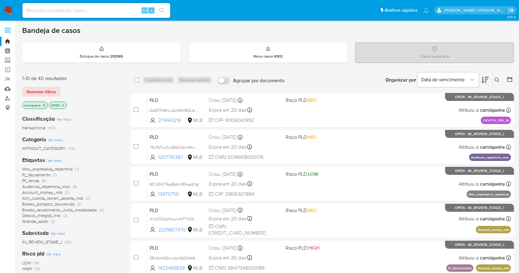
click at [82, 10] on input at bounding box center [96, 10] width 148 height 8
paste input "oGeKoCp8YFx8uSnGRf9LB8rR"
type input "oGeKoCp8YFx8uSnGRf9LB8rR"
click at [157, 9] on button "search-icon" at bounding box center [161, 10] width 13 height 9
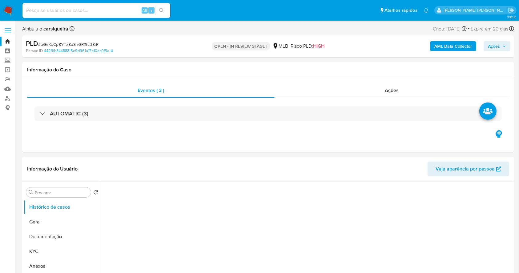
select select "10"
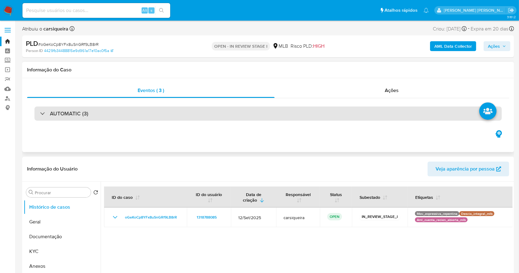
click at [55, 113] on h3 "AUTOMATIC (3)" at bounding box center [69, 113] width 38 height 7
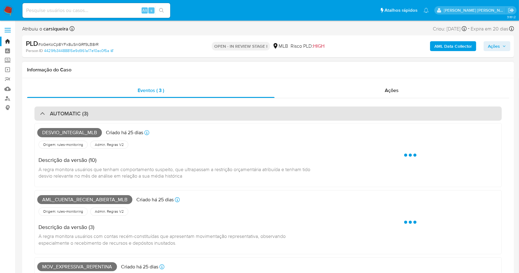
click at [55, 113] on h3 "AUTOMATIC (3)" at bounding box center [69, 113] width 38 height 7
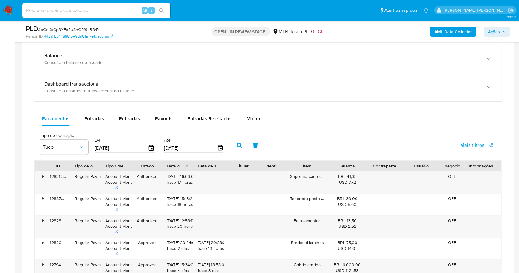
scroll to position [411, 0]
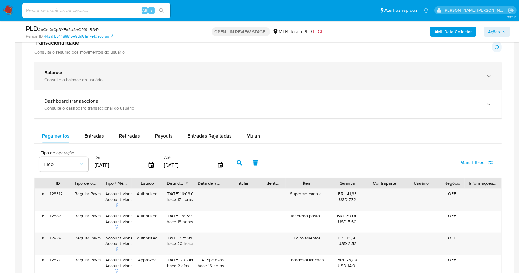
click at [169, 79] on div "Consulte o balance do usuário" at bounding box center [261, 80] width 435 height 6
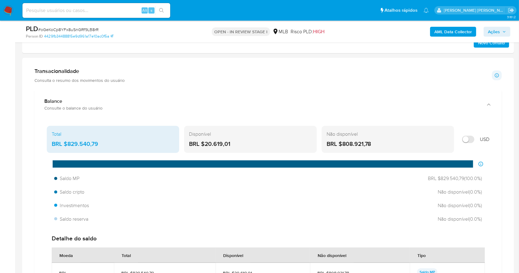
scroll to position [370, 0]
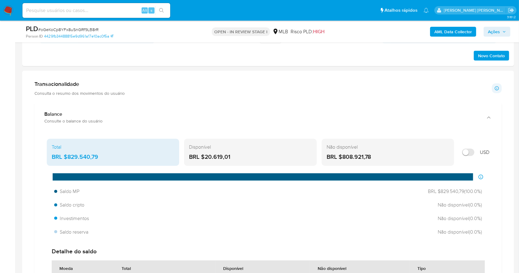
click at [69, 4] on div "Alt s" at bounding box center [96, 10] width 148 height 15
click at [82, 10] on input at bounding box center [96, 10] width 148 height 8
paste input "dyUGX64ftJQLf7agmtOV3tiQ"
type input "dyUGX64ftJQLf7agmtOV3tiQ"
click at [165, 10] on button "search-icon" at bounding box center [161, 10] width 13 height 9
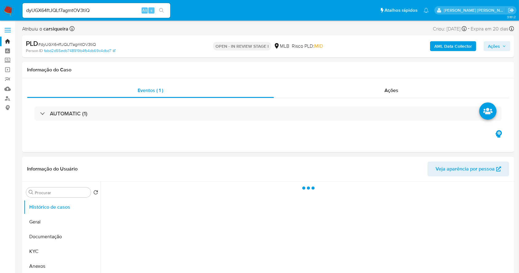
select select "10"
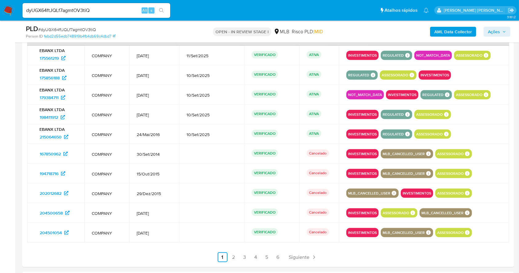
scroll to position [756, 0]
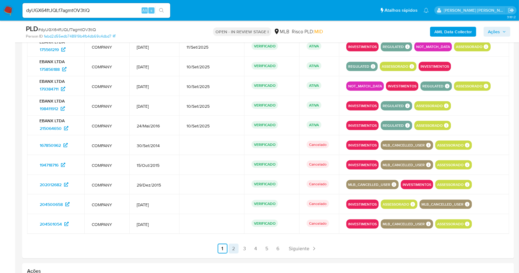
click at [233, 249] on link "2" at bounding box center [234, 249] width 10 height 10
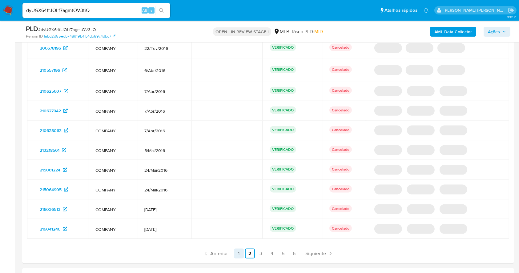
click at [238, 250] on link "1" at bounding box center [239, 254] width 10 height 10
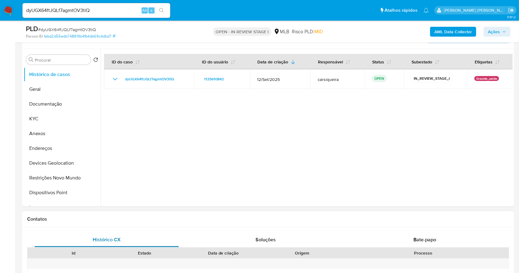
scroll to position [59, 0]
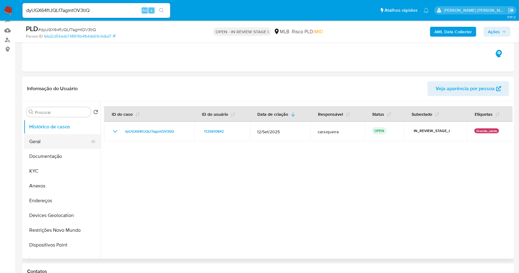
click at [41, 140] on button "Geral" at bounding box center [60, 141] width 72 height 15
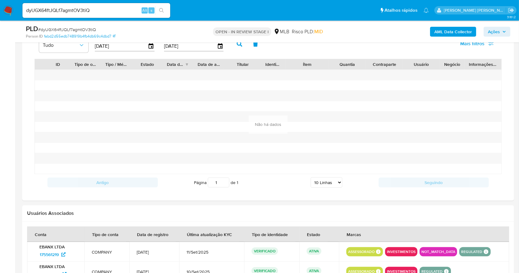
scroll to position [469, 0]
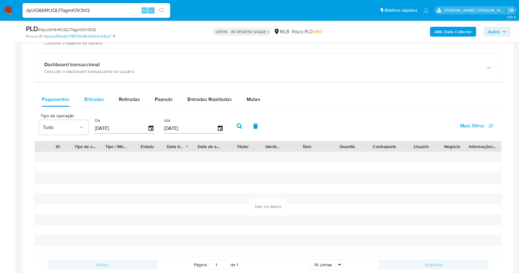
click at [95, 94] on div "Entradas" at bounding box center [94, 99] width 20 height 15
select select "10"
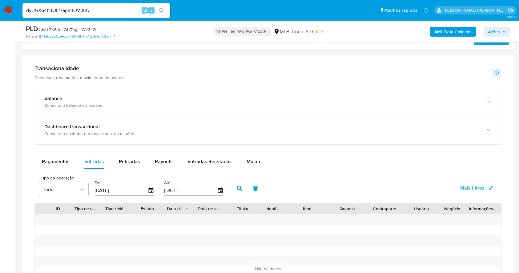
scroll to position [387, 0]
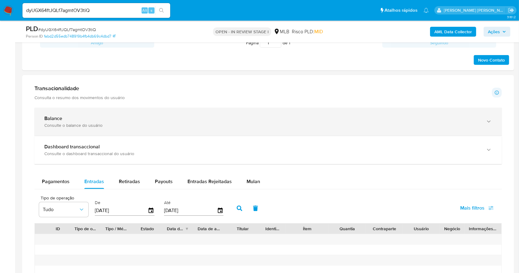
click at [185, 121] on div "Balance Consulte o balance do usuário" at bounding box center [261, 121] width 435 height 13
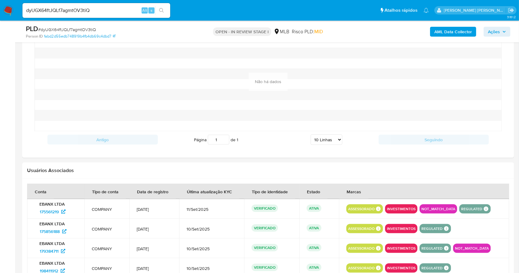
scroll to position [856, 0]
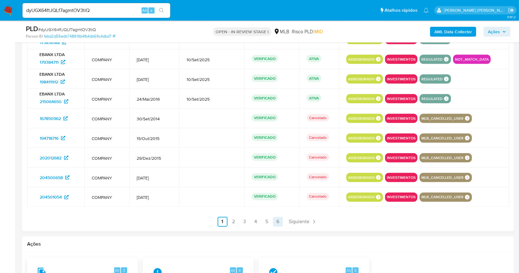
click at [279, 221] on link "6" at bounding box center [278, 222] width 10 height 10
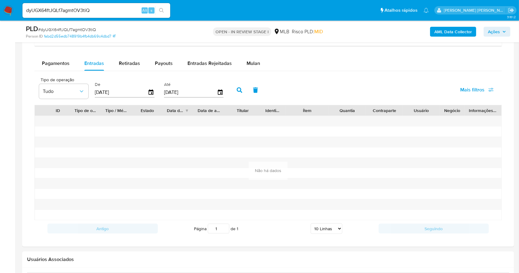
scroll to position [873, 0]
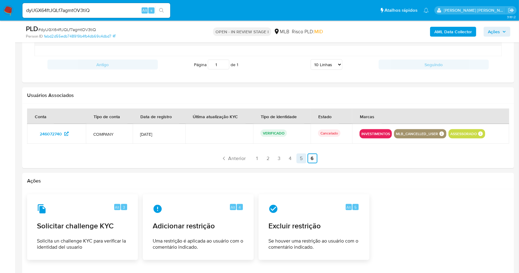
click at [305, 156] on link "5" at bounding box center [302, 159] width 10 height 10
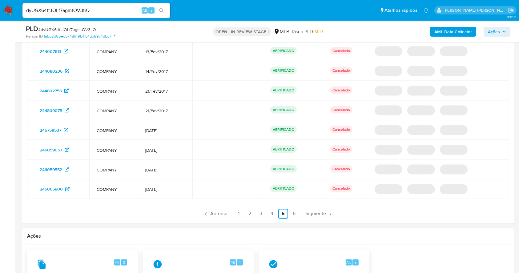
scroll to position [996, 0]
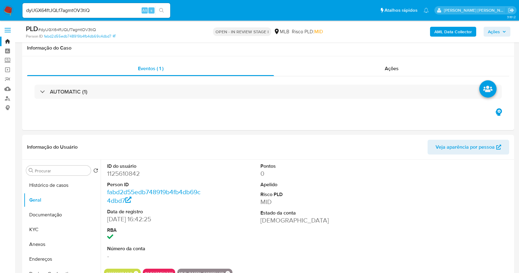
select select "10"
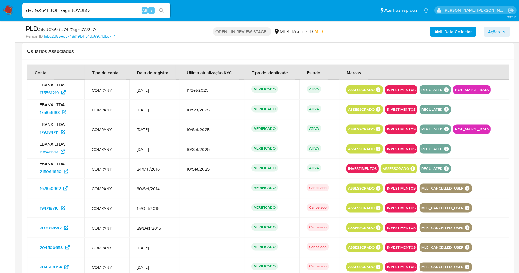
scroll to position [905, 0]
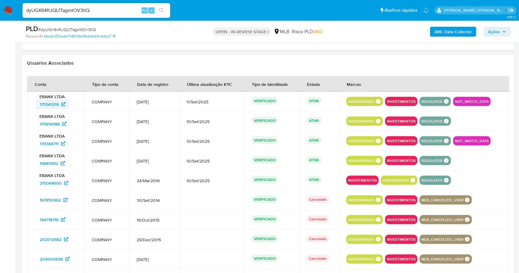
click at [51, 105] on span "175561219" at bounding box center [49, 104] width 19 height 10
click at [56, 119] on span "175856188" at bounding box center [50, 124] width 20 height 10
click at [51, 140] on span "179384711" at bounding box center [49, 144] width 19 height 10
click at [53, 162] on span "198411912" at bounding box center [49, 164] width 18 height 10
click at [56, 184] on span "215064650" at bounding box center [51, 183] width 22 height 10
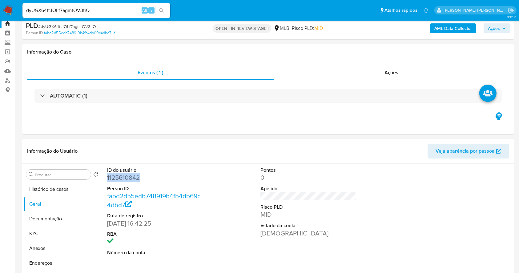
scroll to position [0, 0]
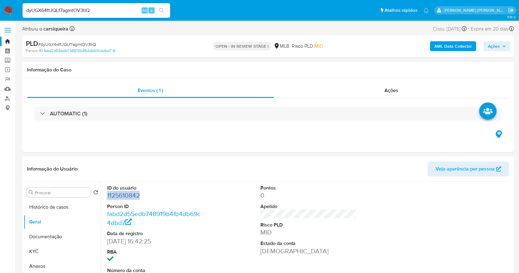
drag, startPoint x: 11, startPoint y: 11, endPoint x: 18, endPoint y: 16, distance: 8.4
click at [11, 11] on img at bounding box center [8, 10] width 10 height 10
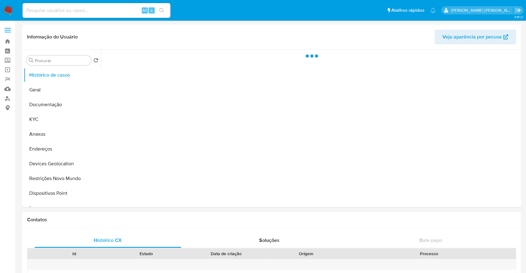
select select "10"
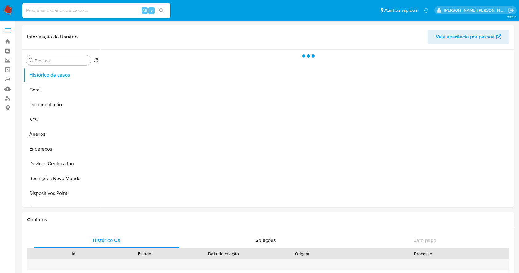
select select "10"
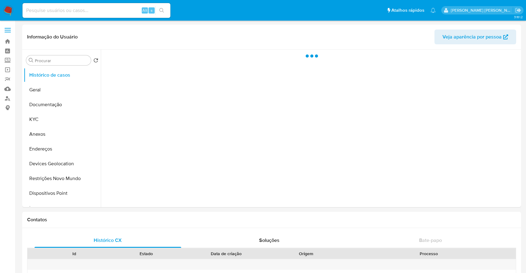
select select "10"
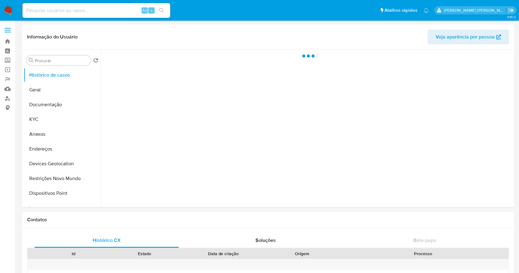
select select "10"
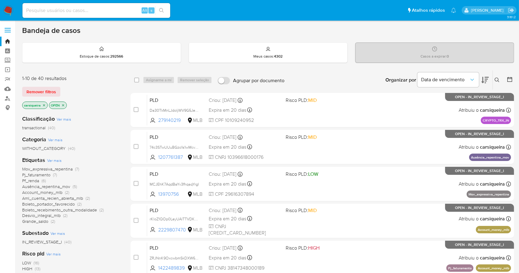
click at [93, 11] on input at bounding box center [96, 10] width 148 height 8
paste input "DwkYR49jw7VK1AeWLZvnFBDs"
type input "DwkYR49jw7VK1AeWLZvnFBDs"
click at [164, 11] on icon "search-icon" at bounding box center [161, 10] width 5 height 5
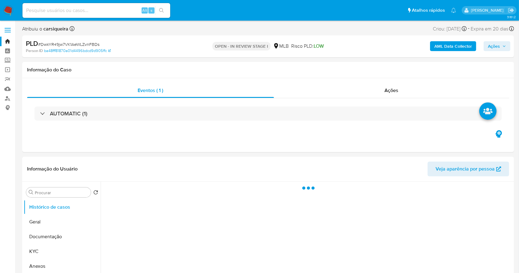
select select "10"
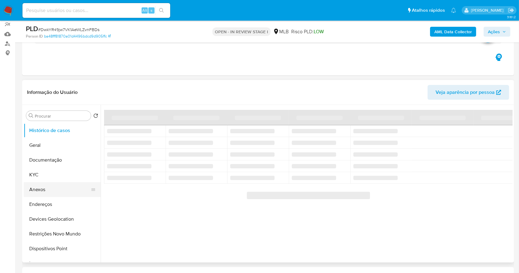
scroll to position [123, 0]
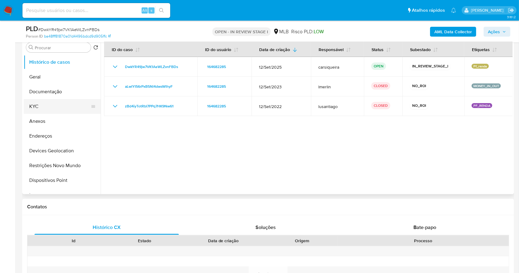
click at [48, 106] on button "KYC" at bounding box center [60, 106] width 72 height 15
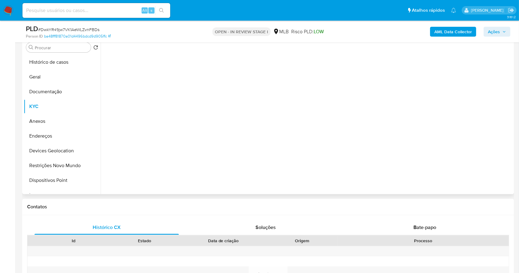
scroll to position [82, 0]
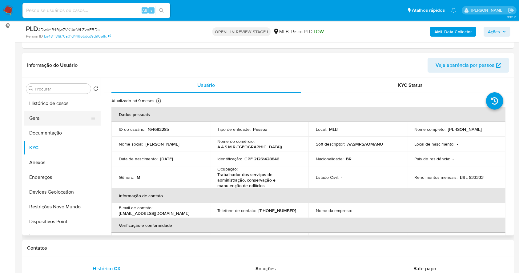
click at [33, 113] on button "Geral" at bounding box center [60, 118] width 72 height 15
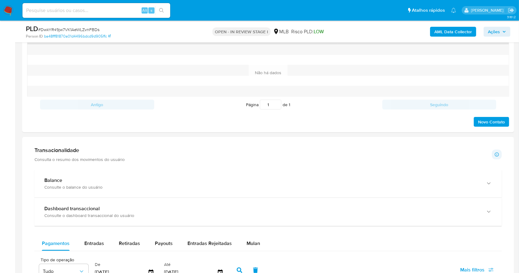
scroll to position [169, 0]
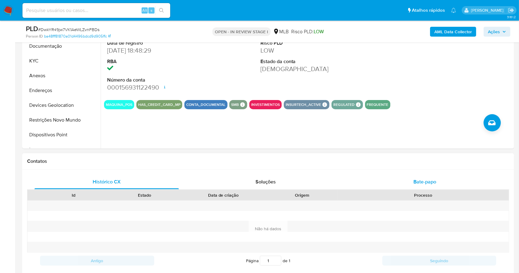
click at [442, 180] on div "Bate-papo" at bounding box center [425, 182] width 144 height 15
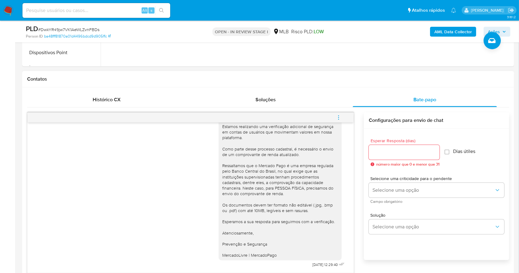
scroll to position [292, 0]
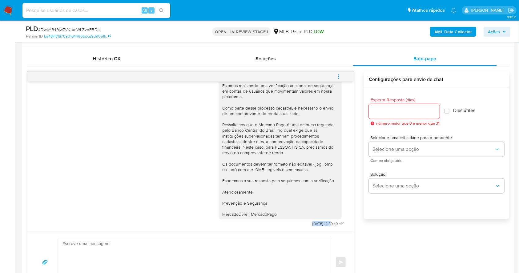
drag, startPoint x: 291, startPoint y: 223, endPoint x: 318, endPoint y: 225, distance: 27.2
click at [318, 225] on div "Olá, Estamos realizando uma verificação adicional de segurança em contas de usu…" at bounding box center [282, 147] width 127 height 164
copy div "23/09/2025"
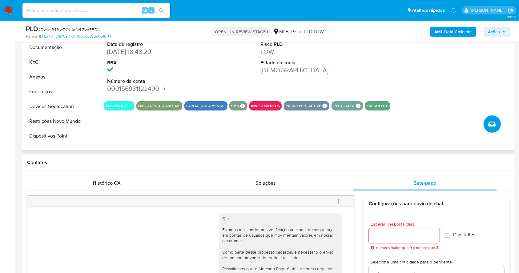
scroll to position [87, 0]
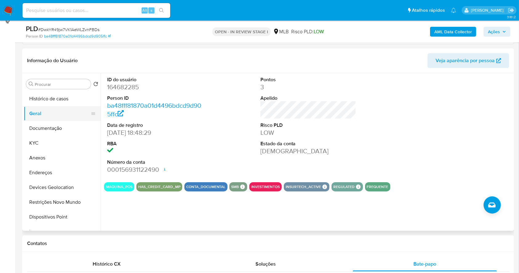
drag, startPoint x: 73, startPoint y: 132, endPoint x: 88, endPoint y: 119, distance: 19.5
click at [73, 132] on button "Documentação" at bounding box center [62, 128] width 77 height 15
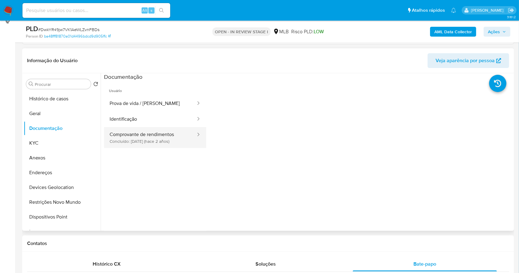
click at [131, 136] on button "Comprovante de rendimentos Concluído: 05/10/2023 (hace 2 años)" at bounding box center [150, 137] width 92 height 21
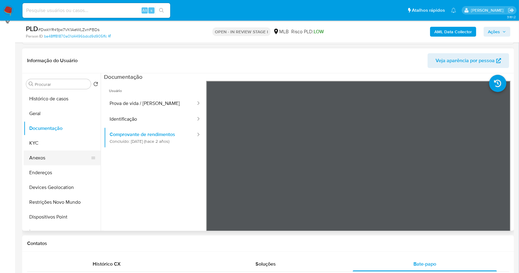
click at [56, 158] on button "Anexos" at bounding box center [60, 158] width 72 height 15
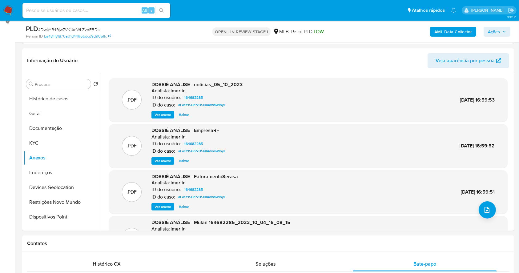
click at [448, 30] on b "AML Data Collector" at bounding box center [454, 32] width 38 height 10
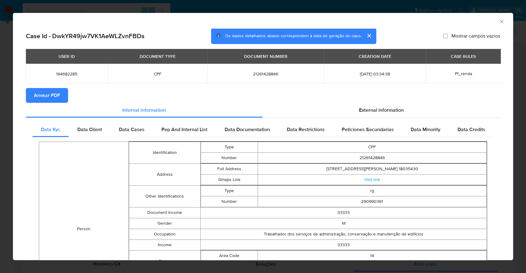
click at [54, 93] on span "Anexar PDF" at bounding box center [47, 96] width 26 height 14
click at [0, 131] on div "AML Data Collector Case Id - DwkYR49jw7VK1AeWLZvnFBDs Os dados detalhados abaix…" at bounding box center [263, 136] width 526 height 273
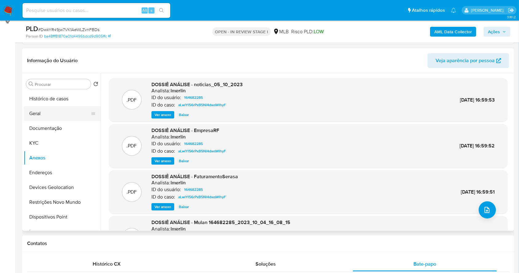
click at [51, 113] on button "Geral" at bounding box center [60, 113] width 72 height 15
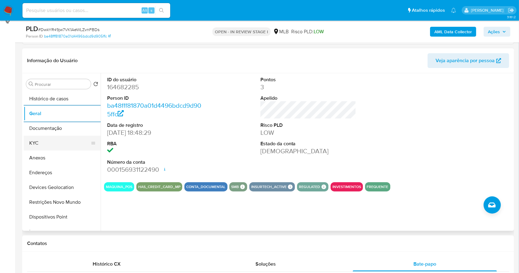
click at [38, 141] on button "KYC" at bounding box center [60, 143] width 72 height 15
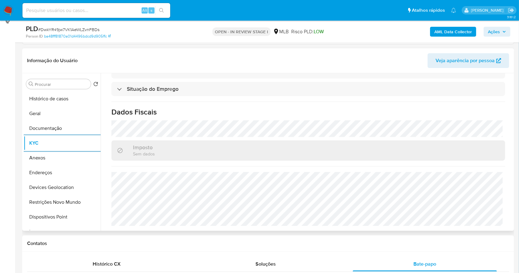
scroll to position [0, 0]
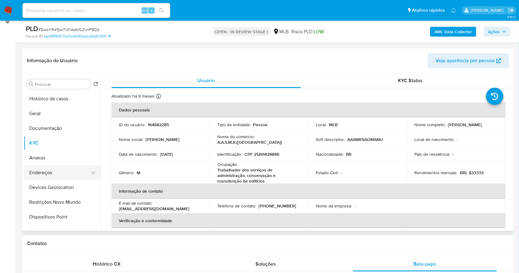
click at [58, 172] on button "Endereços" at bounding box center [60, 172] width 72 height 15
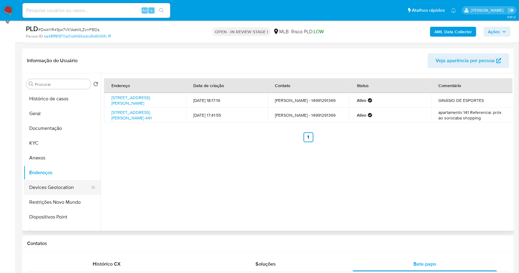
click at [66, 186] on button "Devices Geolocation" at bounding box center [60, 187] width 72 height 15
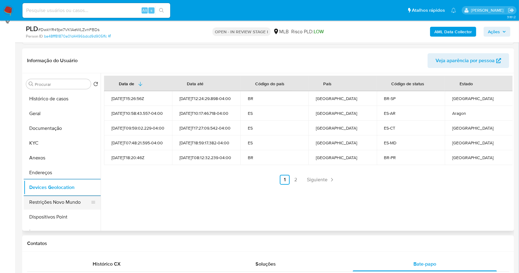
click at [72, 204] on button "Restrições Novo Mundo" at bounding box center [60, 202] width 72 height 15
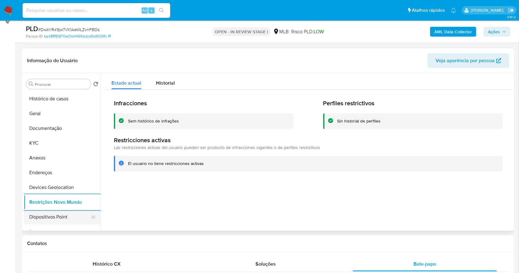
click at [82, 215] on button "Dispositivos Point" at bounding box center [60, 217] width 72 height 15
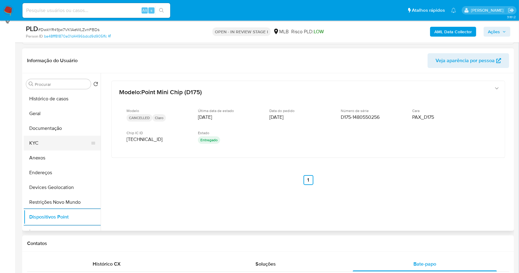
click at [63, 140] on button "KYC" at bounding box center [60, 143] width 72 height 15
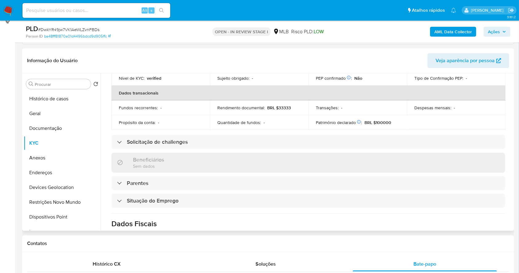
scroll to position [23, 0]
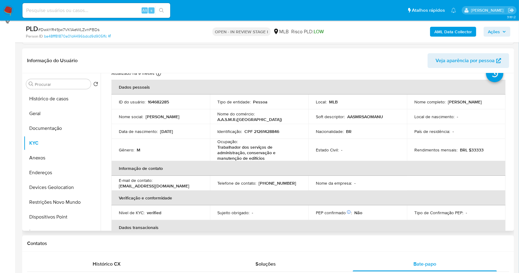
click at [273, 130] on p "CPF 21261428846" at bounding box center [262, 132] width 35 height 6
copy p "21261428846"
click at [64, 172] on button "Endereços" at bounding box center [60, 172] width 72 height 15
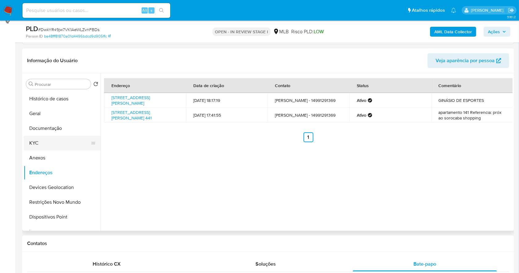
click at [44, 142] on button "KYC" at bounding box center [60, 143] width 72 height 15
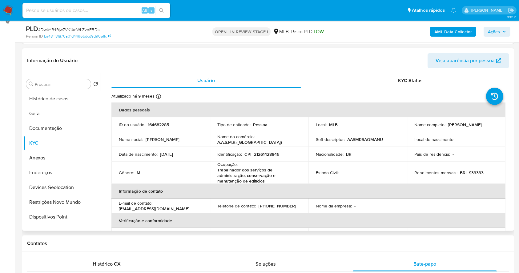
click at [269, 152] on p "CPF 21261428846" at bounding box center [262, 155] width 35 height 6
copy p "21261428846"
click at [56, 116] on button "Geral" at bounding box center [60, 113] width 72 height 15
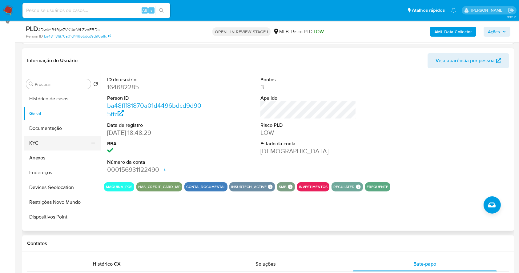
click at [62, 138] on button "KYC" at bounding box center [60, 143] width 72 height 15
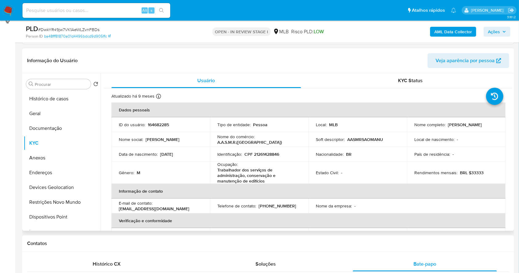
click at [264, 155] on p "CPF 21261428846" at bounding box center [262, 155] width 35 height 6
copy p "21261428846"
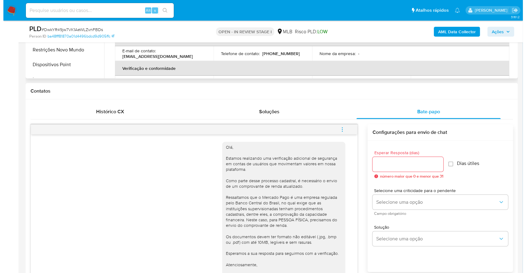
scroll to position [107, 0]
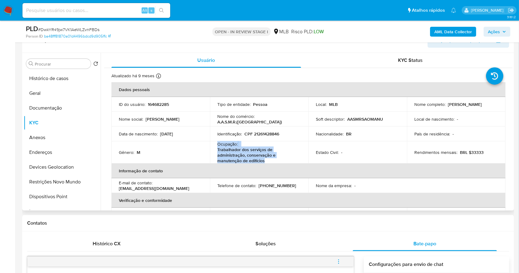
drag, startPoint x: 214, startPoint y: 143, endPoint x: 266, endPoint y: 160, distance: 54.9
click at [266, 160] on td "Ocupação : Trabalhador dos serviços de administração, conservação e manutenção …" at bounding box center [259, 152] width 99 height 22
copy div "Ocupação : Trabalhador dos serviços de administração, conservação e manutenção …"
click at [494, 34] on span "Ações" at bounding box center [494, 32] width 12 height 10
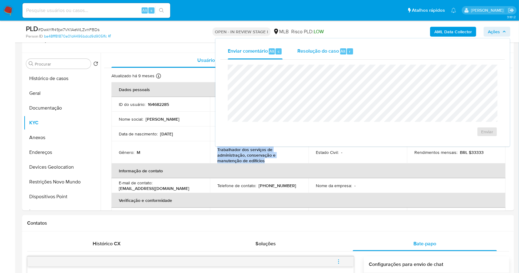
click at [314, 49] on span "Resolução do caso" at bounding box center [318, 50] width 42 height 7
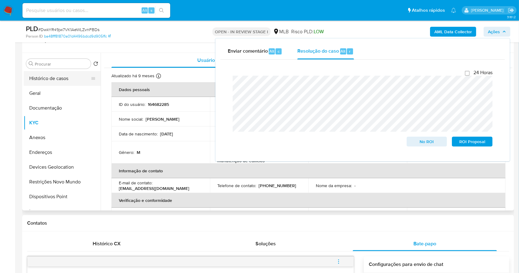
drag, startPoint x: 63, startPoint y: 135, endPoint x: 39, endPoint y: 73, distance: 66.1
click at [62, 135] on button "Anexos" at bounding box center [62, 137] width 77 height 15
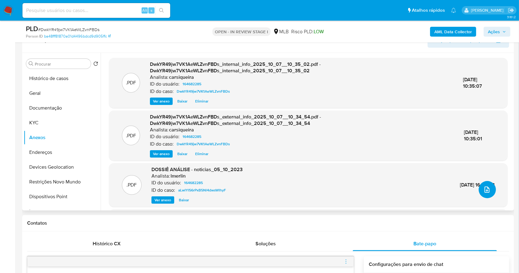
click at [484, 191] on icon "upload-file" at bounding box center [487, 189] width 7 height 7
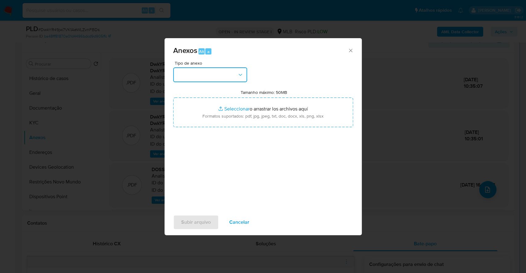
click at [231, 76] on button "button" at bounding box center [210, 74] width 74 height 15
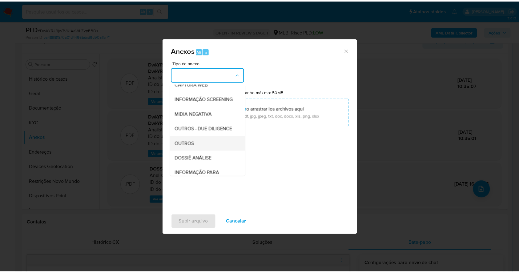
scroll to position [95, 0]
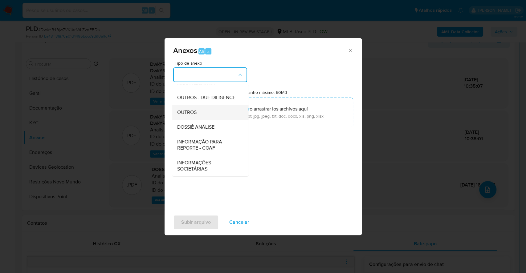
click at [203, 109] on div "OUTROS" at bounding box center [208, 112] width 63 height 15
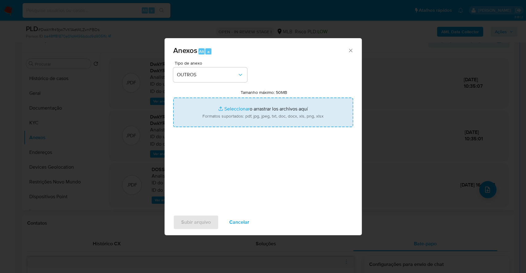
click at [232, 107] on input "Tamanho máximo: 50MB Seleccionar archivos" at bounding box center [263, 113] width 180 height 30
type input "C:\fakepath\Mulan 164682285_2025_10_06_07_29_03.xlsx"
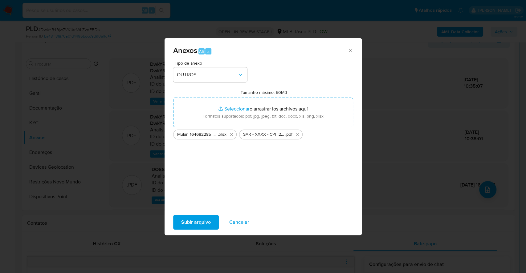
click at [200, 219] on span "Subir arquivo" at bounding box center [196, 223] width 30 height 14
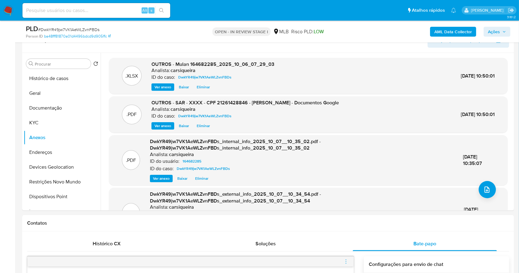
click at [504, 27] on span "Ações" at bounding box center [497, 31] width 18 height 9
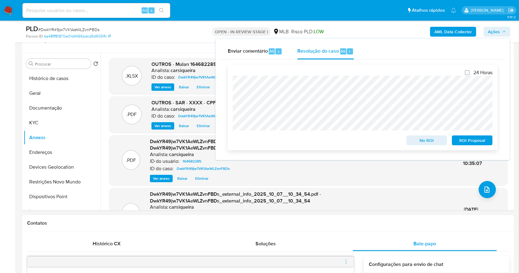
click at [480, 139] on span "ROI Proposal" at bounding box center [472, 140] width 32 height 9
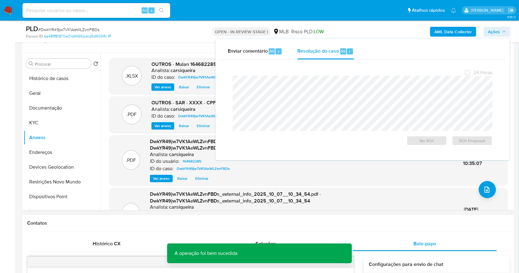
click at [84, 29] on span "# DwkYR49jw7VK1AeWLZvnFBDs" at bounding box center [68, 29] width 61 height 6
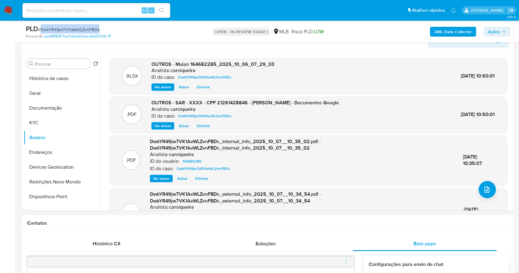
copy span "DwkYR49jw7VK1AeWLZvnFBDs"
click at [492, 30] on span "Ações" at bounding box center [494, 32] width 12 height 10
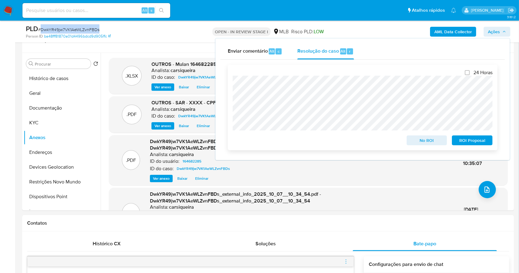
click at [476, 143] on span "ROI Proposal" at bounding box center [472, 140] width 32 height 9
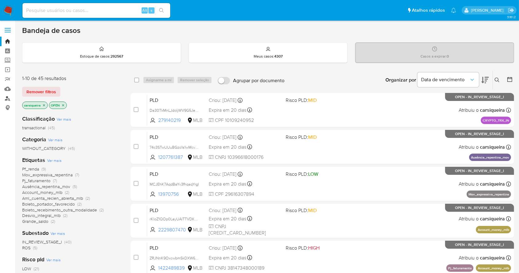
click at [8, 100] on link "Localizador de pessoas" at bounding box center [36, 99] width 73 height 10
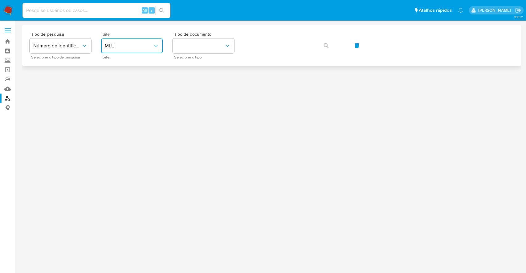
click at [128, 43] on span "MLU" at bounding box center [129, 46] width 48 height 6
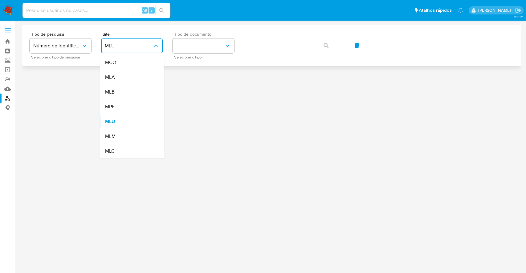
drag, startPoint x: 120, startPoint y: 87, endPoint x: 187, endPoint y: 57, distance: 73.7
click at [122, 86] on div "MLB" at bounding box center [130, 92] width 51 height 15
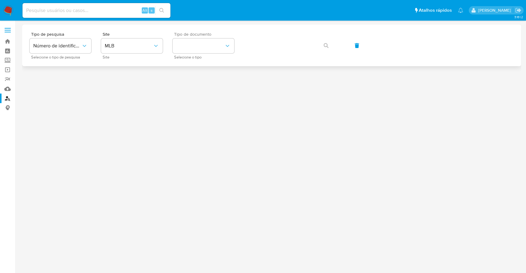
click at [206, 36] on span "Tipo de documento" at bounding box center [205, 34] width 62 height 4
click at [204, 46] on button "identificationType" at bounding box center [203, 45] width 62 height 15
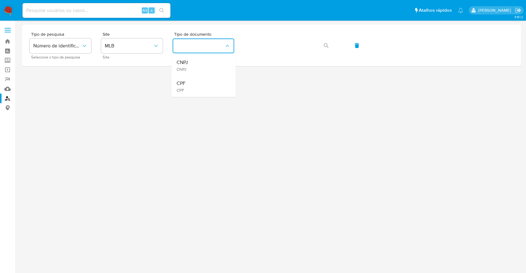
drag, startPoint x: 211, startPoint y: 84, endPoint x: 219, endPoint y: 75, distance: 11.8
click at [210, 83] on div "CPF CPF" at bounding box center [201, 86] width 51 height 21
click at [323, 44] on icon "button" at bounding box center [325, 45] width 5 height 5
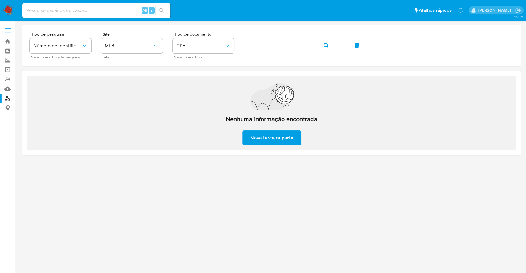
click at [7, 12] on img at bounding box center [8, 10] width 10 height 10
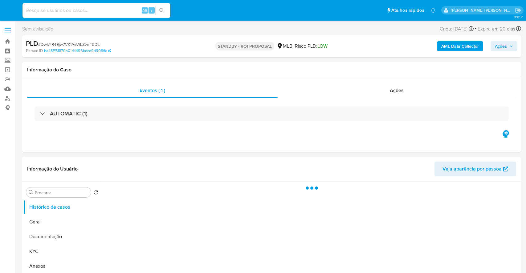
select select "10"
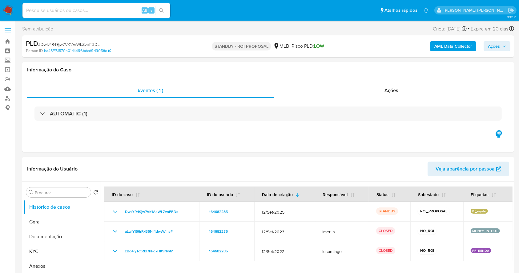
click at [12, 11] on img at bounding box center [8, 10] width 10 height 10
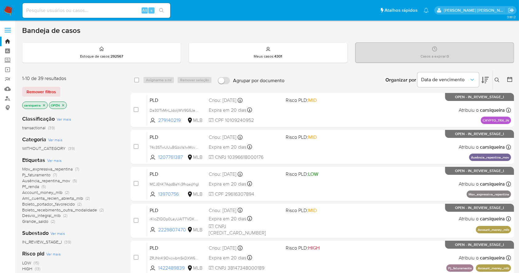
click at [84, 9] on input at bounding box center [96, 10] width 148 height 8
paste input "l5eh4hA0wkh34HRRD1q70kdZ"
type input "l5eh4hA0wkh34HRRD1q70kdZ"
click at [163, 11] on icon "search-icon" at bounding box center [161, 10] width 5 height 5
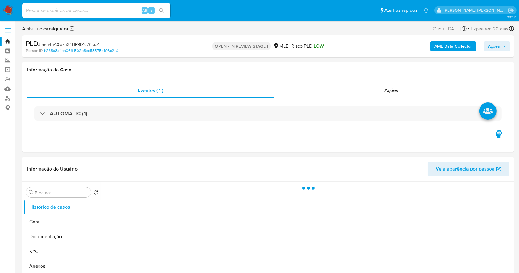
select select "10"
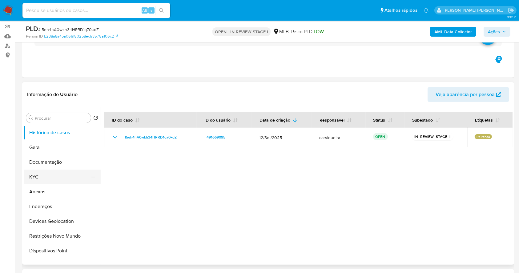
scroll to position [82, 0]
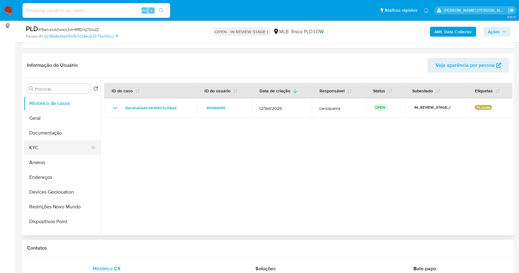
click at [37, 146] on button "KYC" at bounding box center [60, 147] width 72 height 15
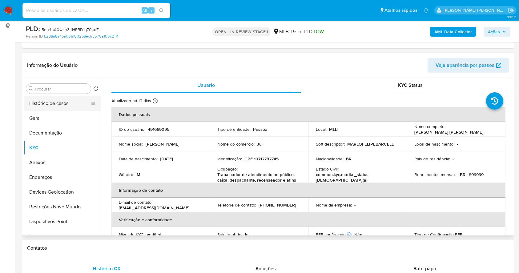
click at [61, 109] on button "Histórico de casos" at bounding box center [60, 103] width 72 height 15
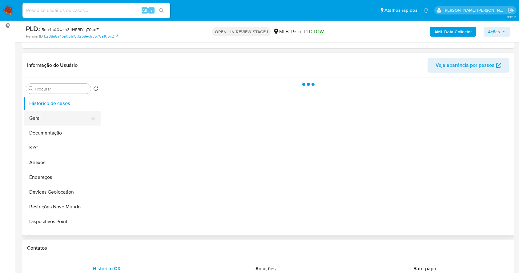
click at [57, 119] on button "Geral" at bounding box center [60, 118] width 72 height 15
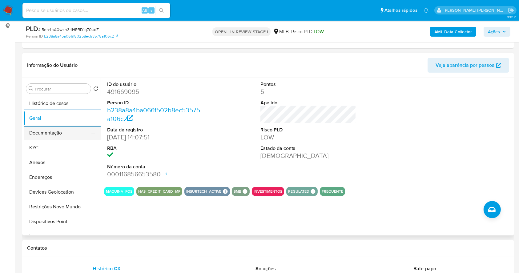
click at [60, 130] on button "Documentação" at bounding box center [60, 133] width 72 height 15
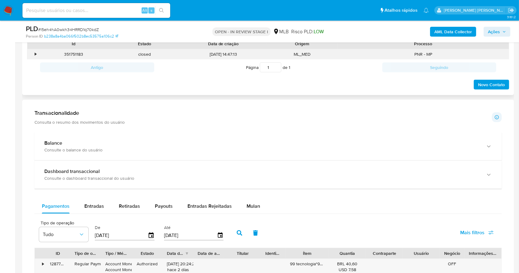
scroll to position [259, 0]
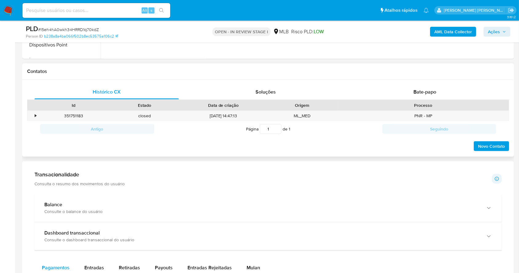
click at [413, 84] on div "Histórico CX Soluções Bate-papo Id Estado Data de criação Origem Processo • 351…" at bounding box center [268, 118] width 492 height 77
click at [416, 90] on span "Bate-papo" at bounding box center [425, 91] width 23 height 7
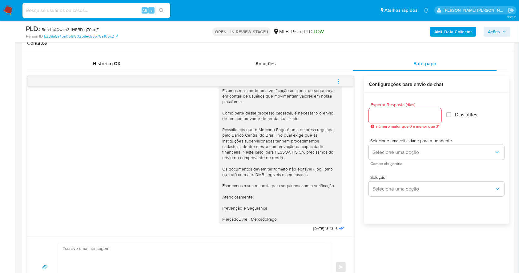
scroll to position [341, 0]
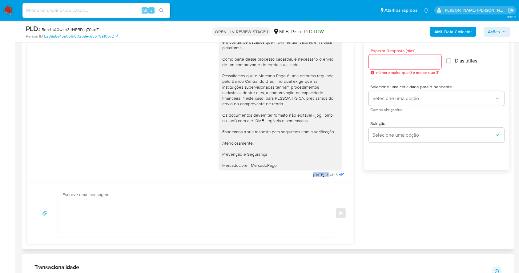
drag, startPoint x: 301, startPoint y: 174, endPoint x: 318, endPoint y: 175, distance: 17.3
click at [318, 175] on div "Olá, Estamos realizando uma verificação adicional de segurança em contas de usu…" at bounding box center [282, 98] width 127 height 164
copy span "23/09/2025"
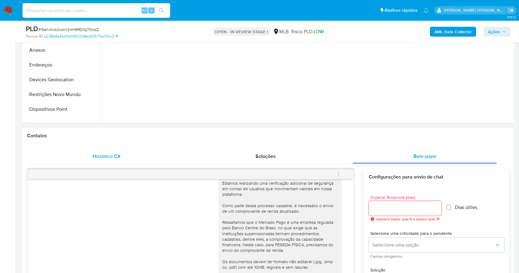
click at [123, 155] on div "Histórico CX" at bounding box center [106, 156] width 144 height 15
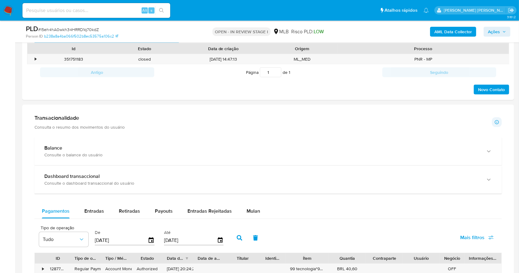
scroll to position [318, 0]
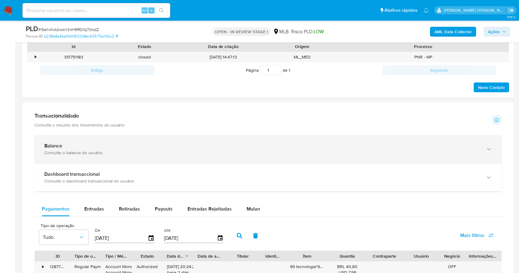
click at [88, 151] on div "Consulte o balance do usuário" at bounding box center [261, 153] width 435 height 6
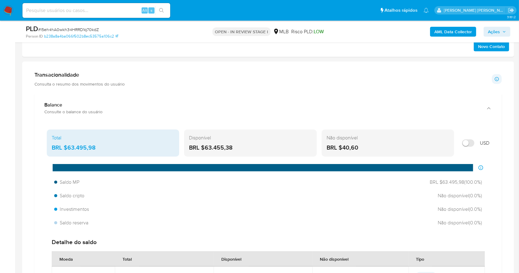
scroll to position [399, 0]
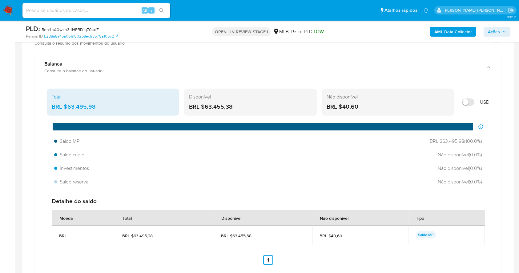
drag, startPoint x: 233, startPoint y: 103, endPoint x: 206, endPoint y: 107, distance: 26.9
click at [206, 107] on div "BRL $63.455,38" at bounding box center [250, 107] width 123 height 8
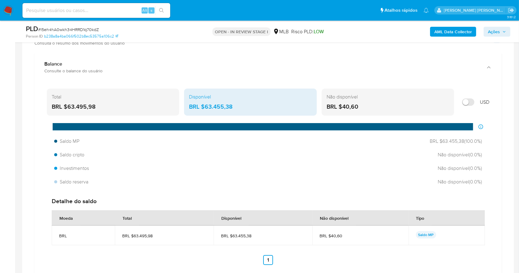
click at [465, 38] on div "AML Data Collector Ações" at bounding box center [431, 31] width 160 height 14
click at [456, 34] on b "AML Data Collector" at bounding box center [454, 32] width 38 height 10
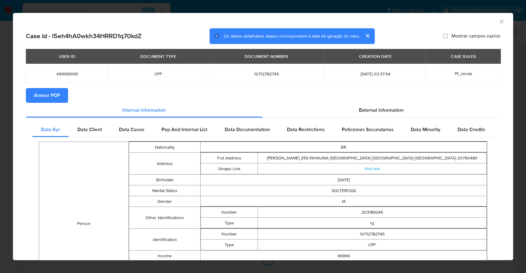
click at [54, 91] on span "Anexar PDF" at bounding box center [47, 96] width 26 height 14
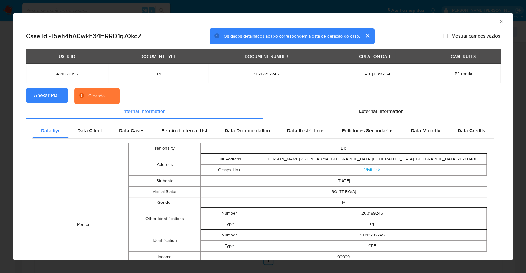
click at [0, 122] on div "AML Data Collector Case Id - l5eh4hA0wkh34HRRD1q70kdZ Os dados detalhados abaix…" at bounding box center [263, 136] width 526 height 273
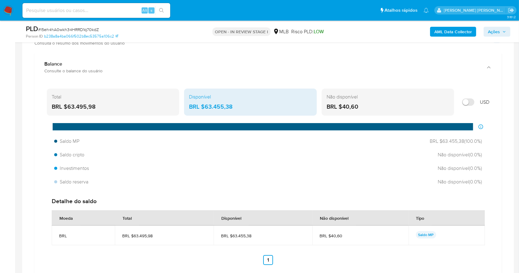
scroll to position [112, 0]
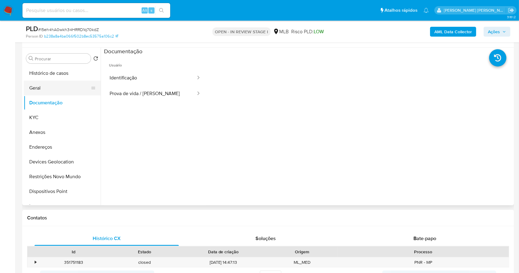
click at [47, 84] on button "Geral" at bounding box center [60, 88] width 72 height 15
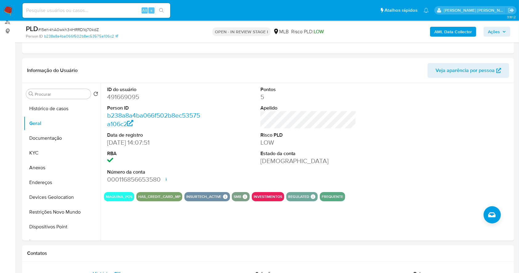
scroll to position [74, 0]
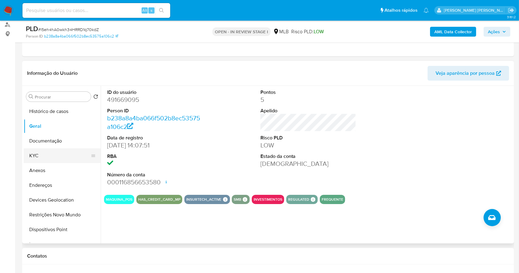
click at [42, 154] on button "KYC" at bounding box center [60, 155] width 72 height 15
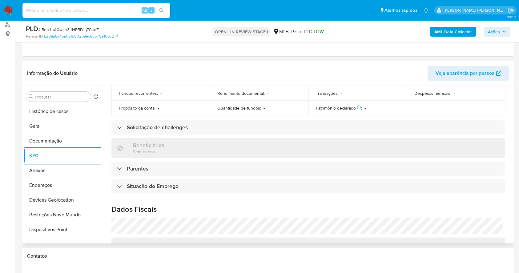
scroll to position [264, 0]
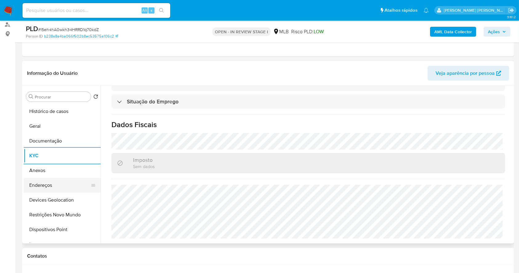
click at [73, 187] on button "Endereços" at bounding box center [60, 185] width 72 height 15
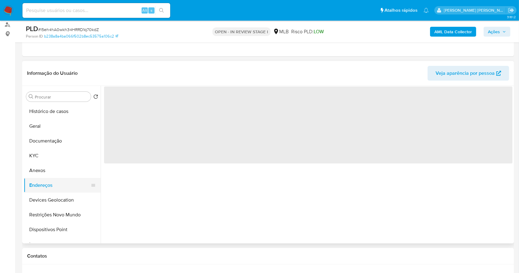
scroll to position [0, 0]
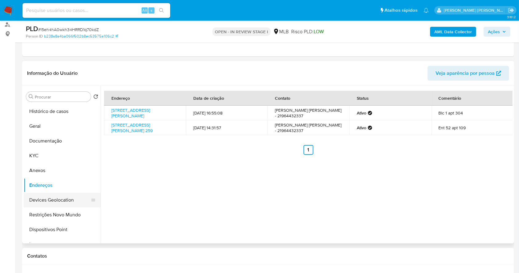
click at [71, 198] on button "Devices Geolocation" at bounding box center [60, 200] width 72 height 15
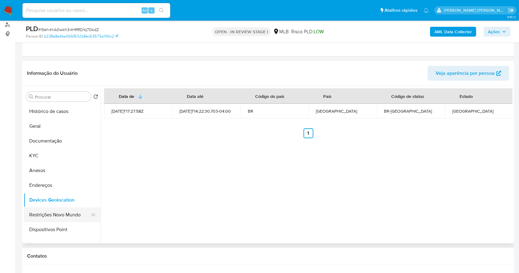
click at [59, 214] on button "Restrições Novo Mundo" at bounding box center [60, 215] width 72 height 15
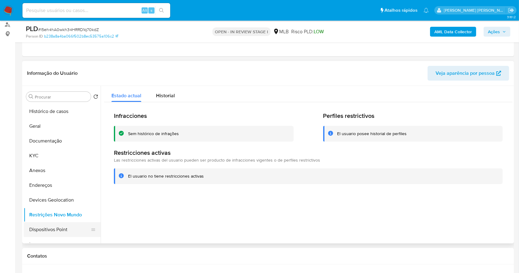
click at [62, 234] on button "Dispositivos Point" at bounding box center [60, 229] width 72 height 15
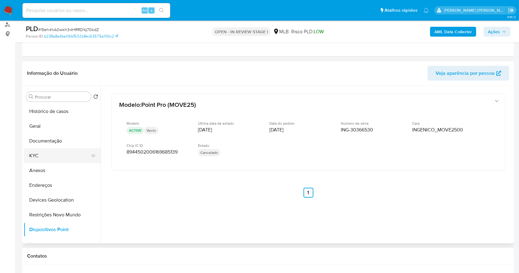
click at [46, 158] on button "KYC" at bounding box center [60, 155] width 72 height 15
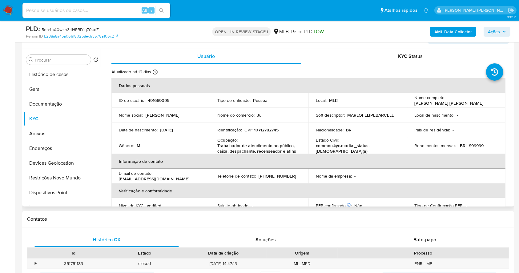
click at [264, 132] on p "CPF 10712782745" at bounding box center [262, 130] width 34 height 6
copy p "10712782745"
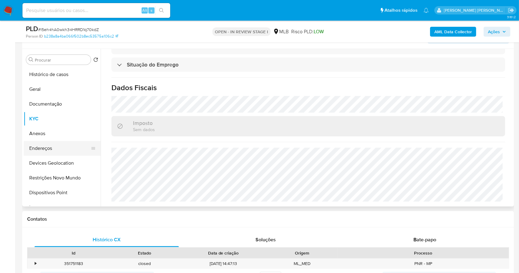
click at [60, 151] on button "Endereços" at bounding box center [60, 148] width 72 height 15
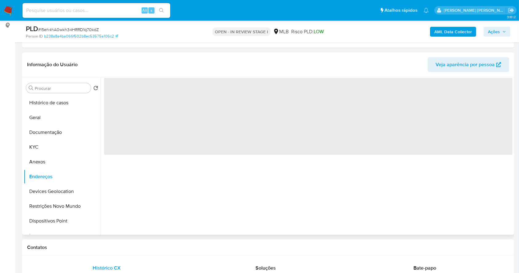
scroll to position [70, 0]
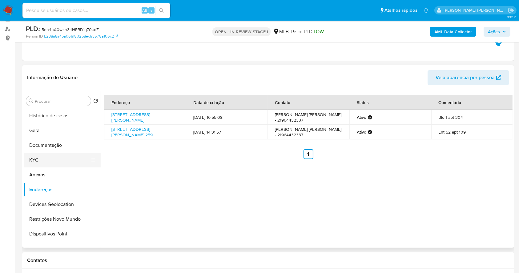
click at [40, 162] on button "KYC" at bounding box center [60, 160] width 72 height 15
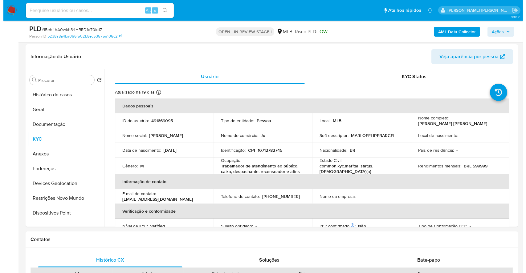
scroll to position [103, 0]
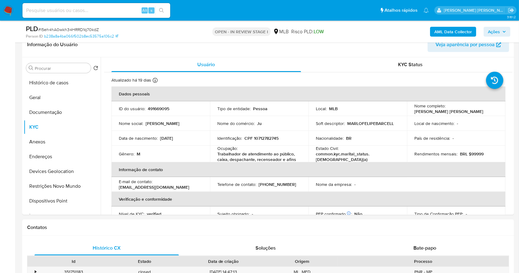
click at [255, 137] on p "CPF 10712782745" at bounding box center [262, 139] width 34 height 6
copy p "10712782745"
drag, startPoint x: 213, startPoint y: 148, endPoint x: 303, endPoint y: 161, distance: 90.2
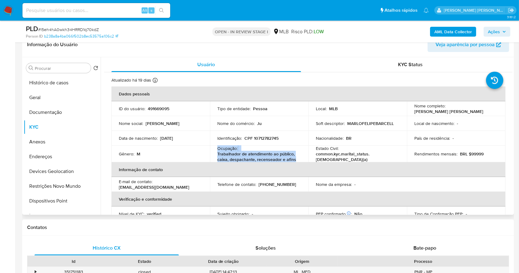
click at [303, 161] on td "Ocupação : Trabalhador de atendimento ao público, caixa, despachante, recensead…" at bounding box center [259, 154] width 99 height 17
copy div "Ocupação : Trabalhador de atendimento ao público, caixa, despachante, recensead…"
click at [62, 115] on button "Documentação" at bounding box center [60, 112] width 72 height 15
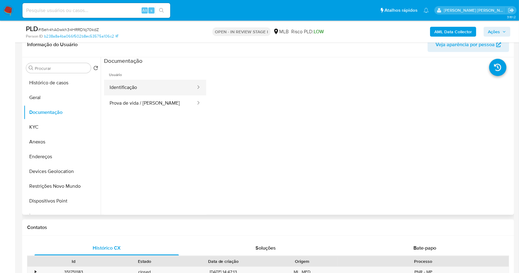
click at [140, 87] on button "Identificação" at bounding box center [150, 88] width 92 height 16
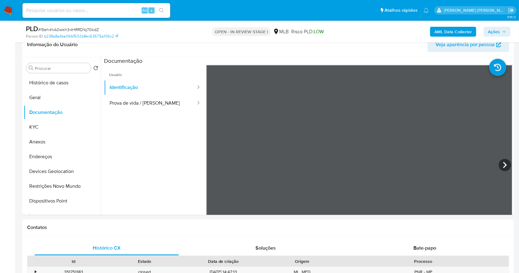
click at [496, 30] on span "Ações" at bounding box center [494, 32] width 12 height 10
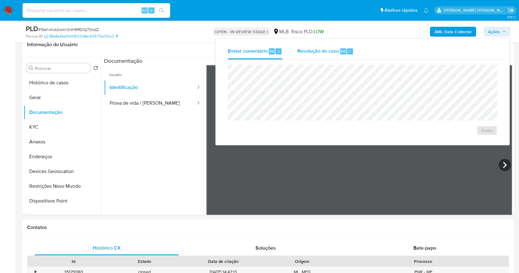
click at [336, 48] on span "Resolução do caso" at bounding box center [318, 50] width 42 height 7
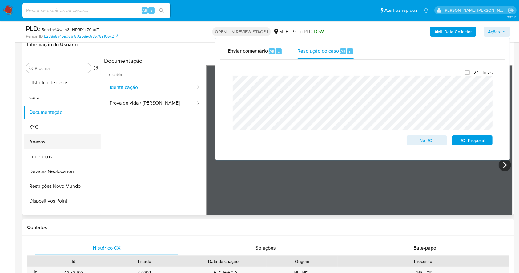
click at [47, 140] on button "Anexos" at bounding box center [60, 142] width 72 height 15
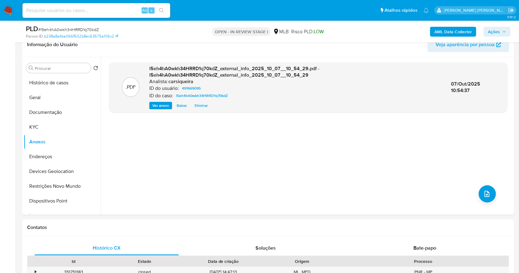
click at [487, 28] on button "Ações" at bounding box center [497, 32] width 27 height 10
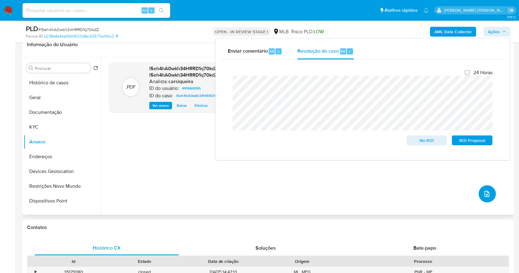
click at [492, 193] on button "upload-file" at bounding box center [487, 193] width 17 height 17
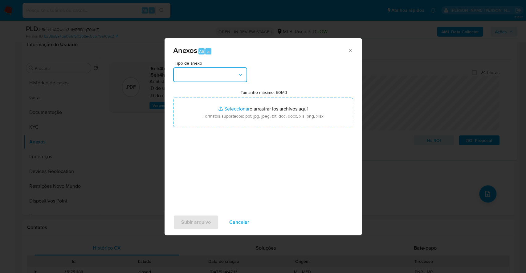
click at [200, 74] on button "button" at bounding box center [210, 74] width 74 height 15
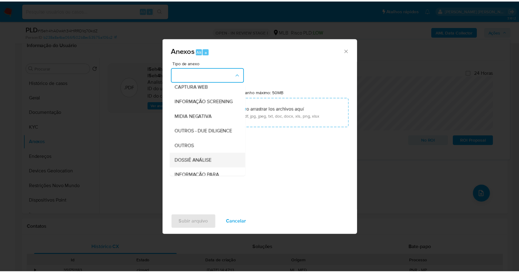
scroll to position [95, 0]
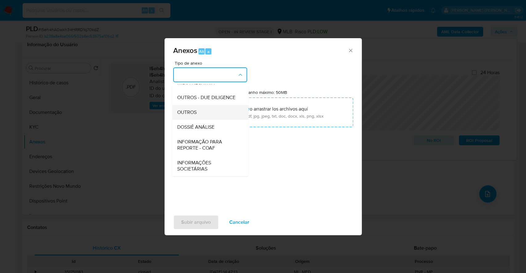
click at [189, 109] on span "OUTROS" at bounding box center [186, 112] width 19 height 6
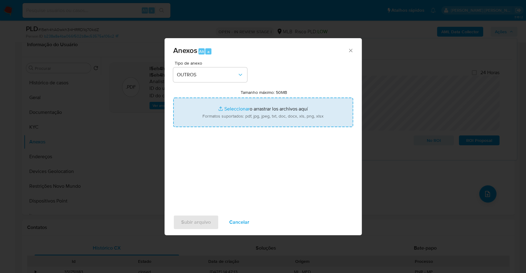
click at [220, 109] on input "Tamanho máximo: 50MB Seleccionar archivos" at bounding box center [263, 113] width 180 height 30
type input "C:\fakepath\Mulan 491669095_2025_10_06_07_26_55.xlsx"
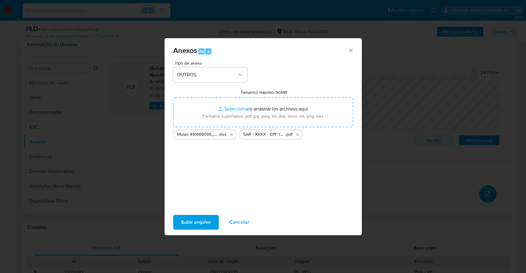
click at [186, 220] on span "Subir arquivo" at bounding box center [196, 223] width 30 height 14
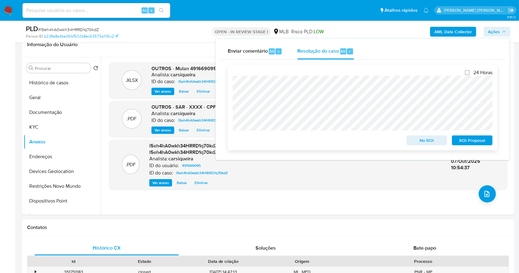
click at [480, 142] on span "ROI Proposal" at bounding box center [472, 140] width 32 height 9
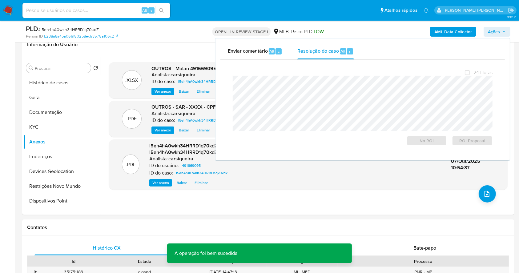
click at [76, 31] on span "# l5eh4hA0wkh34HRRD1q70kdZ" at bounding box center [68, 29] width 61 height 6
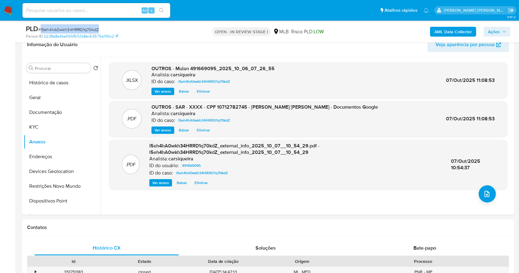
click at [76, 31] on span "# l5eh4hA0wkh34HRRD1q70kdZ" at bounding box center [68, 29] width 61 height 6
copy span "l5eh4hA0wkh34HRRD1q70kdZ"
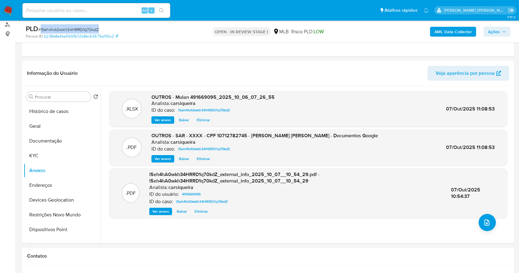
scroll to position [62, 0]
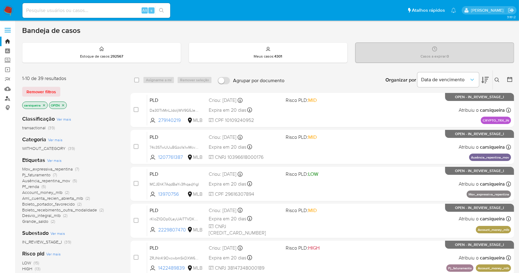
click at [4, 99] on link "Localizador de pessoas" at bounding box center [36, 99] width 73 height 10
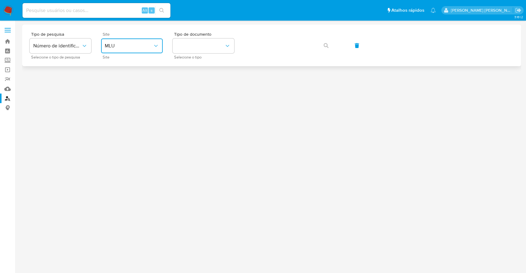
click at [134, 39] on button "MLU" at bounding box center [132, 45] width 62 height 15
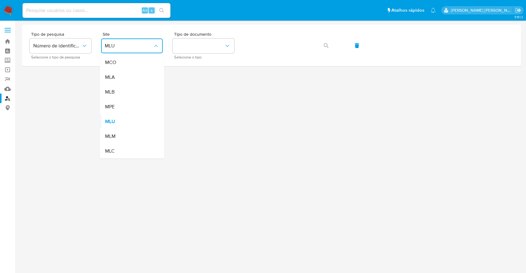
drag, startPoint x: 127, startPoint y: 95, endPoint x: 129, endPoint y: 88, distance: 7.5
click at [127, 95] on div "MLB" at bounding box center [130, 92] width 51 height 15
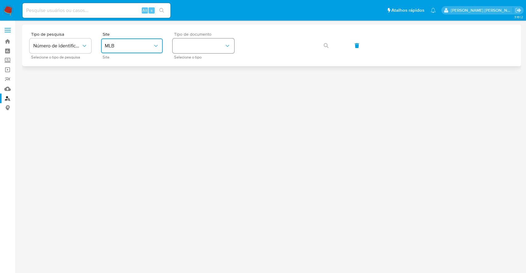
click at [187, 46] on button "identificationType" at bounding box center [203, 45] width 62 height 15
click at [197, 80] on div "CPF CPF" at bounding box center [201, 86] width 51 height 21
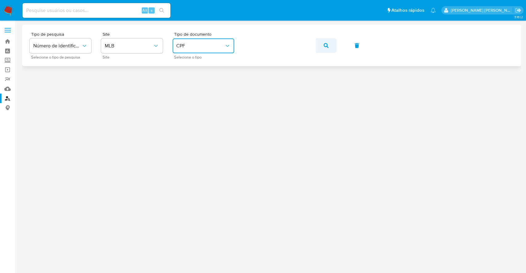
click at [327, 47] on icon "button" at bounding box center [325, 45] width 5 height 5
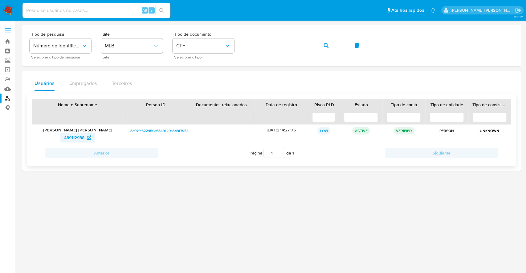
click at [80, 136] on span "489112988" at bounding box center [74, 138] width 20 height 10
click at [334, 45] on button "button" at bounding box center [325, 45] width 21 height 15
click at [80, 137] on span "334182848" at bounding box center [73, 138] width 21 height 10
click at [321, 46] on button "button" at bounding box center [325, 45] width 21 height 15
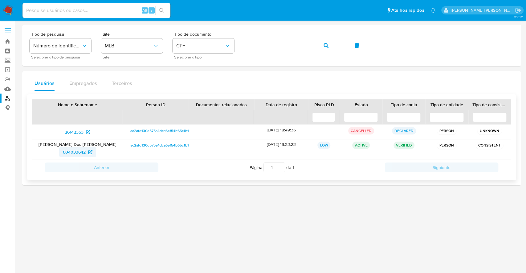
click at [85, 150] on span "604033642" at bounding box center [74, 152] width 23 height 10
click at [207, 47] on span "CPF" at bounding box center [200, 46] width 48 height 6
click at [204, 62] on div "CNPJ CNPJ" at bounding box center [201, 65] width 51 height 21
click at [330, 41] on button "button" at bounding box center [325, 45] width 21 height 15
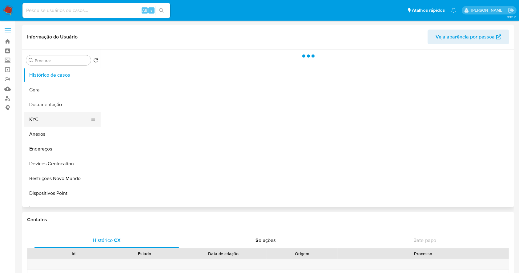
click at [50, 115] on button "KYC" at bounding box center [60, 119] width 72 height 15
select select "10"
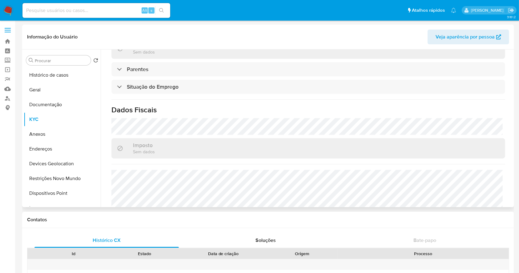
scroll to position [268, 0]
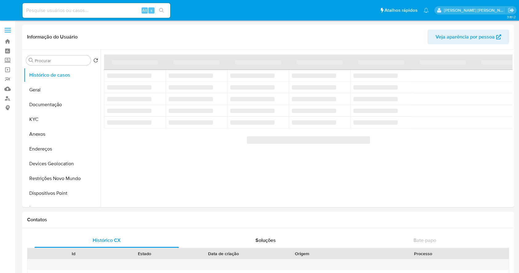
select select "10"
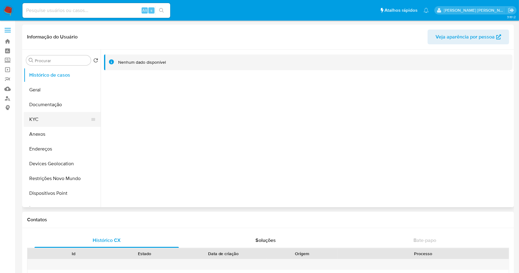
click at [76, 119] on button "KYC" at bounding box center [60, 119] width 72 height 15
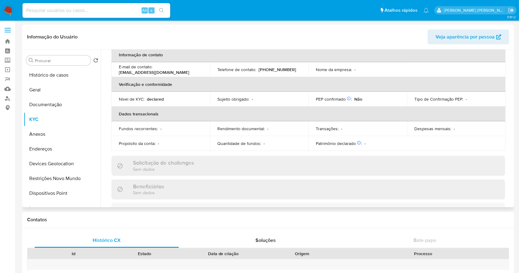
scroll to position [246, 0]
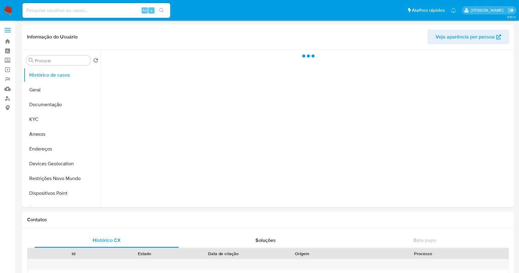
select select "10"
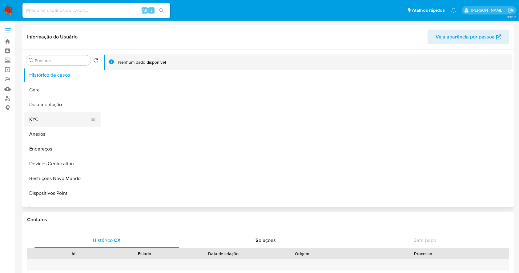
click at [36, 120] on button "KYC" at bounding box center [60, 119] width 72 height 15
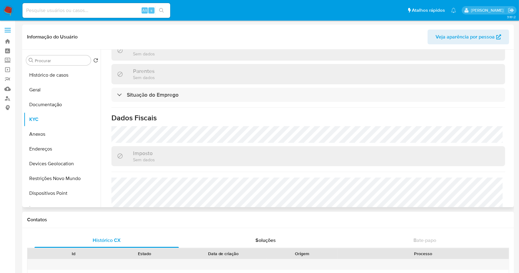
scroll to position [276, 0]
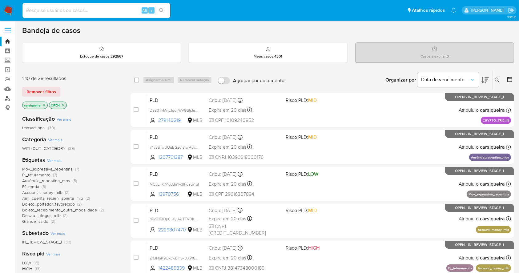
click at [11, 97] on link "Localizador de pessoas" at bounding box center [36, 99] width 73 height 10
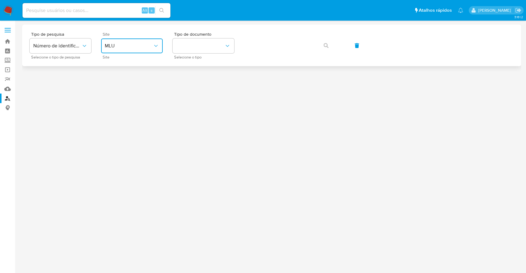
click at [125, 48] on span "MLU" at bounding box center [129, 46] width 48 height 6
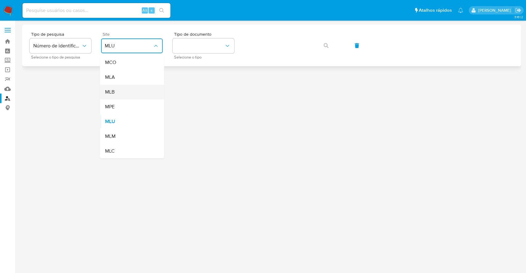
click at [124, 90] on div "MLB" at bounding box center [130, 92] width 51 height 15
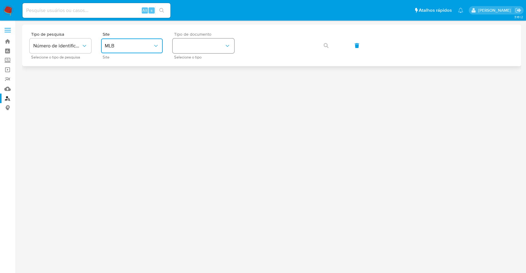
click at [196, 50] on button "identificationType" at bounding box center [203, 45] width 62 height 15
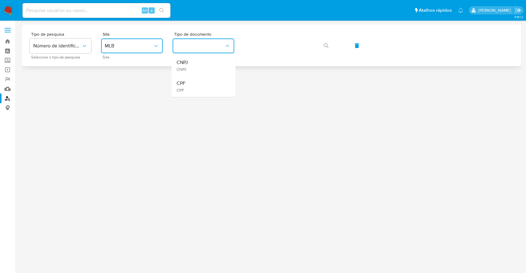
drag, startPoint x: 207, startPoint y: 87, endPoint x: 271, endPoint y: 59, distance: 69.6
click at [207, 87] on div "CPF CPF" at bounding box center [201, 86] width 51 height 21
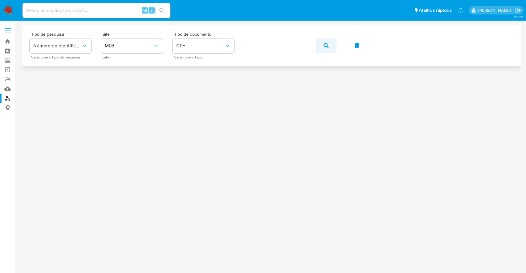
click at [326, 46] on icon "button" at bounding box center [325, 45] width 5 height 5
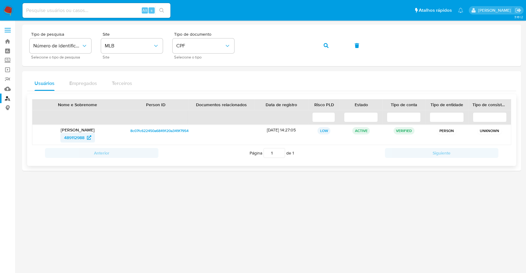
click at [72, 137] on span "489112988" at bounding box center [74, 138] width 20 height 10
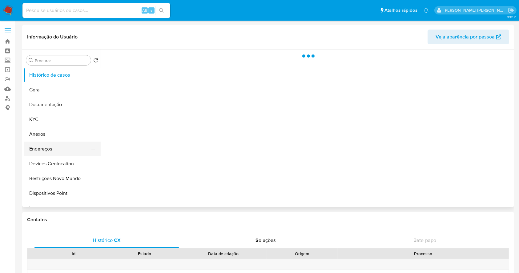
select select "10"
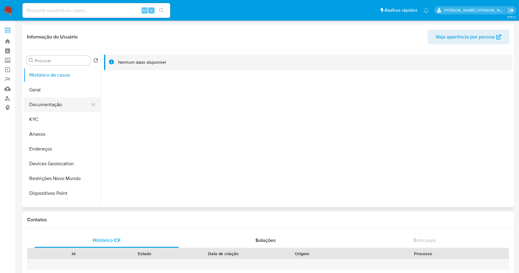
click at [52, 102] on button "Documentação" at bounding box center [60, 104] width 72 height 15
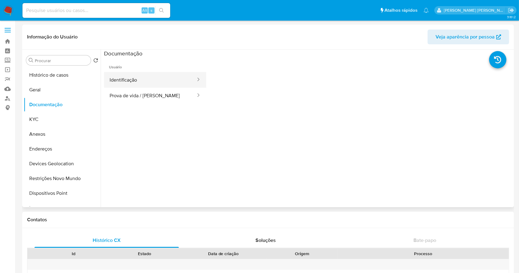
click at [149, 80] on button "Identificação" at bounding box center [150, 80] width 92 height 16
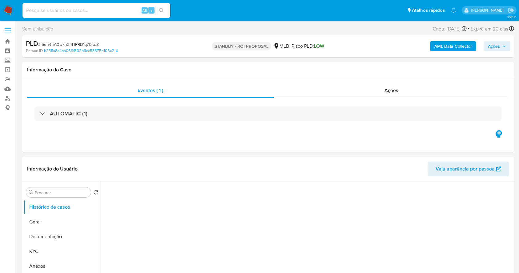
select select "10"
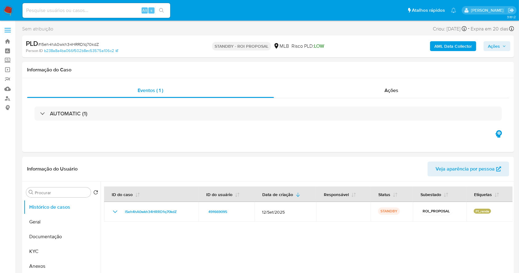
click at [6, 4] on nav "Alt s Atalhos rápidos Presiona las siguientes teclas para acceder a algunas de …" at bounding box center [259, 10] width 519 height 21
click at [5, 9] on img at bounding box center [8, 10] width 10 height 10
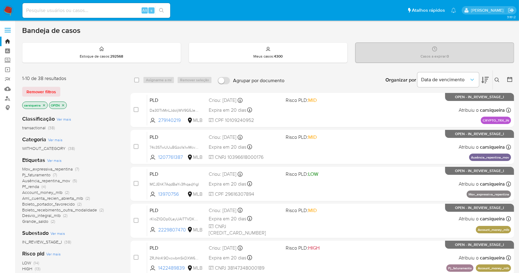
click at [88, 13] on input at bounding box center [96, 10] width 148 height 8
paste input "1DRCvP2pSMO5U1tTm75enTaJ"
type input "1DRCvP2pSMO5U1tTm75enTaJ"
click at [160, 10] on icon "search-icon" at bounding box center [161, 10] width 5 height 5
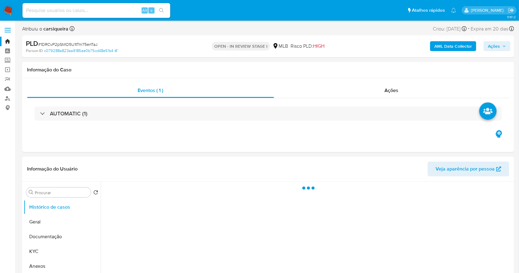
select select "10"
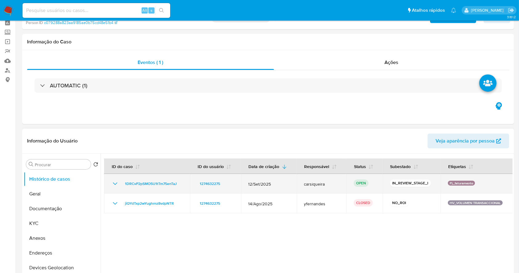
scroll to position [41, 0]
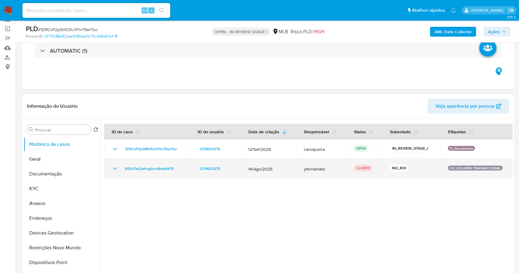
click at [111, 168] on icon "Mostrar/Ocultar" at bounding box center [114, 168] width 7 height 7
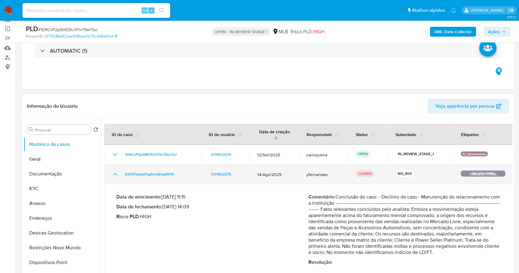
click at [111, 168] on td "jiQYdTxp2wYughrnz8vdpNTR" at bounding box center [152, 174] width 97 height 20
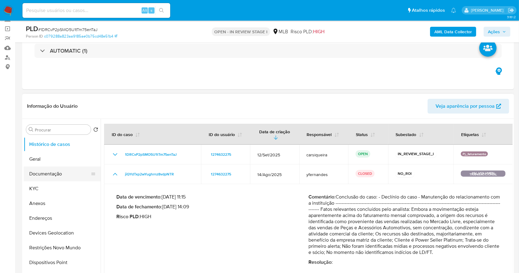
click at [44, 171] on button "Documentação" at bounding box center [60, 174] width 72 height 15
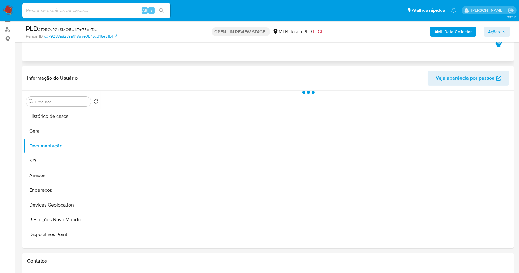
scroll to position [82, 0]
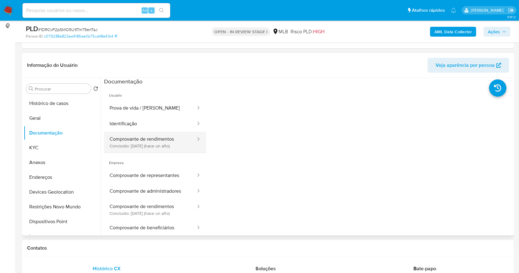
click at [131, 138] on button "Comprovante de rendimentos Concluído: 16/07/2024 (hace un año)" at bounding box center [150, 142] width 92 height 21
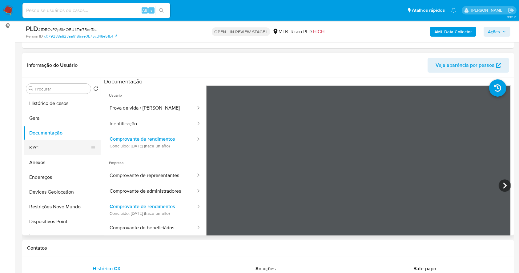
click at [66, 146] on button "KYC" at bounding box center [60, 147] width 72 height 15
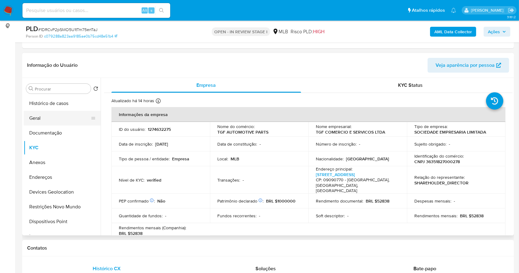
click at [38, 122] on button "Geral" at bounding box center [60, 118] width 72 height 15
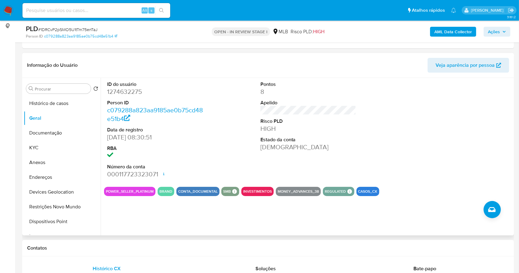
click at [169, 217] on div "ID do usuário 1274632275 Person ID c079288a823aa9185ae0b75cd48e51b4 Data de reg…" at bounding box center [307, 157] width 412 height 158
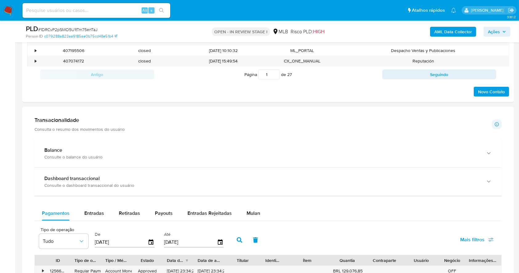
scroll to position [360, 0]
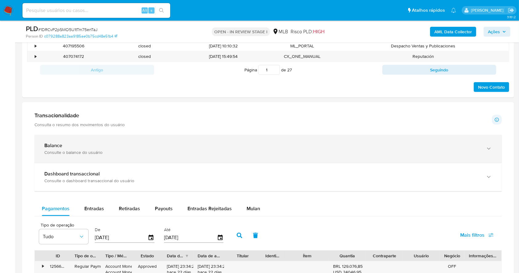
click at [205, 153] on div "Consulte o balance do usuário" at bounding box center [261, 153] width 435 height 6
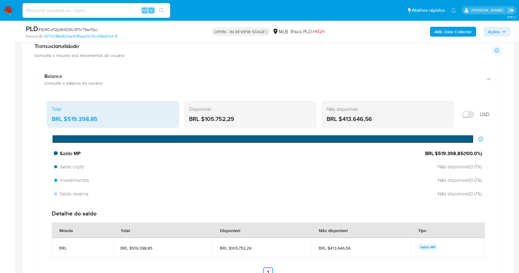
scroll to position [442, 0]
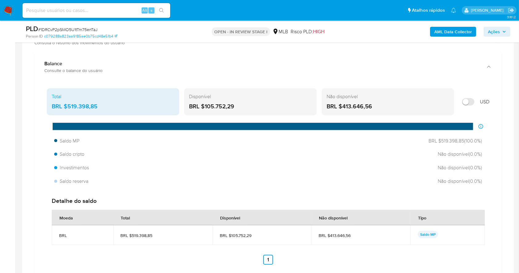
drag, startPoint x: 237, startPoint y: 105, endPoint x: 204, endPoint y: 106, distance: 32.3
click at [204, 106] on div "BRL $105.752,29" at bounding box center [250, 107] width 123 height 8
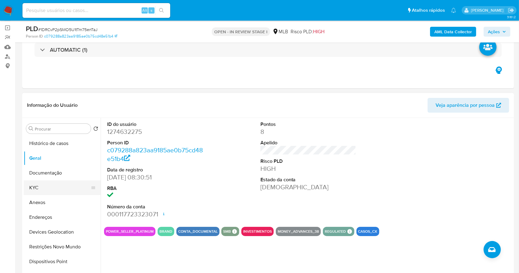
scroll to position [82, 0]
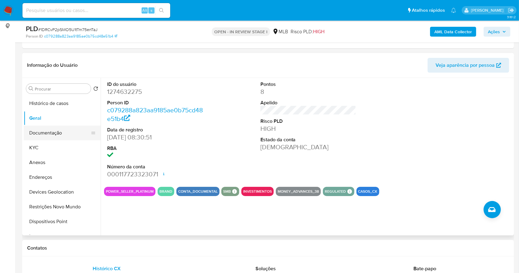
click at [59, 130] on button "Documentação" at bounding box center [60, 133] width 72 height 15
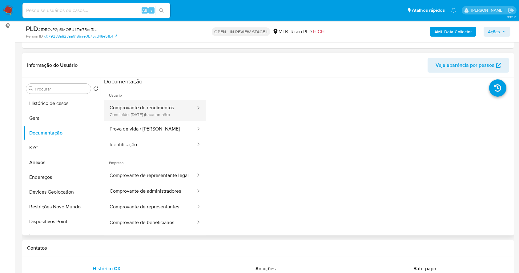
click at [160, 109] on button "Comprovante de rendimentos Concluído: 16/07/2024 (hace un año)" at bounding box center [150, 110] width 92 height 21
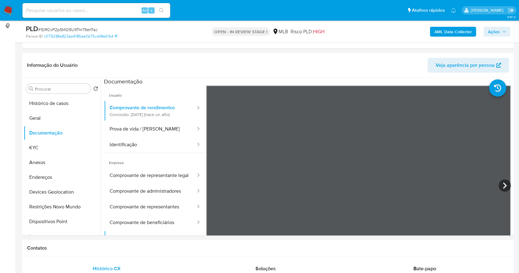
click at [439, 30] on b "AML Data Collector" at bounding box center [454, 32] width 38 height 10
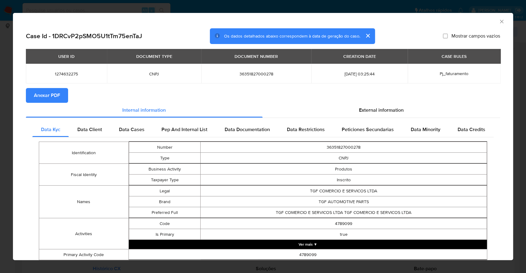
click at [56, 100] on span "Anexar PDF" at bounding box center [47, 96] width 26 height 14
click at [0, 111] on div "AML Data Collector Case Id - 1DRCvP2pSMO5U1tTm75enTaJ Os dados detalhados abaix…" at bounding box center [263, 136] width 526 height 273
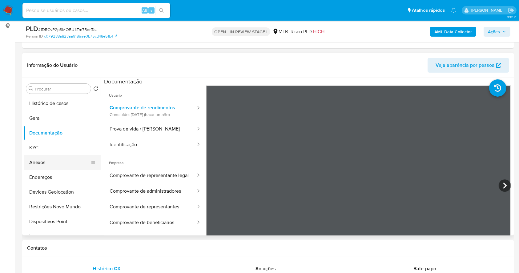
click at [37, 160] on button "Anexos" at bounding box center [60, 162] width 72 height 15
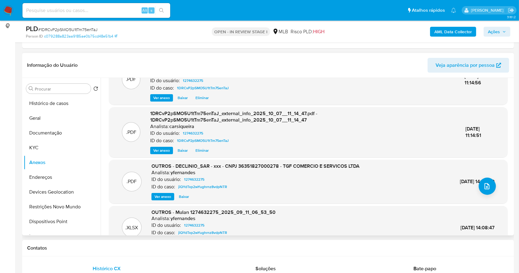
scroll to position [41, 0]
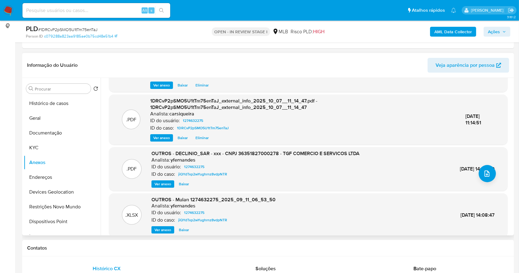
click at [163, 181] on span "Ver anexo" at bounding box center [163, 184] width 17 height 6
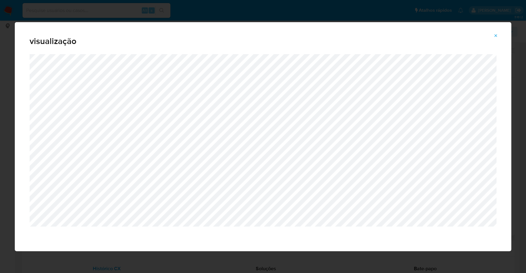
click at [0, 111] on div "visualização" at bounding box center [263, 136] width 526 height 273
click at [493, 33] on icon "Attachment preview" at bounding box center [495, 35] width 5 height 5
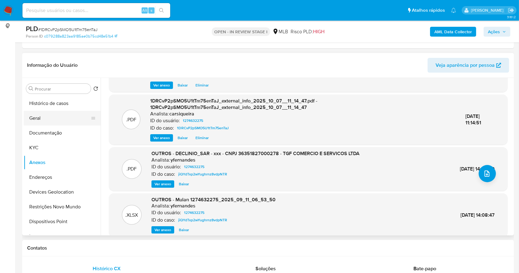
click at [59, 115] on button "Geral" at bounding box center [60, 118] width 72 height 15
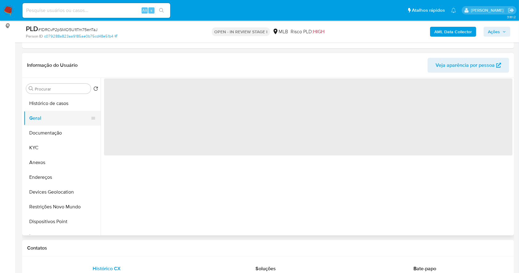
scroll to position [0, 0]
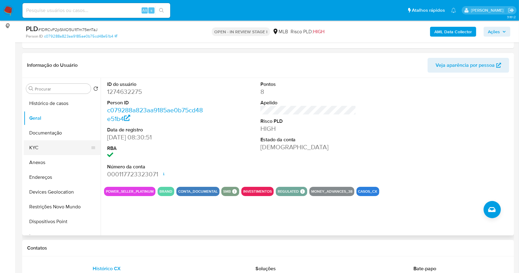
click at [41, 143] on button "KYC" at bounding box center [60, 147] width 72 height 15
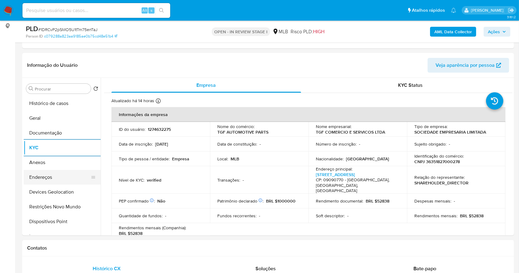
click at [53, 173] on button "Endereços" at bounding box center [60, 177] width 72 height 15
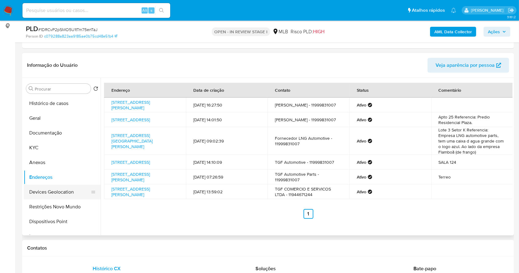
click at [66, 191] on button "Devices Geolocation" at bounding box center [60, 192] width 72 height 15
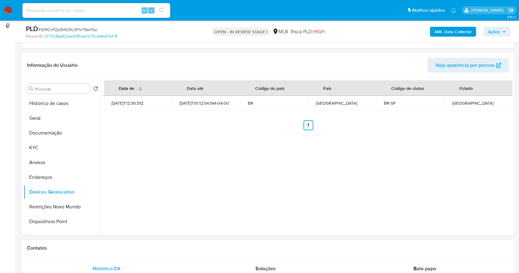
drag, startPoint x: 62, startPoint y: 208, endPoint x: 194, endPoint y: 247, distance: 138.1
click at [61, 207] on button "Restrições Novo Mundo" at bounding box center [62, 207] width 77 height 15
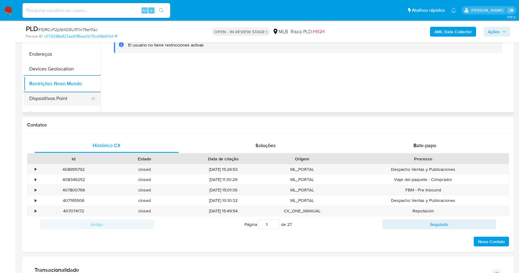
click at [71, 97] on button "Dispositivos Point" at bounding box center [60, 98] width 72 height 15
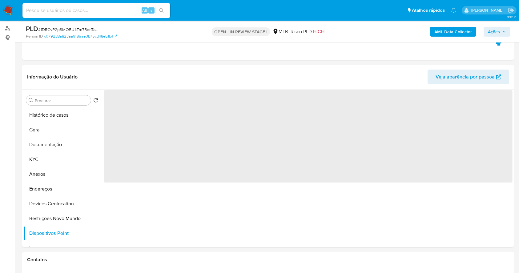
scroll to position [74, 0]
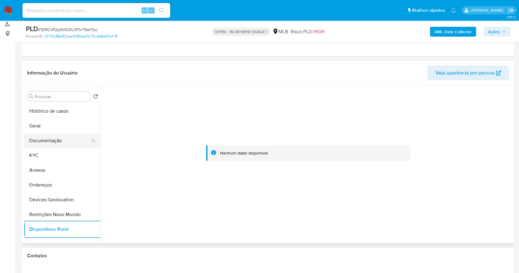
click at [56, 156] on button "KYC" at bounding box center [62, 155] width 77 height 15
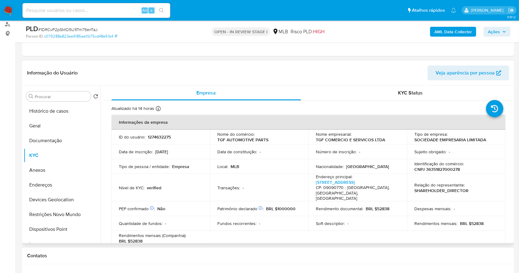
click at [443, 170] on p "CNPJ 36351827000278" at bounding box center [438, 170] width 46 height 6
copy p "36351827000278"
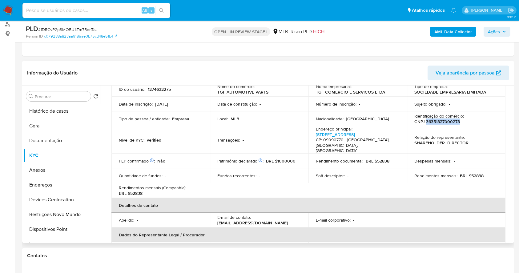
scroll to position [0, 0]
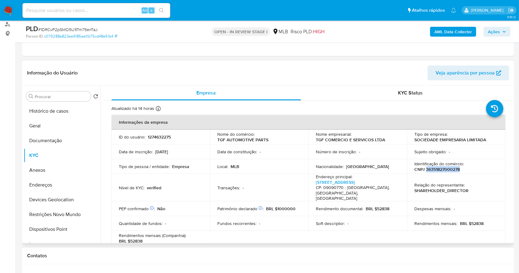
click at [451, 169] on p "CNPJ 36351827000278" at bounding box center [438, 170] width 46 height 6
click at [498, 32] on span "Ações" at bounding box center [494, 32] width 12 height 10
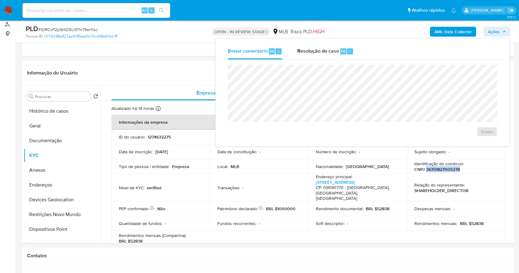
click at [337, 51] on span "Resolução do caso" at bounding box center [318, 50] width 42 height 7
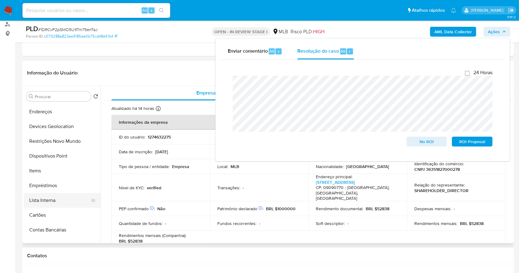
scroll to position [82, 0]
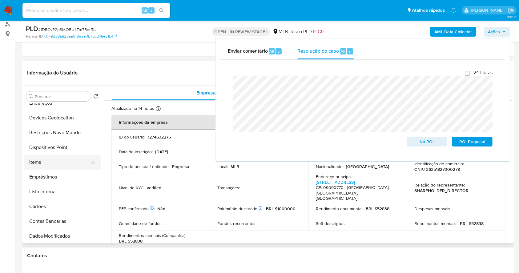
click at [43, 162] on button "Items" at bounding box center [60, 162] width 72 height 15
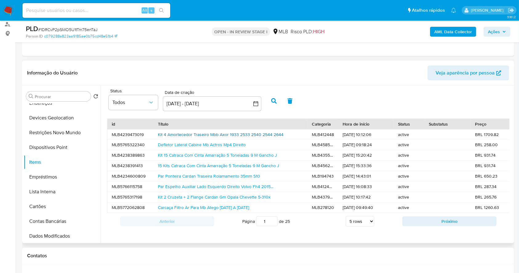
click at [214, 133] on link "Kit 4 Amortecedor Traseiro Mbb Axor 1933 2533 2540 2544 2644" at bounding box center [221, 135] width 126 height 6
click at [502, 36] on button "Ações" at bounding box center [497, 32] width 27 height 10
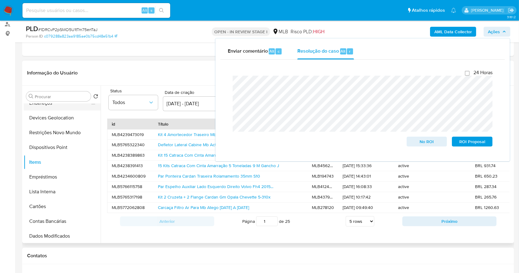
scroll to position [0, 0]
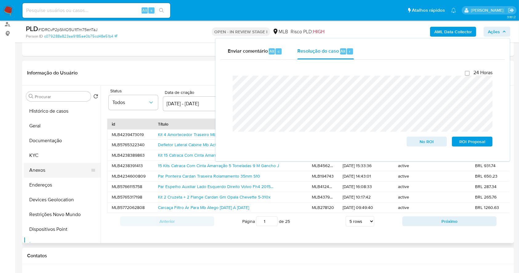
click at [56, 172] on button "Anexos" at bounding box center [60, 170] width 72 height 15
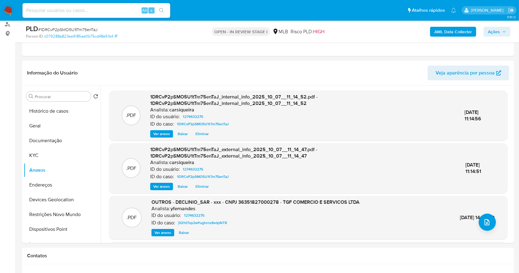
click at [504, 35] on span "Ações" at bounding box center [497, 31] width 18 height 9
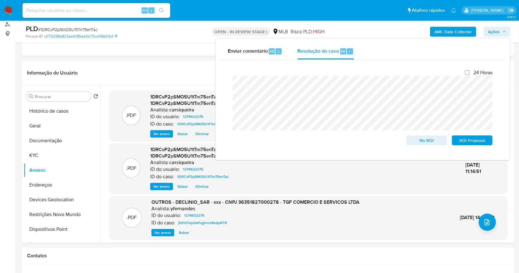
click at [6, 6] on img at bounding box center [8, 10] width 10 height 10
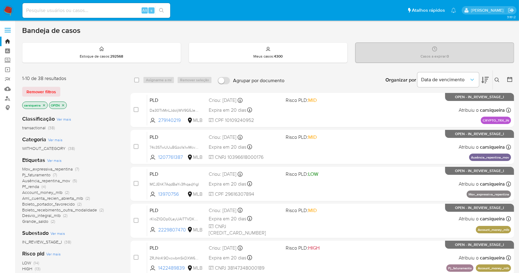
click at [9, 10] on img at bounding box center [8, 10] width 10 height 10
click at [75, 11] on input at bounding box center [96, 10] width 148 height 8
paste input "rO6UkVsuGQ71efm32uhnhZFD"
type input "rO6UkVsuGQ71efm32uhnhZFD"
click at [160, 10] on icon "search-icon" at bounding box center [161, 10] width 5 height 5
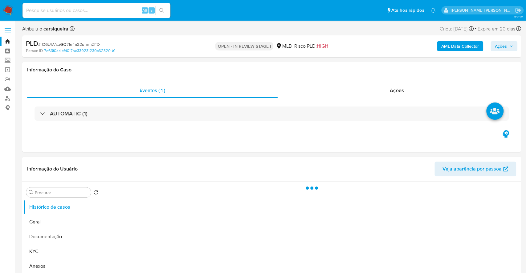
select select "10"
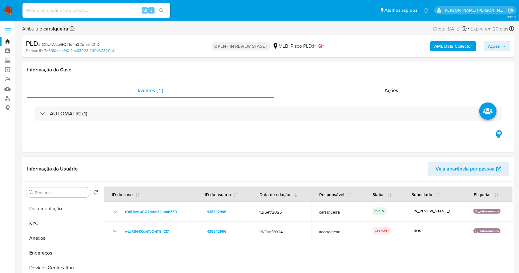
scroll to position [41, 0]
click at [48, 228] on button "Anexos" at bounding box center [60, 225] width 72 height 15
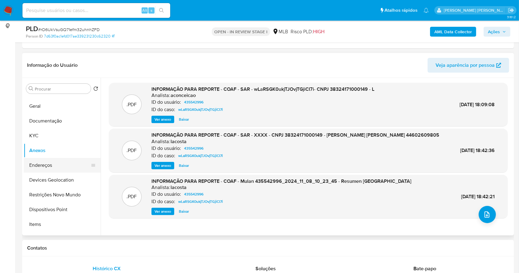
scroll to position [0, 0]
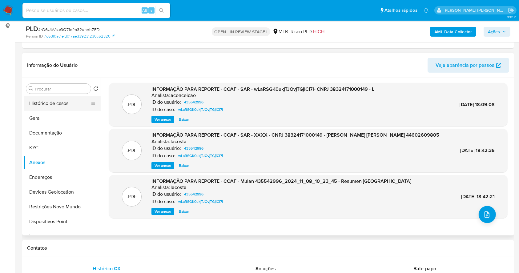
click at [55, 109] on button "Histórico de casos" at bounding box center [60, 103] width 72 height 15
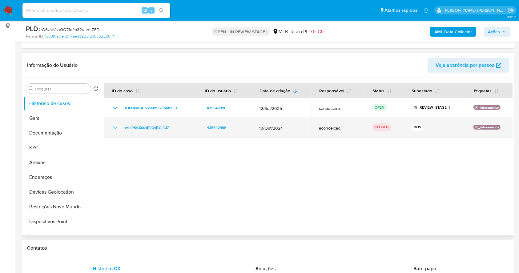
click at [113, 124] on icon "Mostrar/Ocultar" at bounding box center [114, 127] width 7 height 7
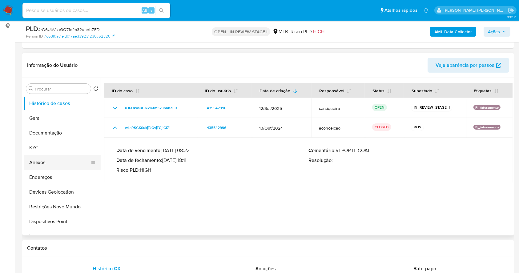
click at [48, 164] on button "Anexos" at bounding box center [60, 162] width 72 height 15
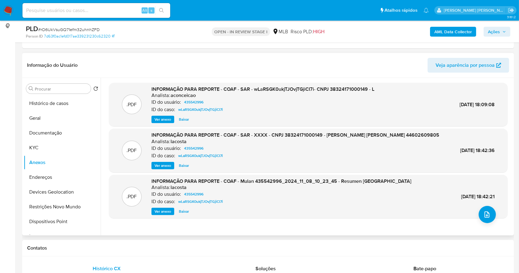
click at [158, 119] on span "Ver anexo" at bounding box center [163, 119] width 17 height 6
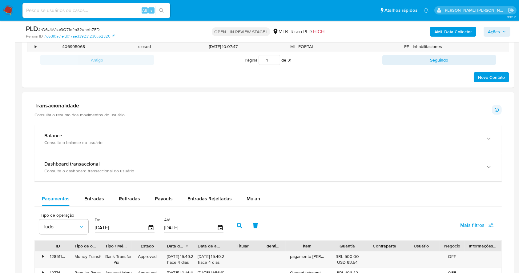
scroll to position [376, 0]
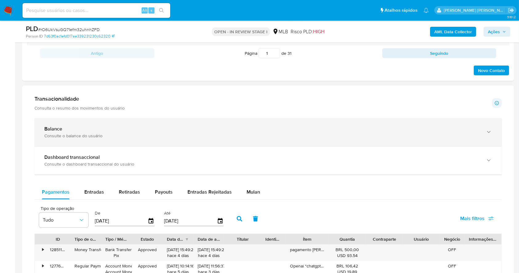
click at [257, 128] on div "Balance" at bounding box center [261, 129] width 435 height 6
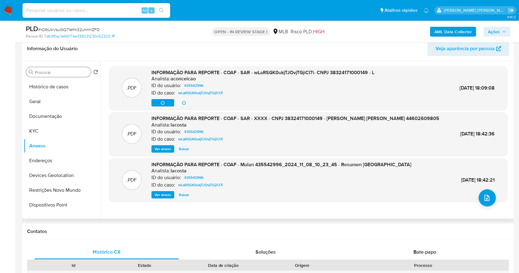
scroll to position [48, 0]
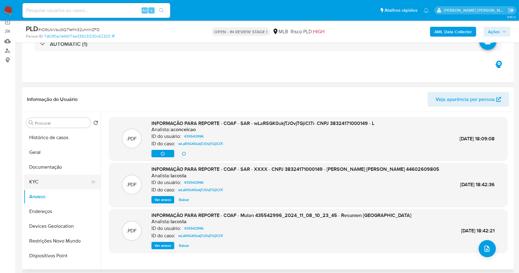
click at [49, 182] on button "KYC" at bounding box center [60, 182] width 72 height 15
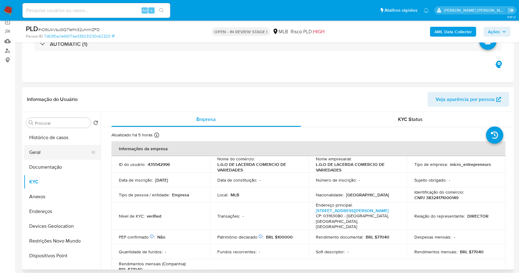
click at [47, 152] on button "Geral" at bounding box center [60, 152] width 72 height 15
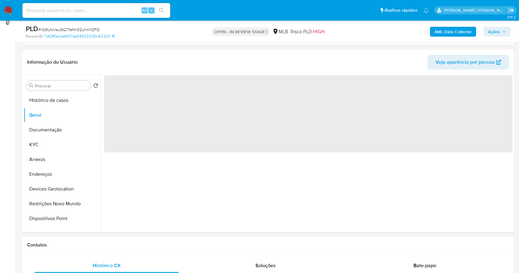
scroll to position [91, 0]
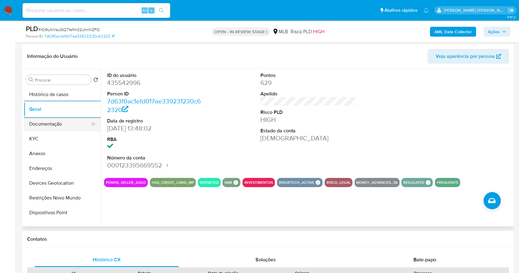
click at [56, 123] on button "Documentação" at bounding box center [60, 124] width 72 height 15
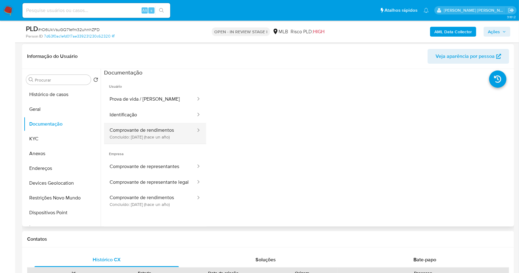
click at [158, 135] on button "Comprovante de rendimentos Concluído: 11/11/2024 (hace un año)" at bounding box center [150, 133] width 92 height 21
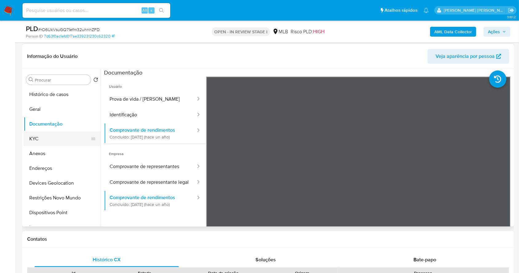
click at [69, 143] on button "KYC" at bounding box center [60, 139] width 72 height 15
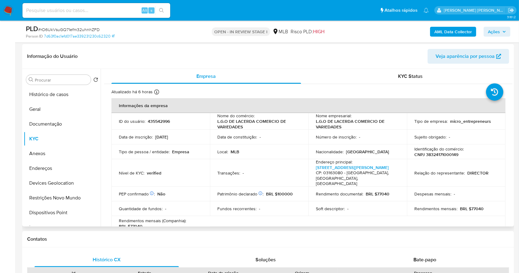
click at [454, 155] on p "CNPJ 38324171000149" at bounding box center [437, 155] width 44 height 6
copy p "38324171000149"
click at [38, 121] on button "Documentação" at bounding box center [60, 124] width 72 height 15
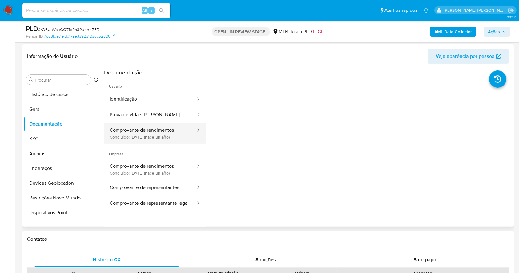
click at [160, 132] on button "Comprovante de rendimentos Concluído: 11/11/2024 (hace un año)" at bounding box center [150, 133] width 92 height 21
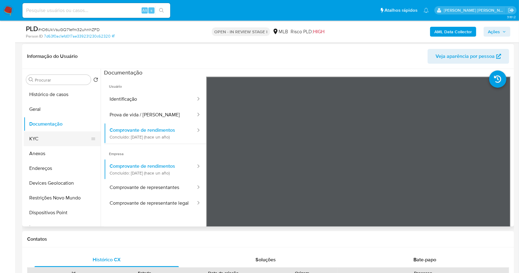
click at [52, 141] on button "KYC" at bounding box center [60, 139] width 72 height 15
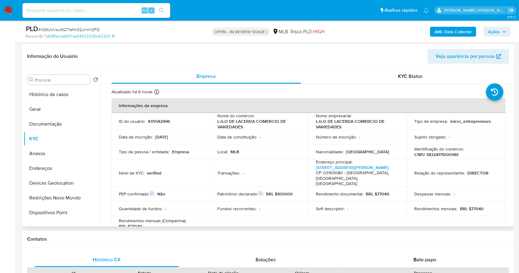
click at [153, 122] on p "435542996" at bounding box center [159, 122] width 22 height 6
copy p "435542996"
click at [50, 152] on button "Anexos" at bounding box center [60, 153] width 72 height 15
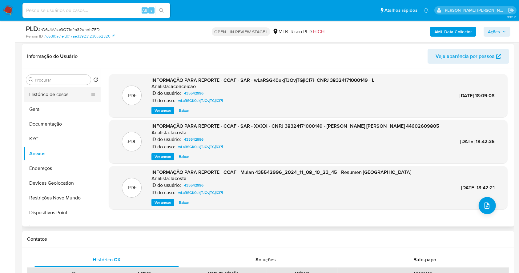
click at [44, 92] on button "Histórico de casos" at bounding box center [60, 94] width 72 height 15
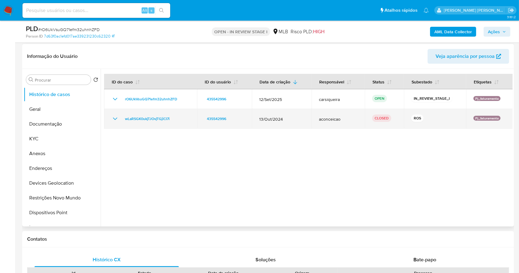
click at [118, 117] on icon "Mostrar/Ocultar" at bounding box center [114, 118] width 7 height 7
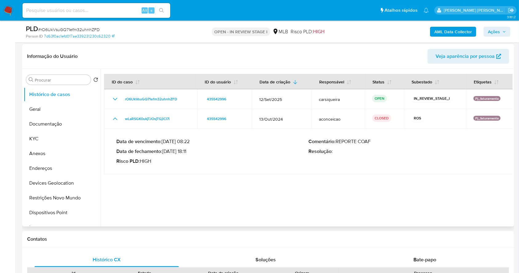
drag, startPoint x: 164, startPoint y: 151, endPoint x: 187, endPoint y: 152, distance: 22.8
click at [187, 152] on p "Data de fechamento : 18/11/2024 18:11" at bounding box center [212, 151] width 192 height 6
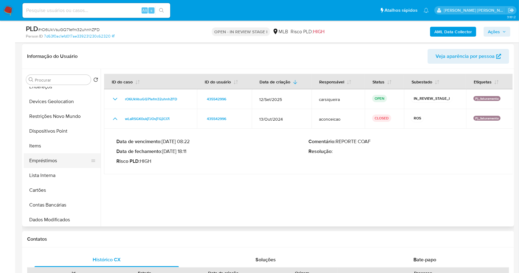
scroll to position [82, 0]
click at [42, 148] on button "Items" at bounding box center [60, 145] width 72 height 15
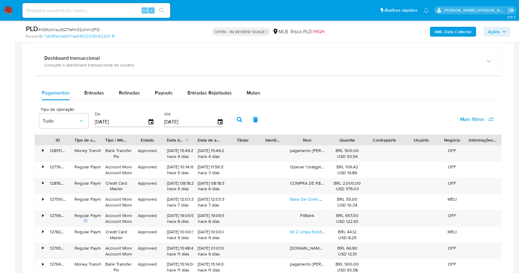
scroll to position [730, 0]
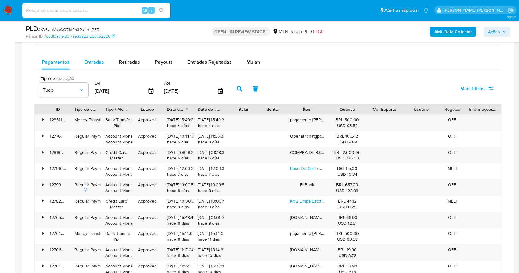
click at [87, 60] on span "Entradas" at bounding box center [94, 62] width 20 height 7
select select "10"
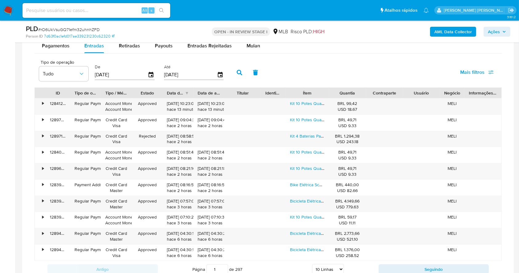
scroll to position [771, 0]
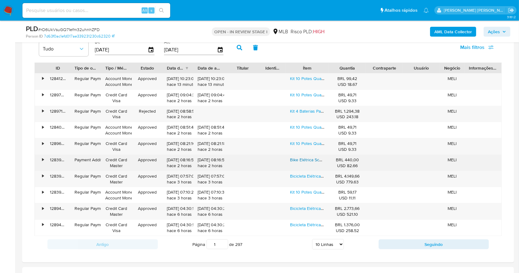
click at [310, 160] on link "Bike Elétrica Scooter Mais Barata (melhor Preço E Bateria)" at bounding box center [344, 160] width 109 height 6
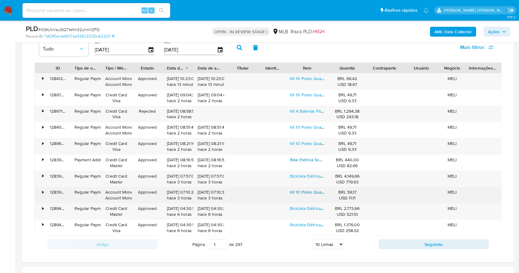
click at [303, 192] on link "Kit 10 Potes Quadrado Vidro Tampa Bambu 120ml Temperos" at bounding box center [347, 192] width 114 height 6
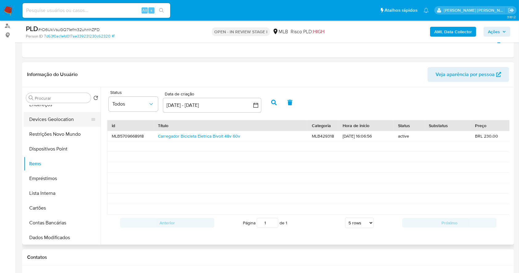
scroll to position [0, 0]
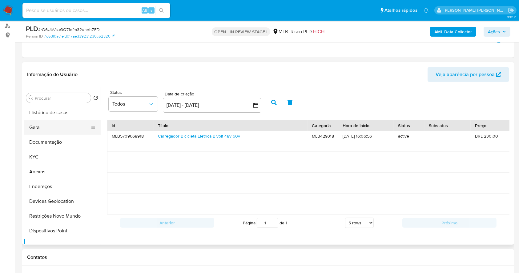
click at [51, 127] on button "Geral" at bounding box center [60, 127] width 72 height 15
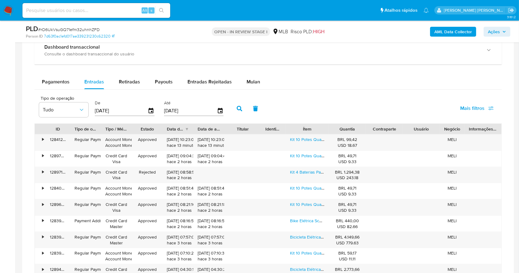
scroll to position [762, 0]
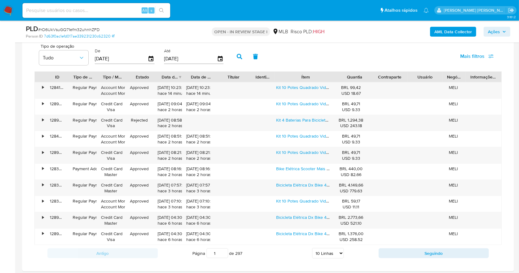
drag, startPoint x: 339, startPoint y: 75, endPoint x: 364, endPoint y: 78, distance: 25.4
click at [364, 78] on div "ID Tipo de operação Tipo / Método Estado Data de criação Data de aprovação Titu…" at bounding box center [268, 77] width 467 height 10
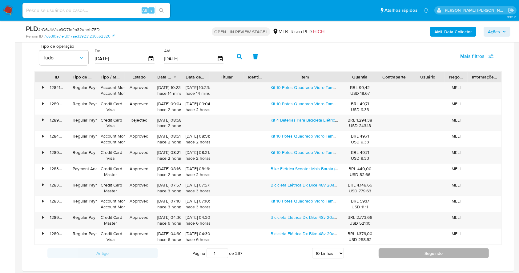
click at [436, 255] on button "Seguindo" at bounding box center [434, 254] width 111 height 10
type input "2"
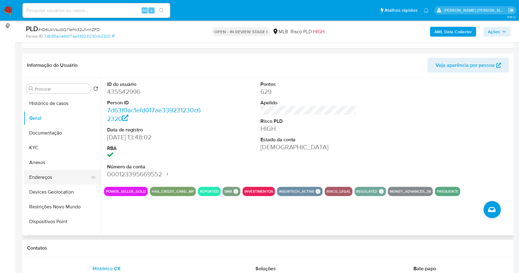
scroll to position [82, 0]
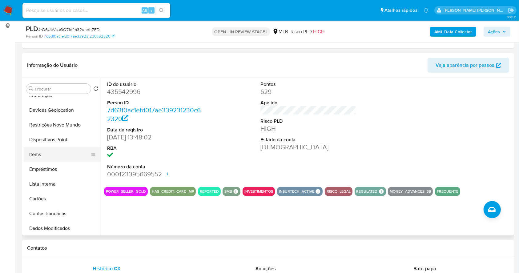
click at [42, 151] on button "Items" at bounding box center [60, 154] width 72 height 15
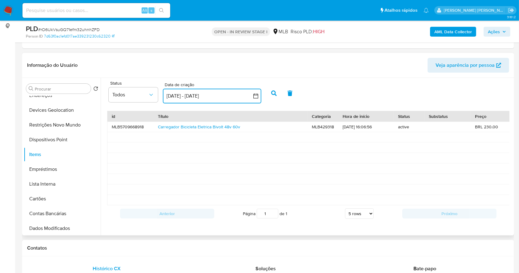
click at [195, 91] on button "7 sep 2025 - 7 oct 2025" at bounding box center [212, 96] width 99 height 15
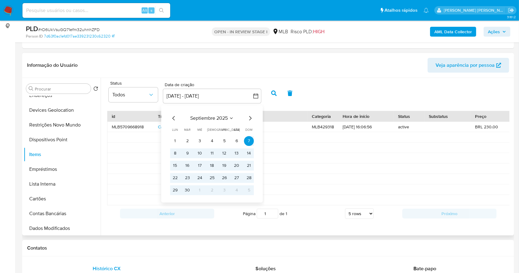
click at [172, 117] on icon "Mes anterior" at bounding box center [173, 118] width 7 height 7
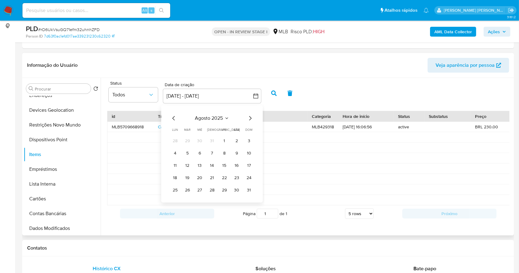
click at [172, 117] on icon "Mes anterior" at bounding box center [173, 118] width 7 height 7
click at [213, 142] on button "1" at bounding box center [212, 141] width 10 height 10
click at [249, 119] on icon "Mes siguiente" at bounding box center [250, 118] width 7 height 7
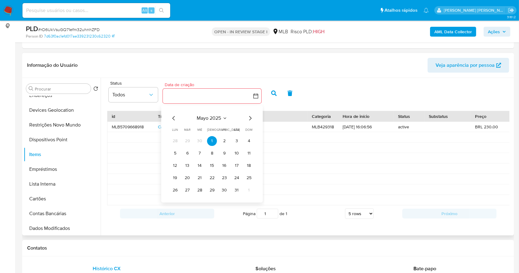
click at [249, 119] on icon "Mes siguiente" at bounding box center [250, 118] width 7 height 7
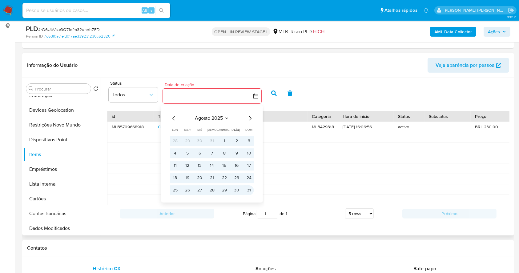
drag, startPoint x: 252, startPoint y: 188, endPoint x: 256, endPoint y: 183, distance: 6.2
click at [252, 188] on button "31" at bounding box center [249, 190] width 10 height 10
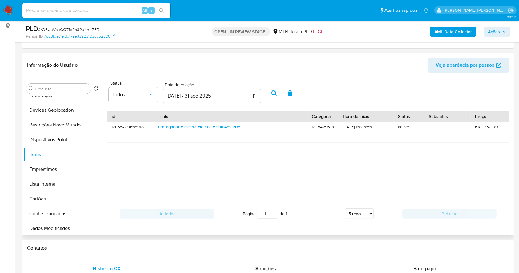
click at [276, 95] on icon "button" at bounding box center [274, 94] width 6 height 6
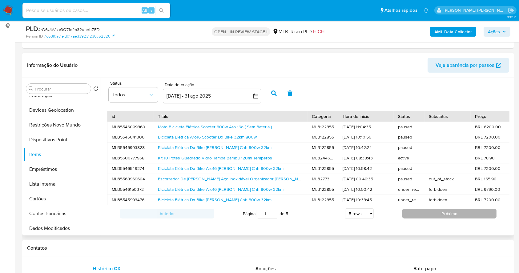
click at [441, 218] on button "Próximo" at bounding box center [450, 214] width 94 height 10
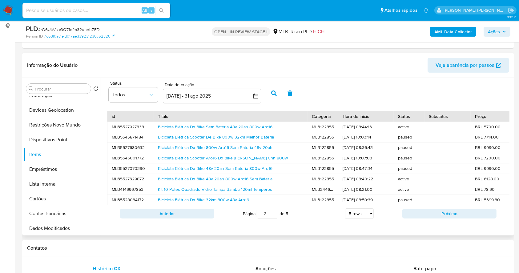
click at [441, 218] on button "Próximo" at bounding box center [450, 214] width 94 height 10
click at [193, 148] on link "Escorredor De Louças Preto Aço Inoxidável Organizador Pia" at bounding box center [233, 147] width 150 height 6
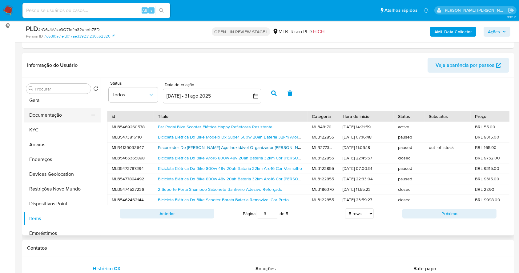
scroll to position [0, 0]
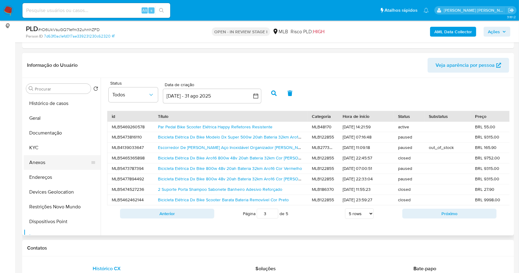
click at [54, 164] on button "Anexos" at bounding box center [60, 162] width 72 height 15
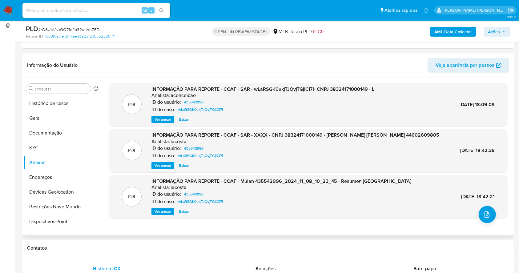
click at [163, 118] on span "Ver anexo" at bounding box center [163, 119] width 17 height 6
click at [159, 120] on div "Ver anexo Ver anexo Baixar" at bounding box center [263, 119] width 223 height 7
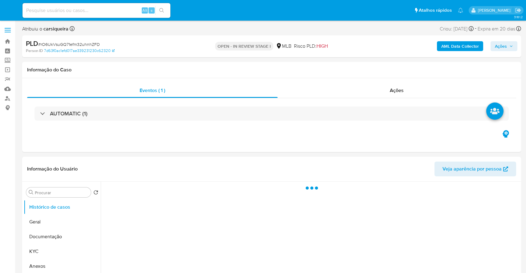
select select "10"
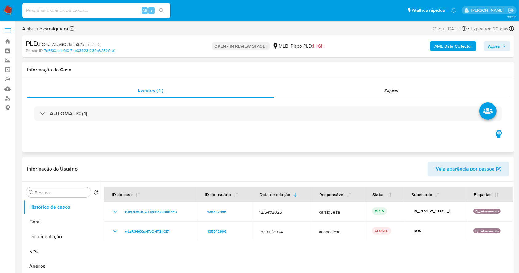
scroll to position [82, 0]
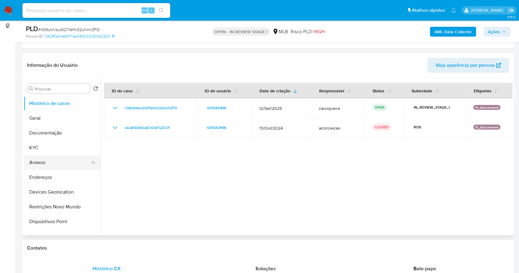
click at [44, 159] on button "Anexos" at bounding box center [60, 162] width 72 height 15
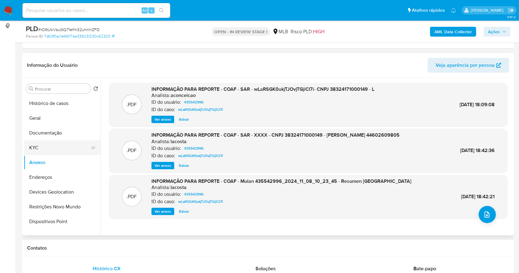
click at [47, 151] on button "KYC" at bounding box center [60, 147] width 72 height 15
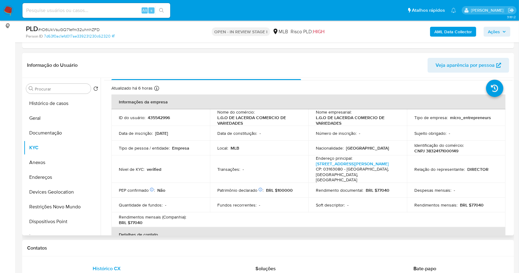
scroll to position [0, 0]
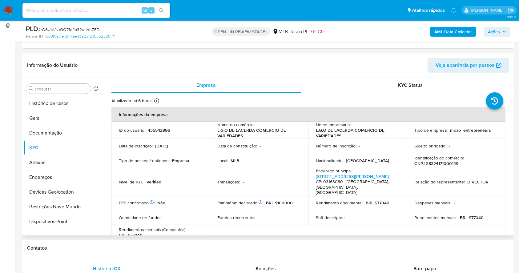
click at [437, 161] on p "CNPJ 38324171000149" at bounding box center [437, 164] width 44 height 6
copy p "38324171000149"
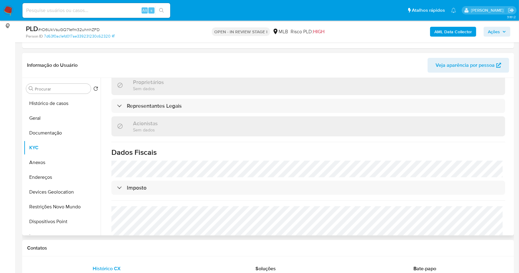
scroll to position [376, 0]
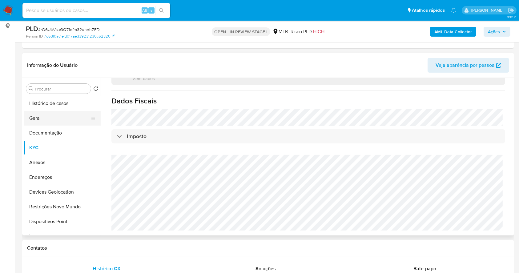
click at [52, 113] on button "Geral" at bounding box center [60, 118] width 72 height 15
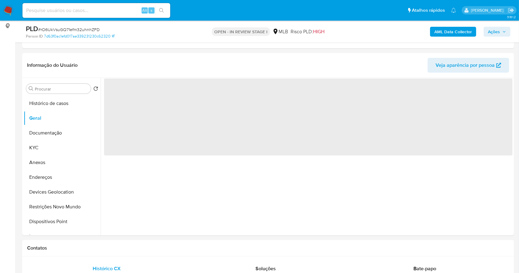
scroll to position [0, 0]
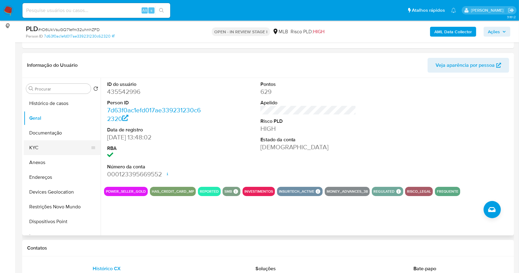
click at [59, 144] on button "KYC" at bounding box center [60, 147] width 72 height 15
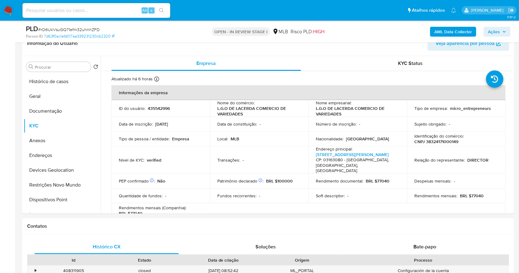
scroll to position [112, 0]
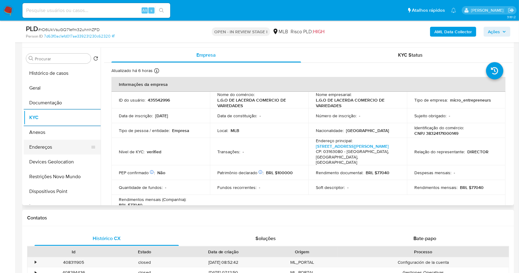
click at [37, 147] on button "Endereços" at bounding box center [60, 147] width 72 height 15
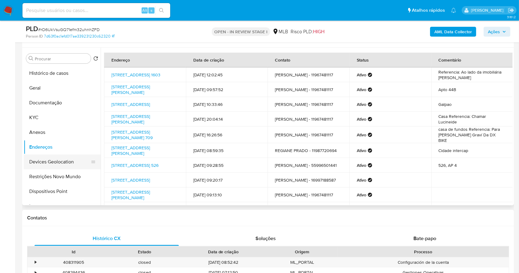
click at [49, 156] on button "Devices Geolocation" at bounding box center [60, 162] width 72 height 15
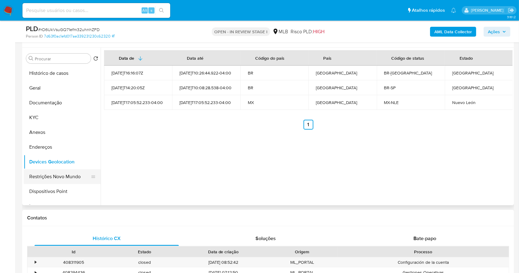
click at [65, 176] on button "Restrições Novo Mundo" at bounding box center [60, 176] width 72 height 15
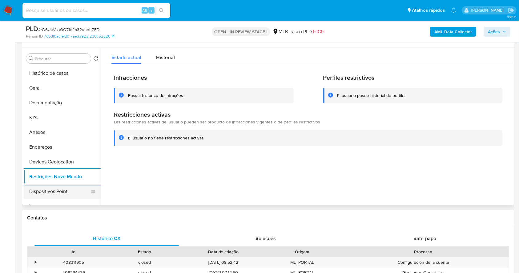
click at [75, 192] on button "Dispositivos Point" at bounding box center [60, 191] width 72 height 15
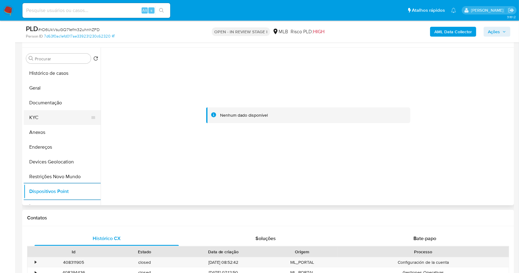
click at [62, 114] on button "KYC" at bounding box center [60, 117] width 72 height 15
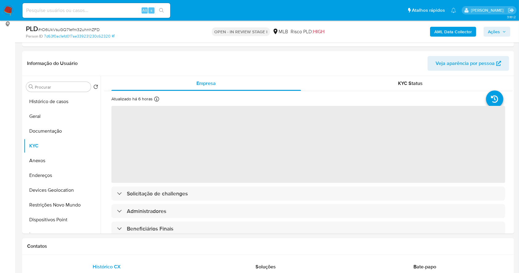
scroll to position [71, 0]
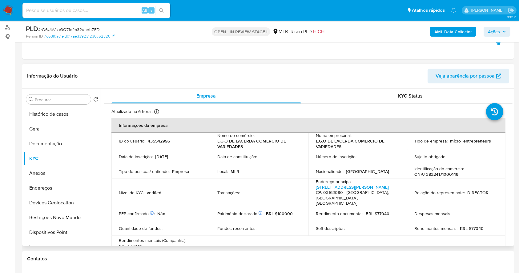
click at [441, 177] on p "CNPJ 38324171000149" at bounding box center [437, 175] width 44 height 6
copy p "38324171000149"
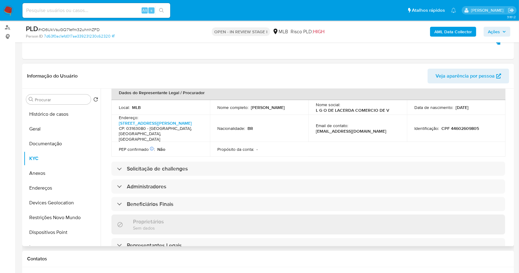
scroll to position [170, 0]
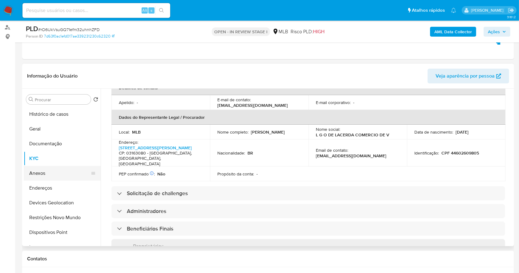
click at [54, 174] on button "Anexos" at bounding box center [60, 173] width 72 height 15
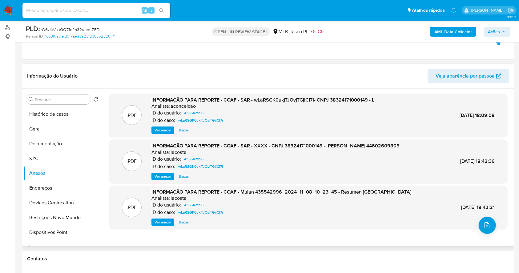
click at [160, 129] on span "Ver anexo" at bounding box center [163, 130] width 17 height 6
click at [165, 128] on div "Ver anexo Ver anexo Baixar" at bounding box center [263, 130] width 223 height 7
click at [55, 157] on button "KYC" at bounding box center [60, 158] width 72 height 15
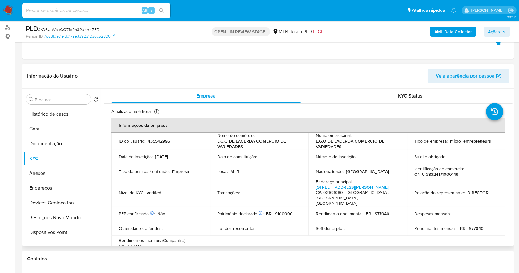
click at [444, 176] on p "CNPJ 38324171000149" at bounding box center [437, 175] width 44 height 6
copy p "38324171000149"
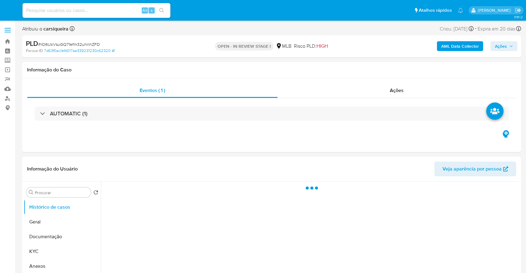
select select "10"
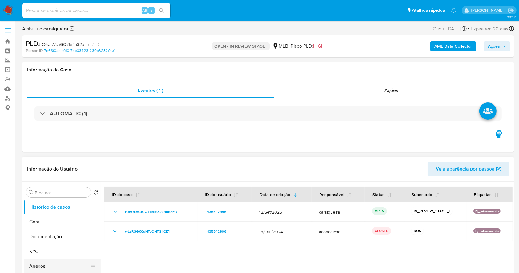
click at [57, 264] on button "Anexos" at bounding box center [60, 266] width 72 height 15
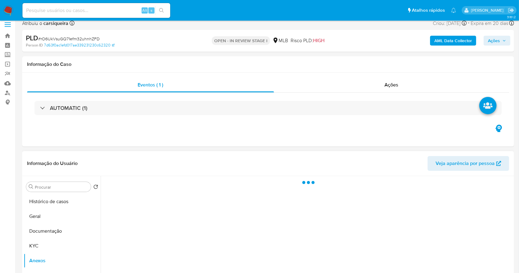
scroll to position [82, 0]
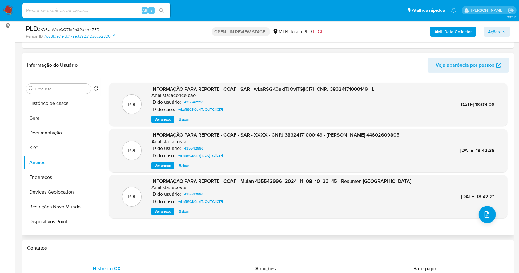
click at [161, 116] on span "Ver anexo" at bounding box center [163, 119] width 17 height 6
drag, startPoint x: 170, startPoint y: 169, endPoint x: 165, endPoint y: 171, distance: 5.5
click at [166, 169] on button "Ver anexo" at bounding box center [163, 165] width 23 height 7
click at [165, 117] on span "Ver anexo" at bounding box center [163, 119] width 17 height 6
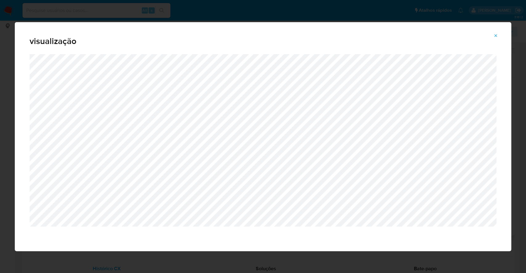
click at [0, 140] on div "visualização" at bounding box center [263, 136] width 526 height 273
click at [497, 34] on icon "Attachment preview" at bounding box center [495, 35] width 5 height 5
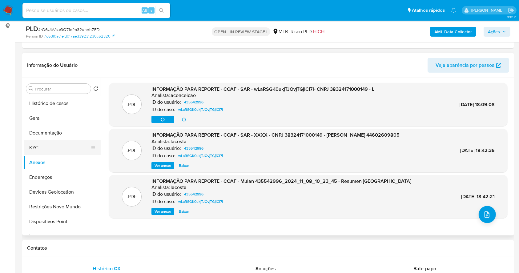
click at [60, 143] on button "KYC" at bounding box center [60, 147] width 72 height 15
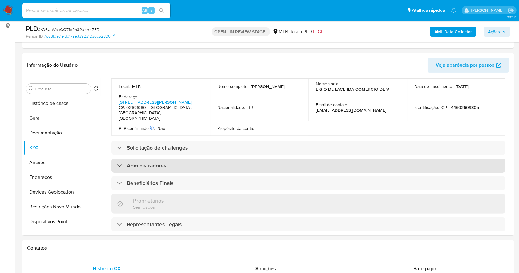
scroll to position [158, 0]
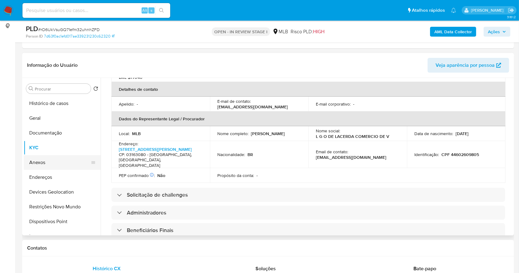
click at [41, 160] on button "Anexos" at bounding box center [60, 162] width 72 height 15
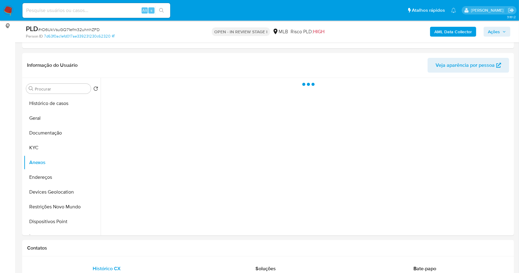
scroll to position [0, 0]
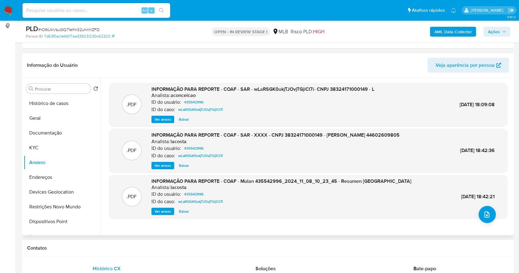
click at [158, 122] on span "Ver anexo" at bounding box center [163, 119] width 17 height 6
click at [0, 7] on nav "Alt s Atalhos rápidos Presiona las siguientes teclas para acceder a algunas de …" at bounding box center [259, 10] width 519 height 21
click at [7, 8] on img at bounding box center [8, 10] width 10 height 10
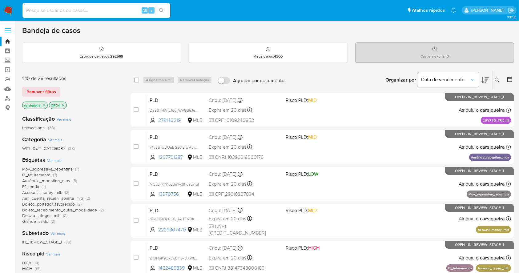
click at [10, 9] on img at bounding box center [8, 10] width 10 height 10
click at [106, 8] on input at bounding box center [96, 10] width 148 height 8
paste input "jdZf0KcUCz61A3rIWOeSTNN5"
type input "jdZf0KcUCz61A3rIWOeSTNN5"
click at [164, 12] on icon "search-icon" at bounding box center [161, 10] width 5 height 5
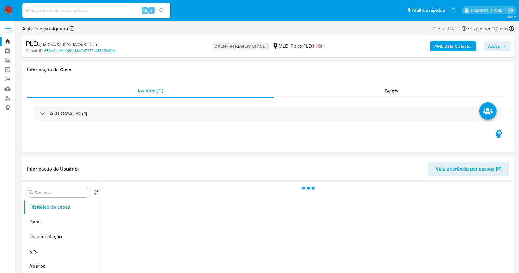
select select "10"
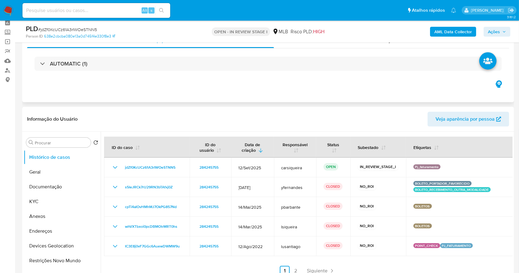
scroll to position [41, 0]
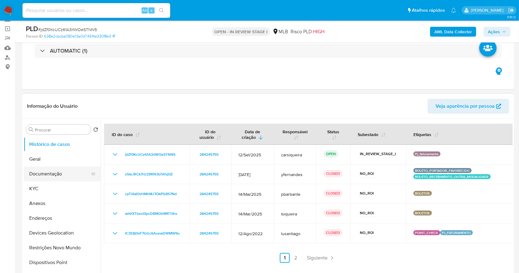
click at [45, 175] on button "Documentação" at bounding box center [60, 174] width 72 height 15
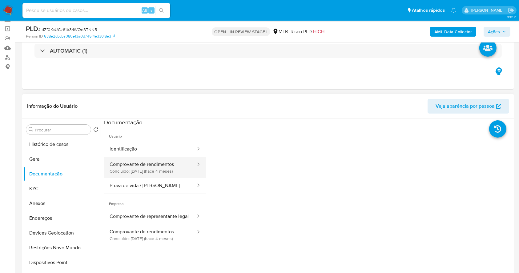
click at [128, 166] on button "Comprovante de rendimentos Concluído: [DATE] (hace 4 meses)" at bounding box center [150, 167] width 92 height 21
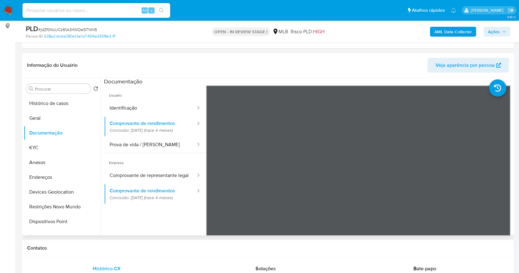
scroll to position [51, 0]
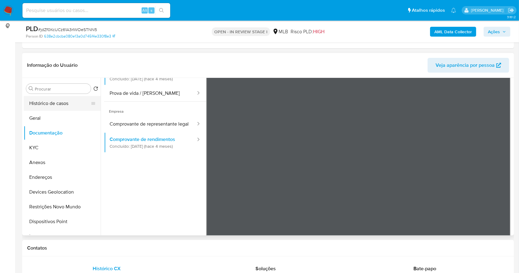
click at [71, 109] on button "Histórico de casos" at bounding box center [60, 103] width 72 height 15
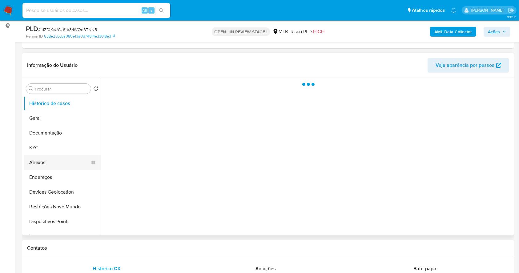
click at [51, 162] on button "Anexos" at bounding box center [60, 162] width 72 height 15
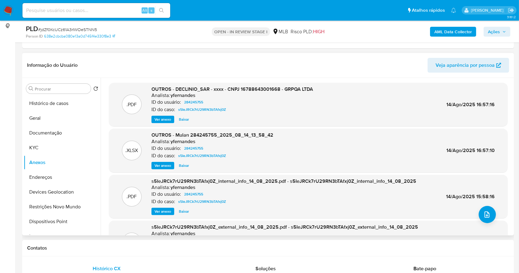
click at [167, 118] on span "Ver anexo" at bounding box center [163, 119] width 17 height 6
click at [447, 28] on b "AML Data Collector" at bounding box center [454, 32] width 38 height 10
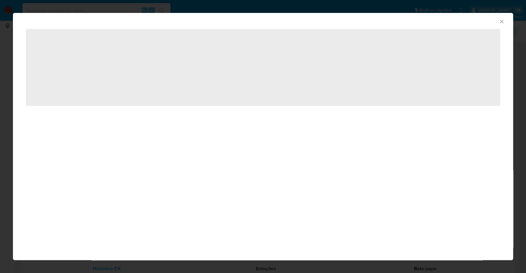
click at [0, 76] on div "AML Data Collector ‌" at bounding box center [263, 136] width 526 height 273
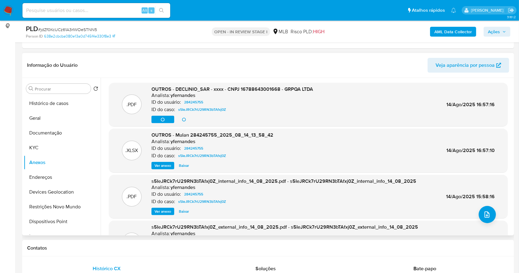
click at [301, 89] on span "OUTROS - DECLINIO_SAR - xxxx - CNPJ 16788643001668 - GRPQA LTDA" at bounding box center [233, 89] width 162 height 7
click at [286, 88] on span "OUTROS - DECLINIO_SAR - xxxx - CNPJ 16788643001668 - GRPQA LTDA" at bounding box center [233, 89] width 162 height 7
copy span "GRPQA"
click at [45, 144] on button "KYC" at bounding box center [60, 147] width 72 height 15
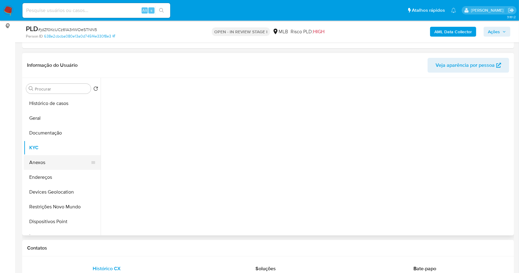
click at [47, 156] on button "Anexos" at bounding box center [60, 162] width 72 height 15
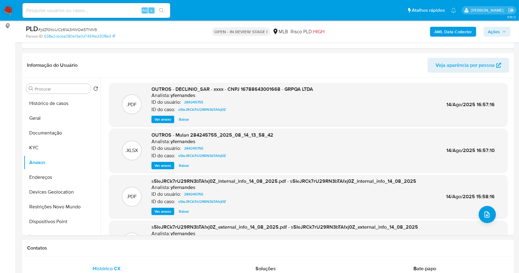
click at [447, 31] on b "AML Data Collector" at bounding box center [454, 32] width 38 height 10
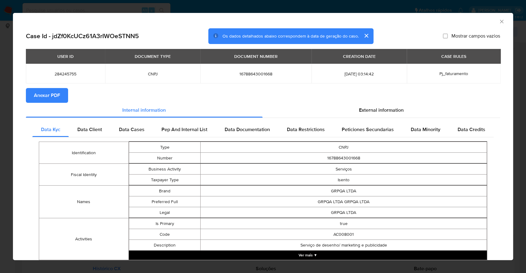
click at [48, 94] on span "Anexar PDF" at bounding box center [47, 96] width 26 height 14
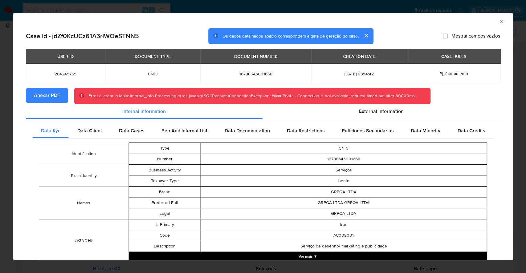
drag, startPoint x: 18, startPoint y: 116, endPoint x: 13, endPoint y: 116, distance: 5.5
click at [14, 116] on div "Case Id - jdZf0KcUCz61A3rIWOeSTNN5 Os dados detalhados abaixo correspondem à da…" at bounding box center [263, 269] width 500 height 482
drag, startPoint x: 496, startPoint y: 20, endPoint x: 437, endPoint y: 47, distance: 64.9
click at [498, 20] on icon "Fechar a janela" at bounding box center [501, 21] width 6 height 6
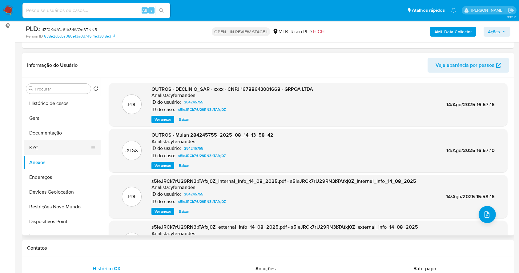
click at [48, 144] on button "KYC" at bounding box center [60, 147] width 72 height 15
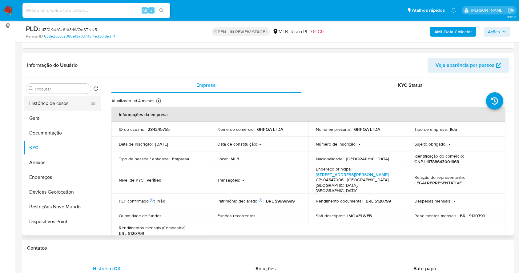
click at [70, 107] on button "Histórico de casos" at bounding box center [60, 103] width 72 height 15
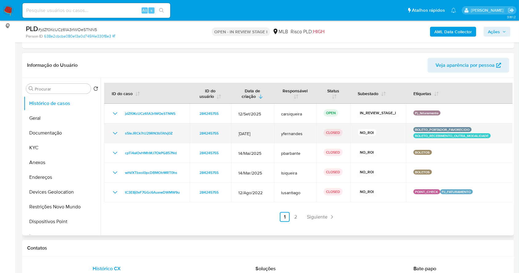
click at [115, 131] on icon "Mostrar/Ocultar" at bounding box center [114, 133] width 7 height 7
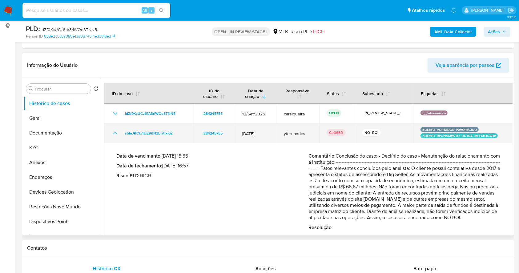
click at [115, 131] on icon "Mostrar/Ocultar" at bounding box center [114, 133] width 7 height 7
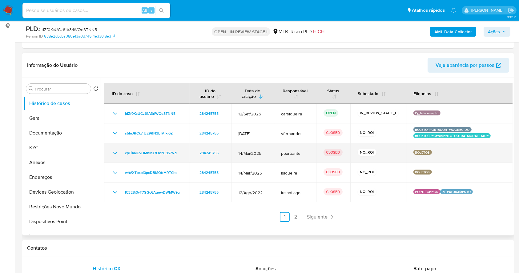
click at [114, 152] on icon "Mostrar/Ocultar" at bounding box center [115, 153] width 4 height 2
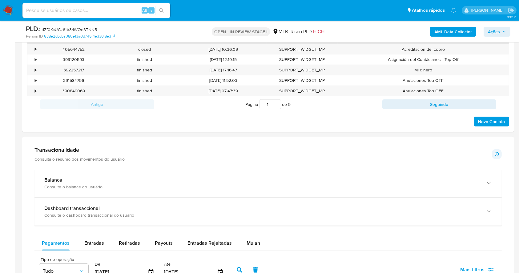
scroll to position [340, 0]
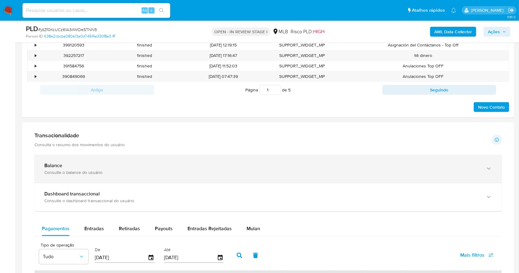
click at [139, 172] on div "Consulte o balance do usuário" at bounding box center [261, 173] width 435 height 6
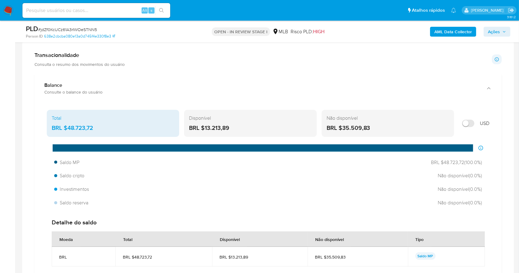
scroll to position [422, 0]
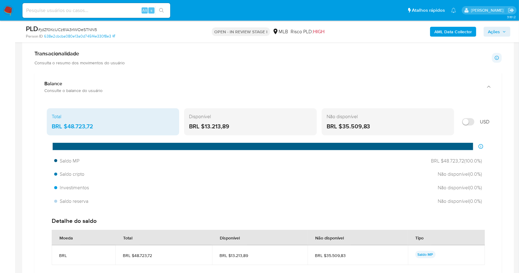
drag, startPoint x: 237, startPoint y: 126, endPoint x: 204, endPoint y: 127, distance: 33.3
click at [204, 127] on div "BRL $13.213,89" at bounding box center [250, 127] width 123 height 8
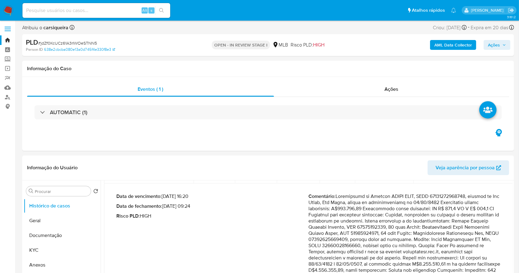
scroll to position [0, 0]
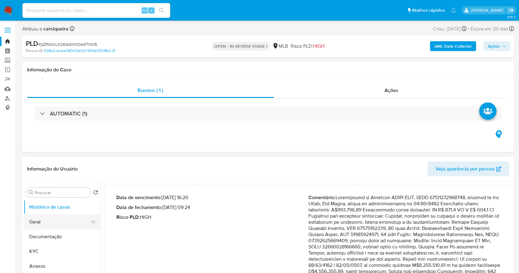
click at [49, 218] on button "Geral" at bounding box center [60, 222] width 72 height 15
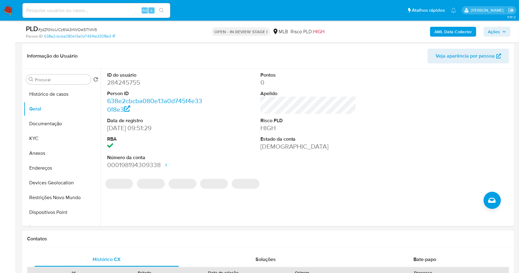
scroll to position [94, 0]
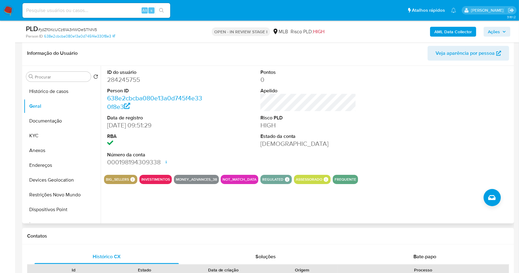
click at [192, 132] on dl "ID do usuário 284245755 Person ID 638e2cbcba080e13a0d745f4e330f8e3 Data de regi…" at bounding box center [155, 118] width 96 height 98
click at [43, 133] on button "KYC" at bounding box center [60, 135] width 72 height 15
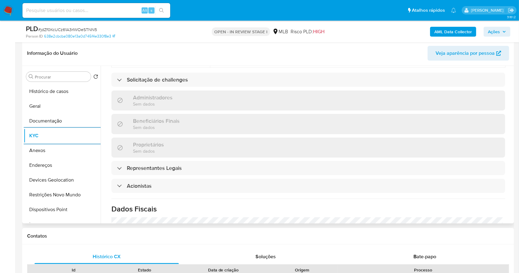
scroll to position [386, 0]
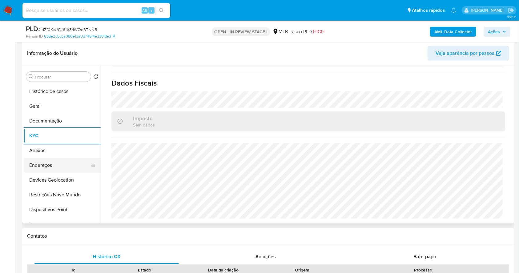
click at [60, 162] on button "Endereços" at bounding box center [60, 165] width 72 height 15
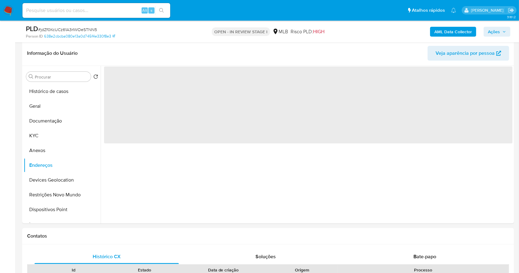
scroll to position [0, 0]
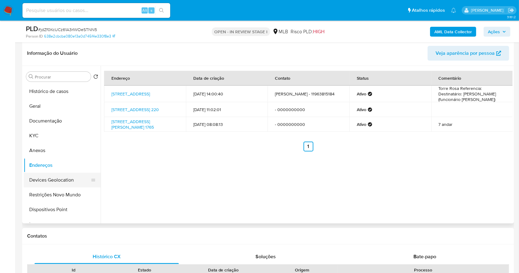
click at [75, 179] on button "Devices Geolocation" at bounding box center [60, 180] width 72 height 15
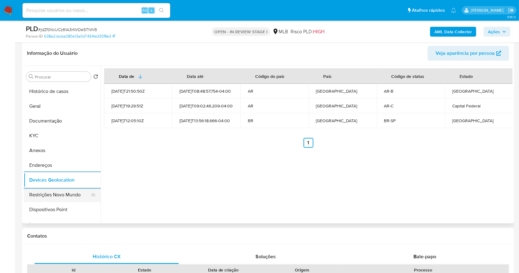
click at [57, 192] on button "Restrições Novo Mundo" at bounding box center [60, 195] width 72 height 15
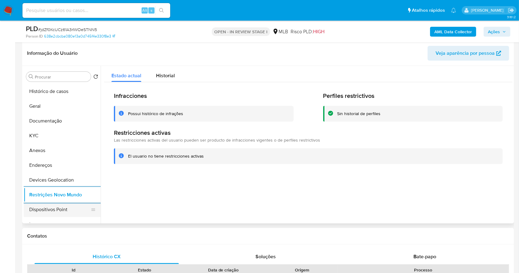
click at [67, 206] on button "Dispositivos Point" at bounding box center [60, 209] width 72 height 15
